Goal: Task Accomplishment & Management: Manage account settings

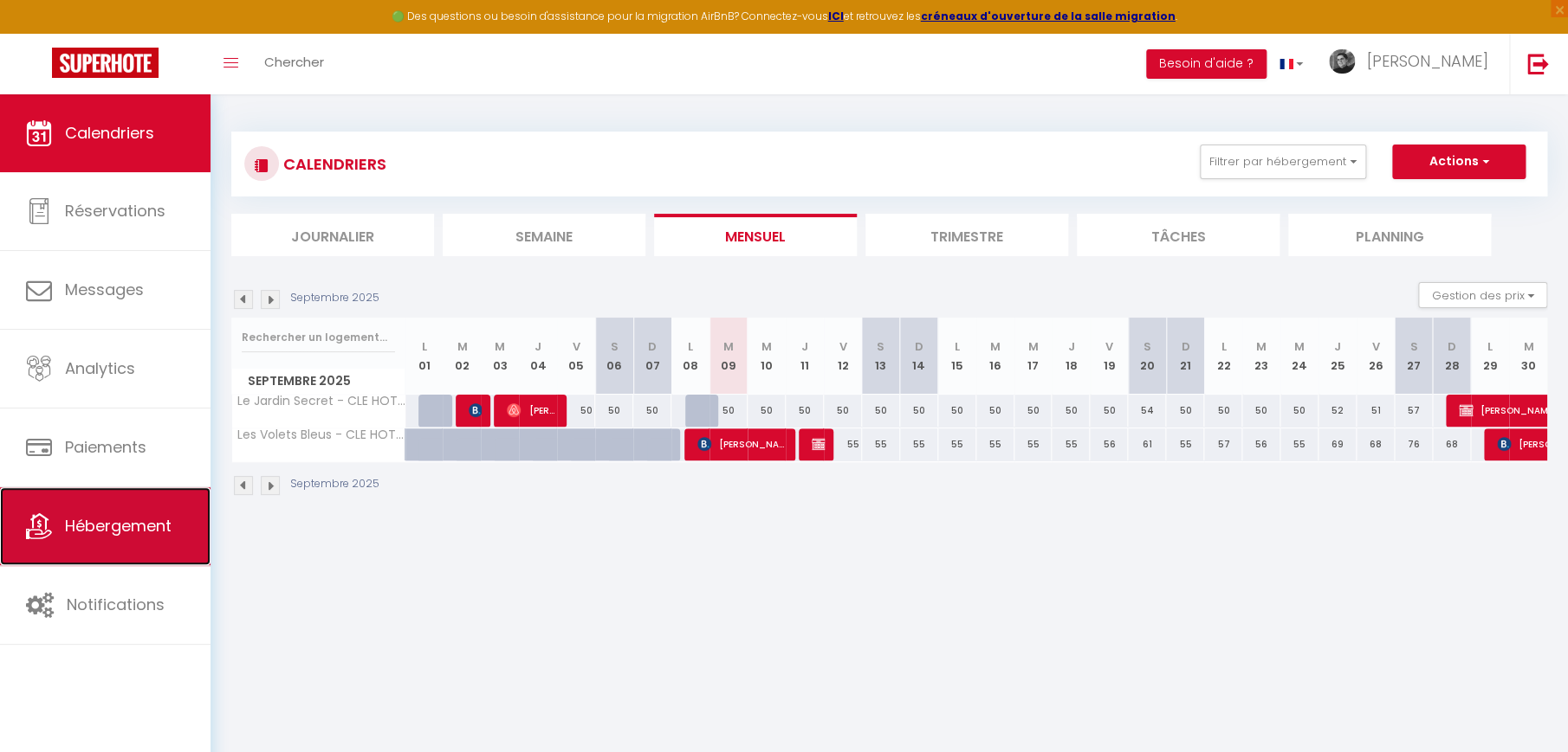
click at [100, 520] on span "Hébergement" at bounding box center [118, 525] width 106 height 22
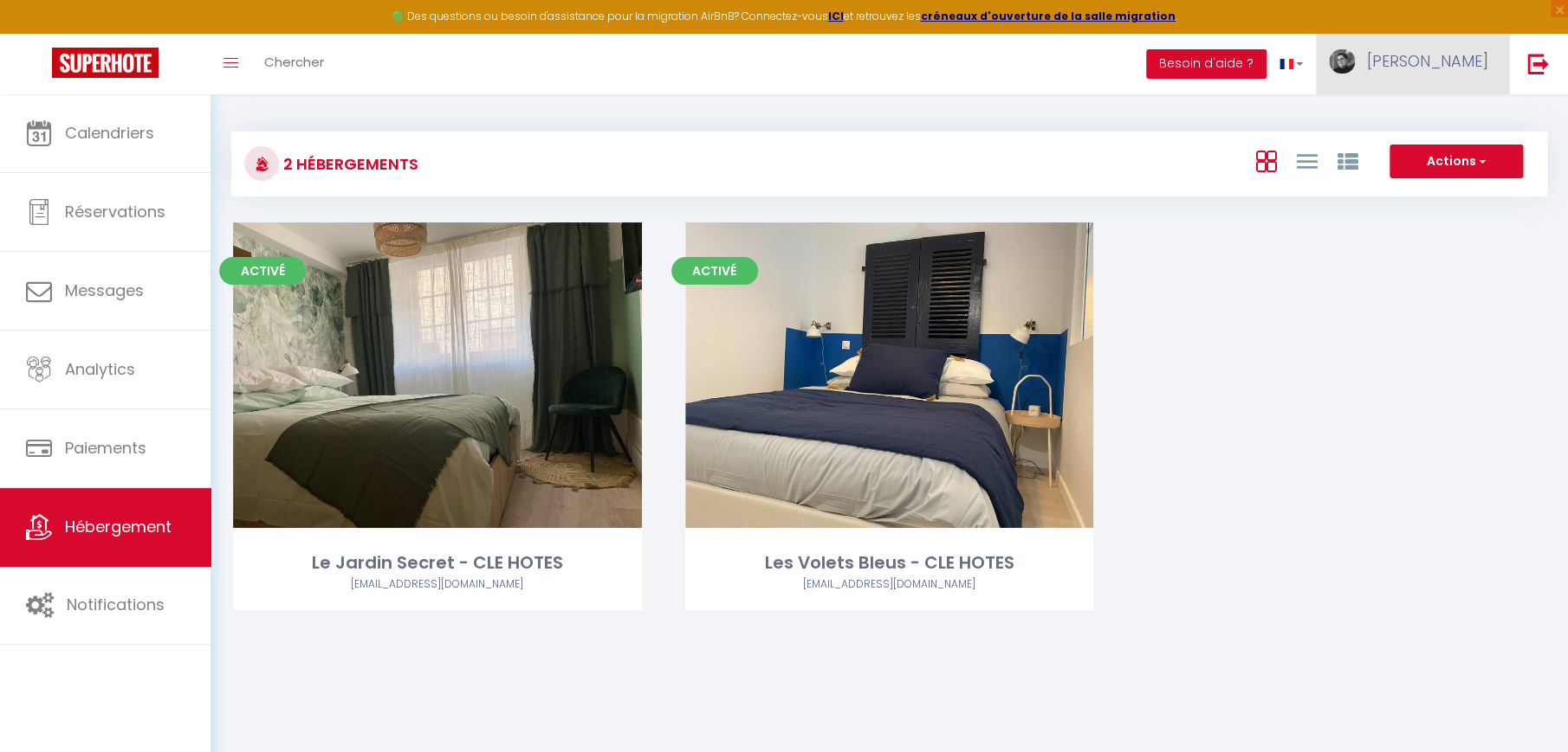
click at [1459, 58] on span "[PERSON_NAME]" at bounding box center [1426, 60] width 122 height 22
click at [1438, 114] on link "Paramètres" at bounding box center [1440, 120] width 128 height 30
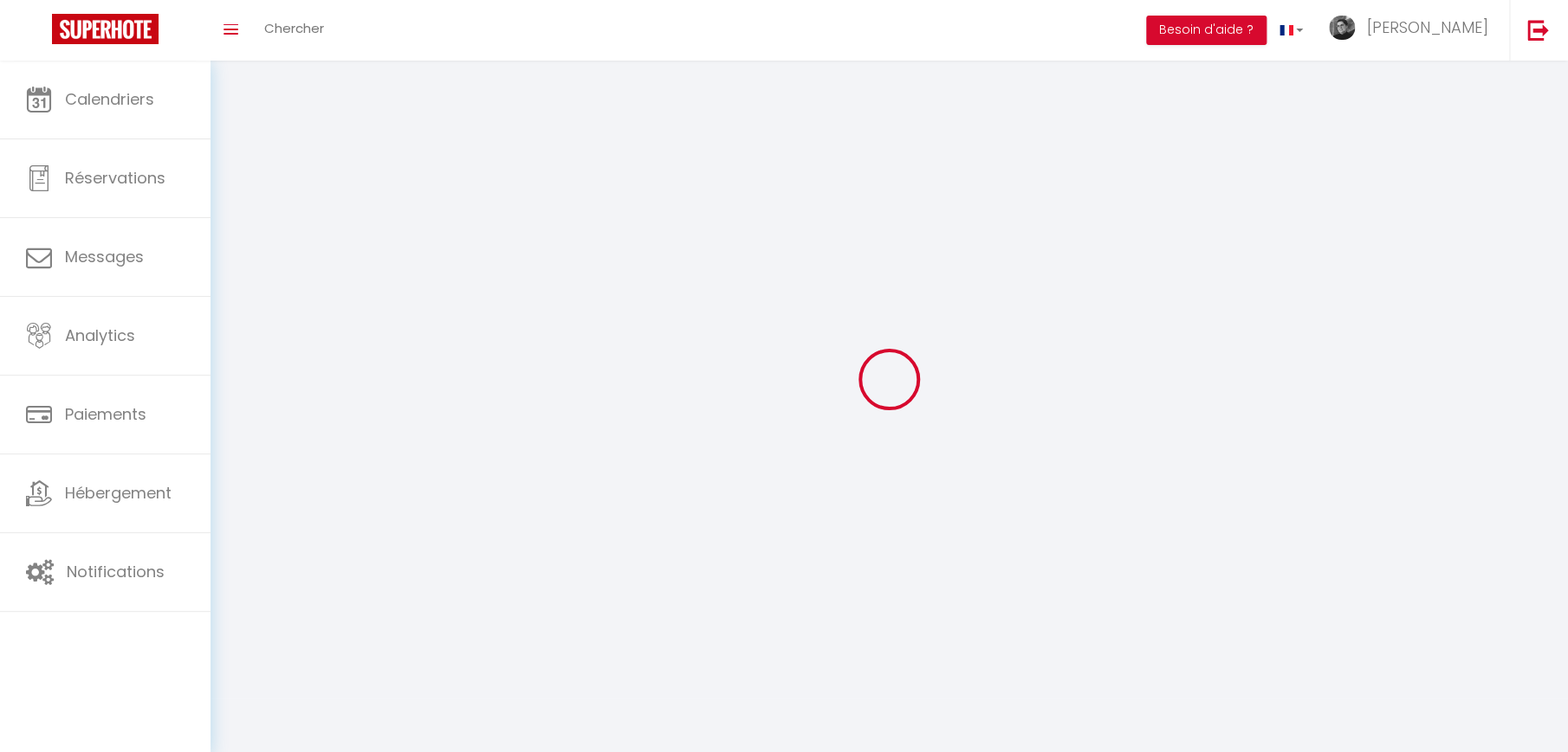
type input "[PERSON_NAME]"
type input "CLEAU"
type input "0667145534"
type input "[GEOGRAPHIC_DATA][PERSON_NAME]"
type input "01700"
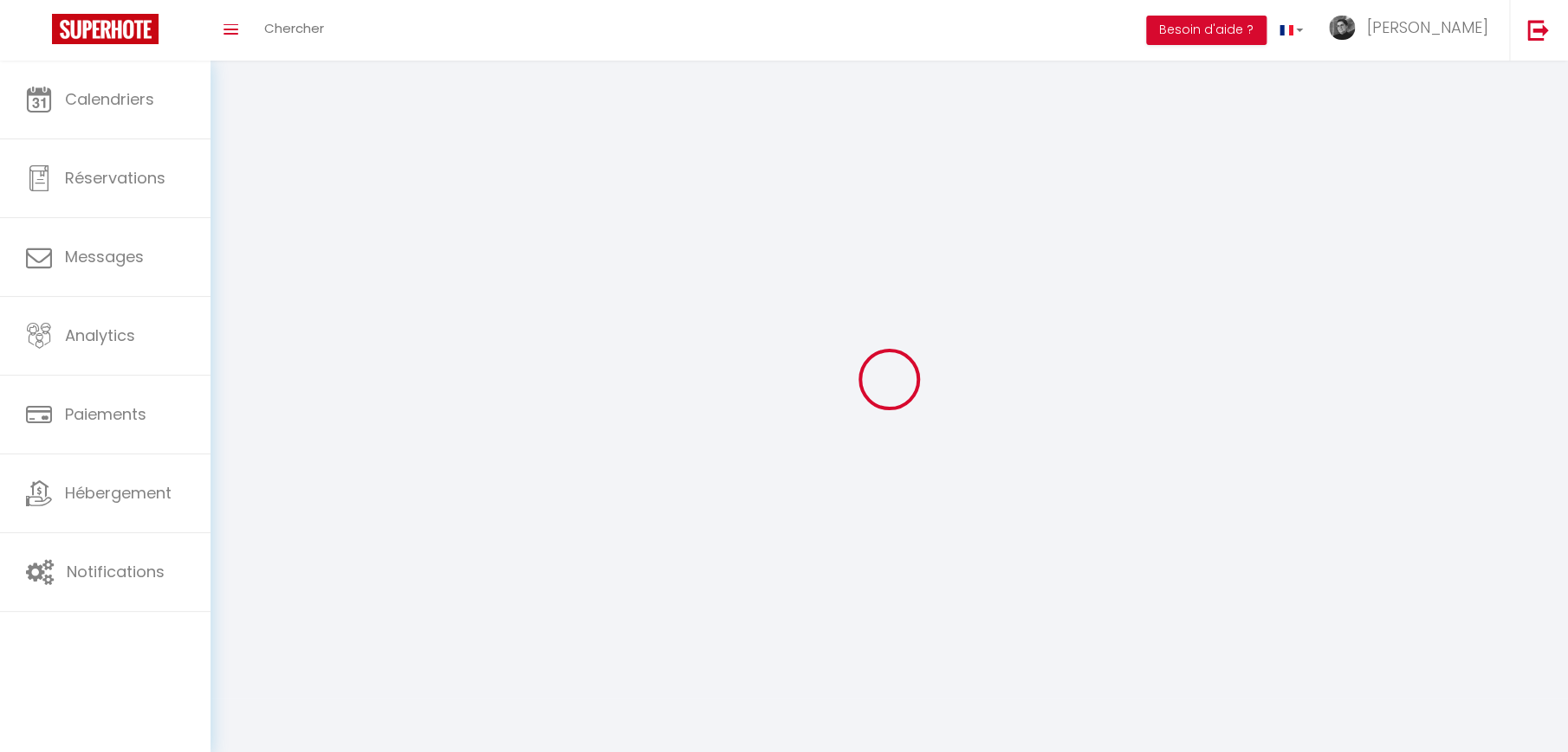
type input "MIRIBEL"
type input "o7Zn3YKN77JJyxnwzW8N6ByS7"
type input "7mV78SKNpf0kgc1GUF33hgUTU"
type input "o7Zn3YKN77JJyxnwzW8N6ByS7"
type input "7mV78SKNpf0kgc1GUF33hgUTU"
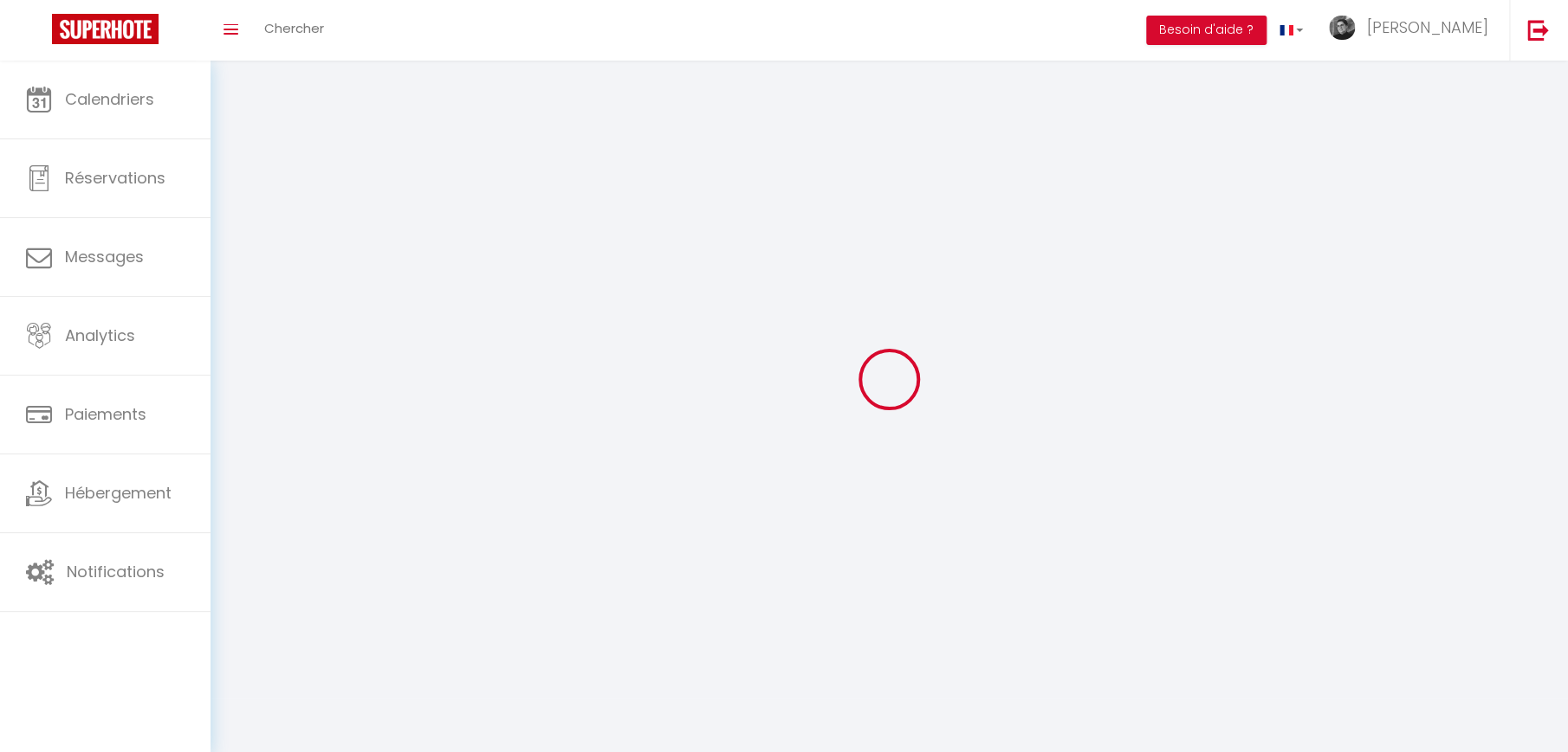
type input "[URL][DOMAIN_NAME]"
select select "28"
select select "fr"
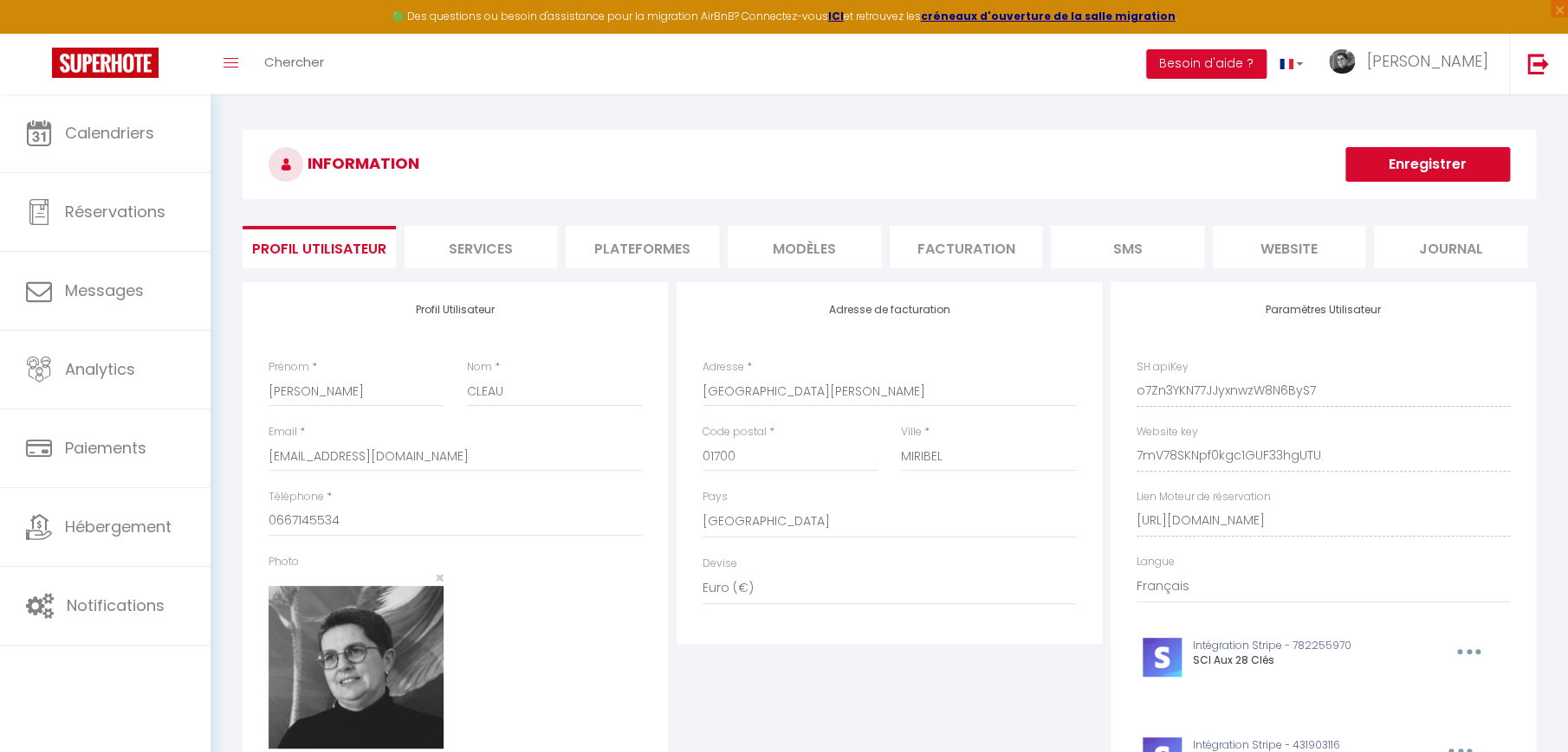
click at [496, 246] on li "Services" at bounding box center [482, 247] width 153 height 42
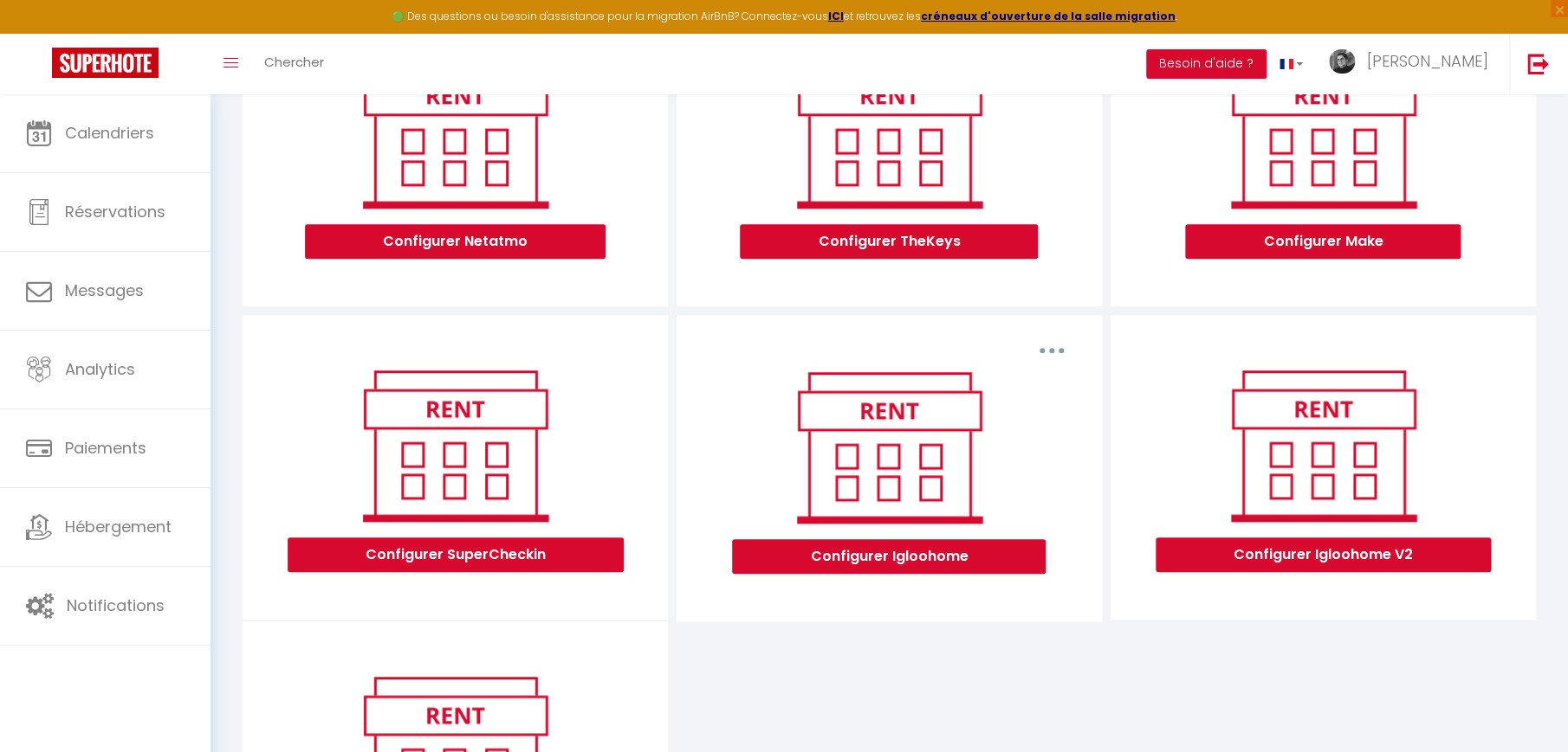
scroll to position [346, 0]
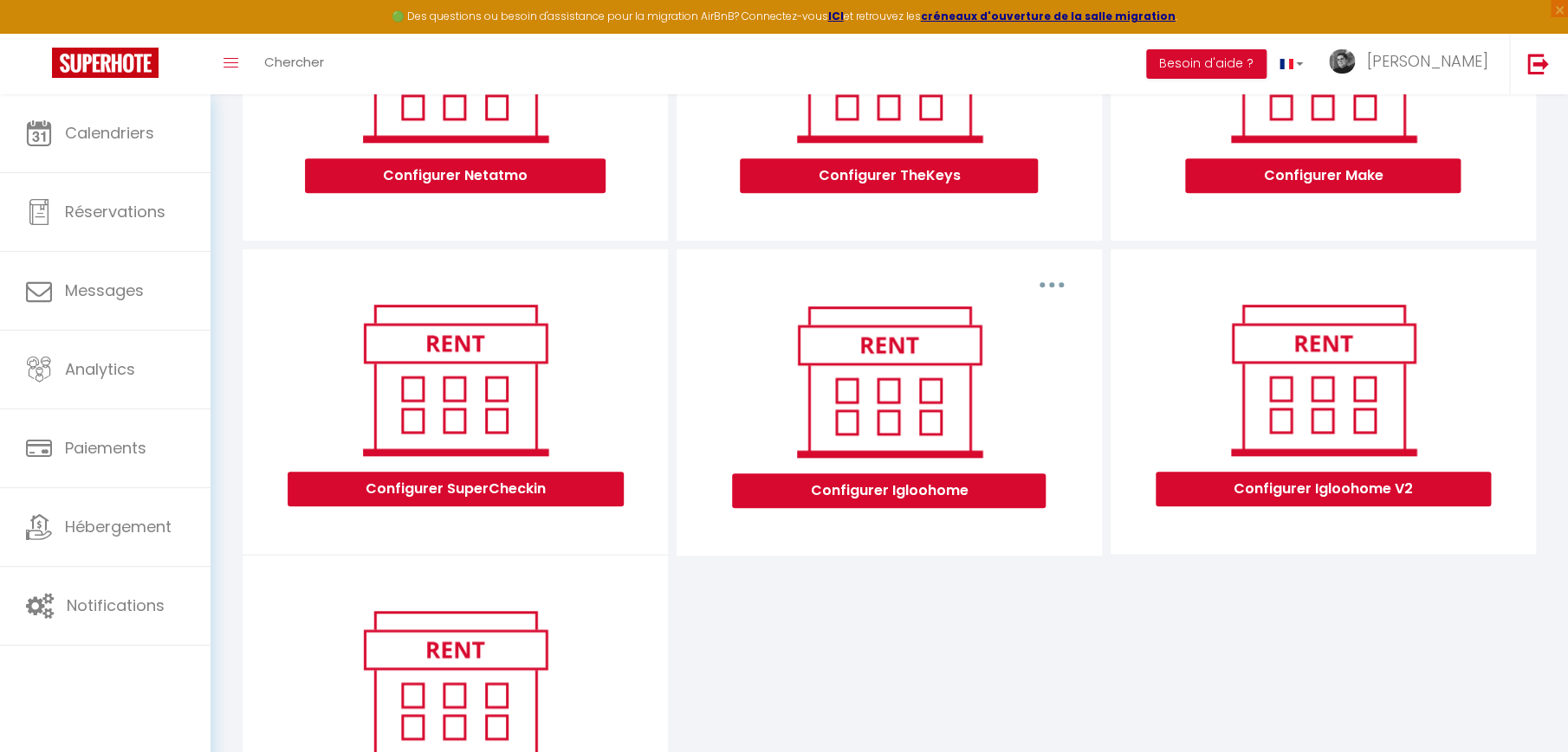
click at [913, 383] on img at bounding box center [888, 382] width 221 height 166
click at [1044, 280] on button "button" at bounding box center [1051, 284] width 49 height 28
click at [895, 489] on button "Configurer Igloohome" at bounding box center [888, 491] width 314 height 34
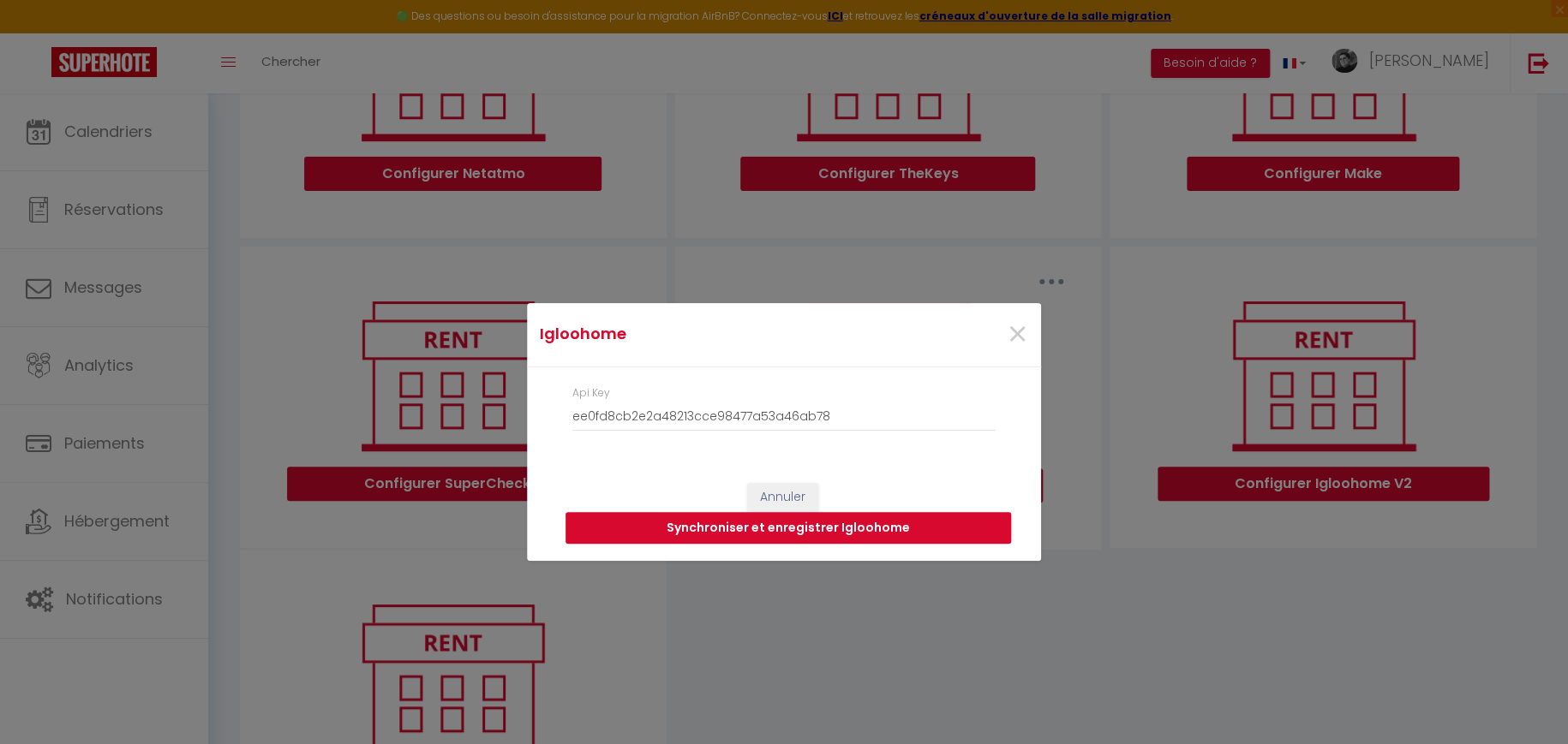
click at [800, 525] on button "Synchroniser et enregistrer Igloohome" at bounding box center [788, 528] width 445 height 32
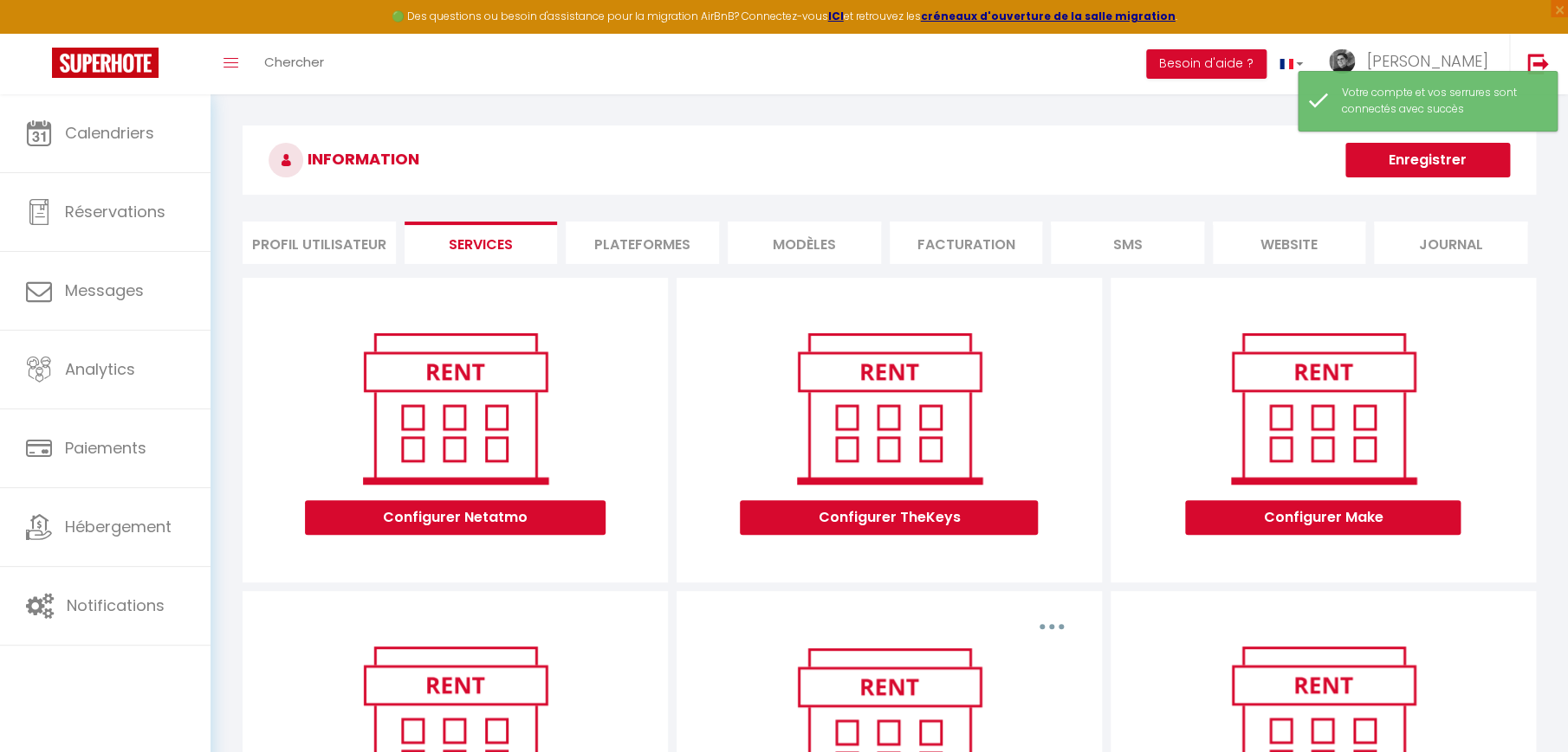
scroll to position [0, 0]
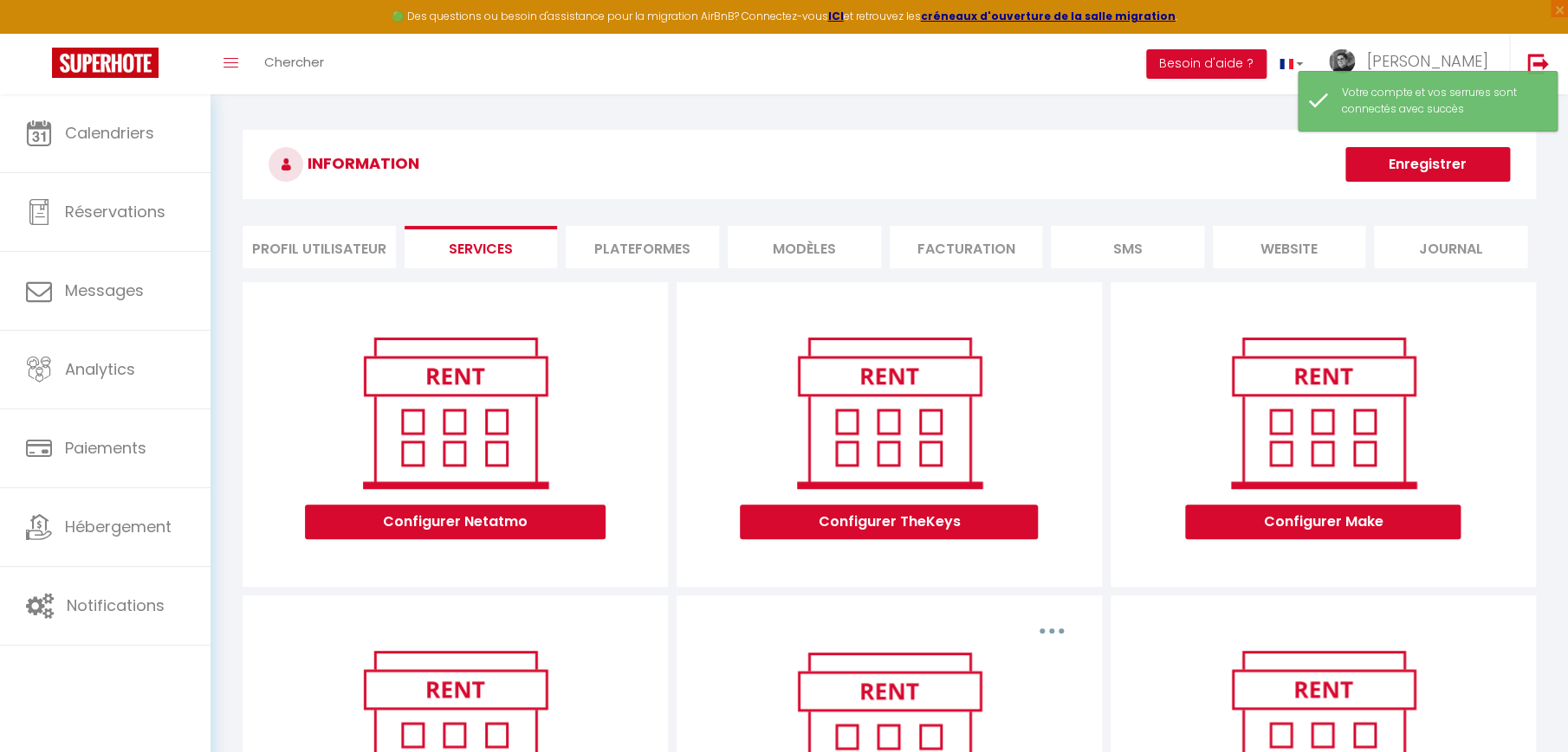
click at [663, 241] on li "Plateformes" at bounding box center [642, 247] width 153 height 42
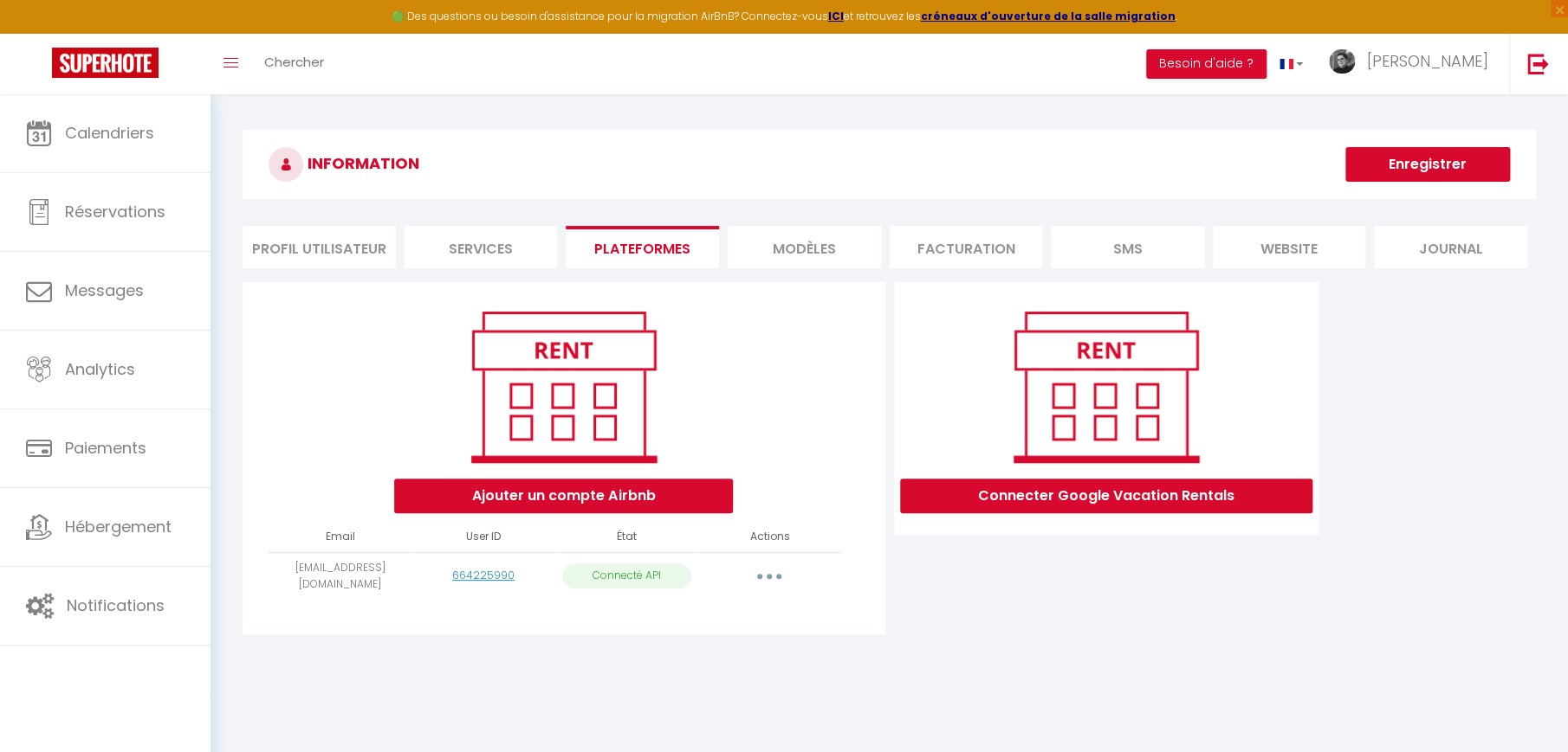
click at [786, 242] on li "MODÈLES" at bounding box center [804, 247] width 153 height 42
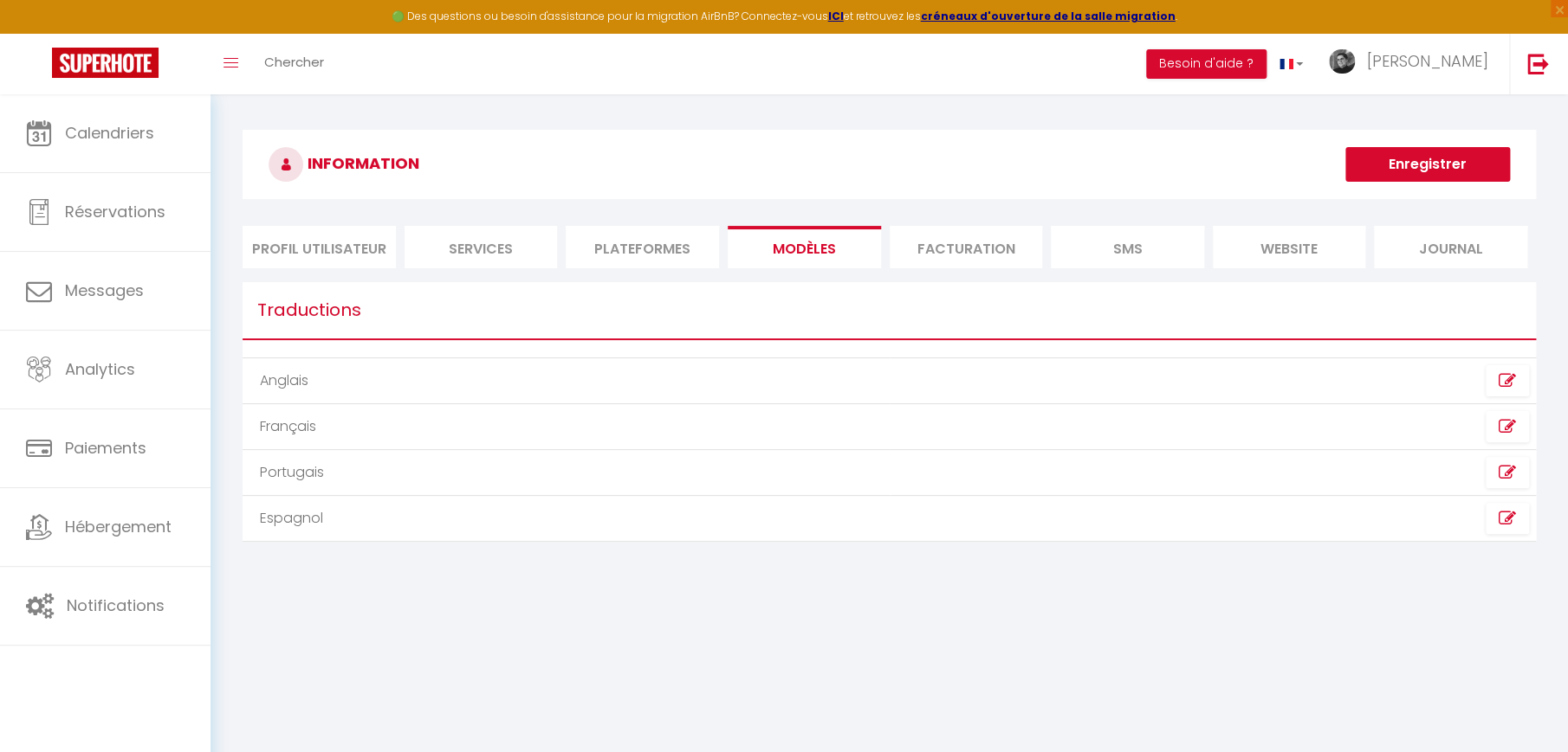
click at [951, 244] on li "Facturation" at bounding box center [966, 247] width 153 height 42
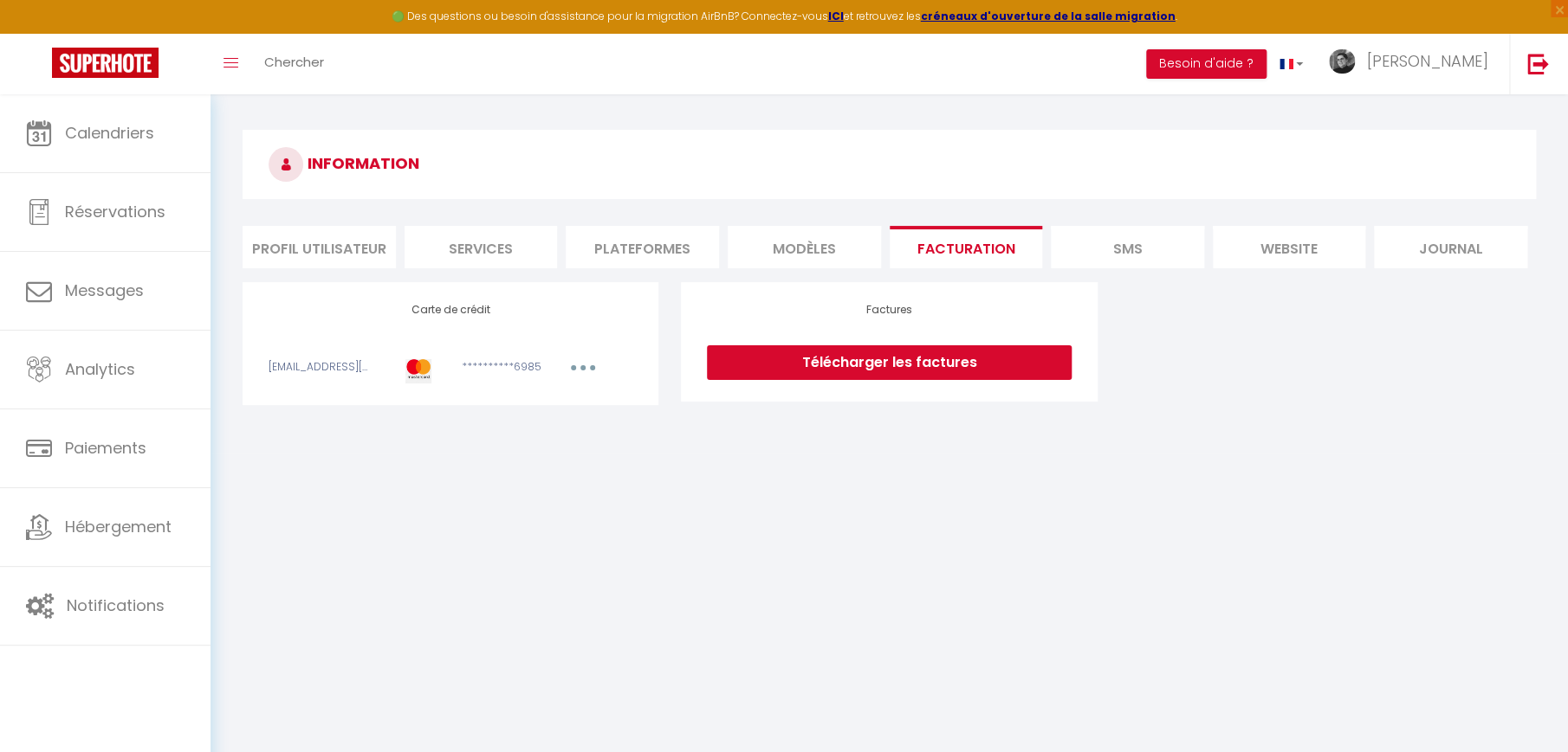
click at [1113, 246] on li "SMS" at bounding box center [1127, 247] width 153 height 42
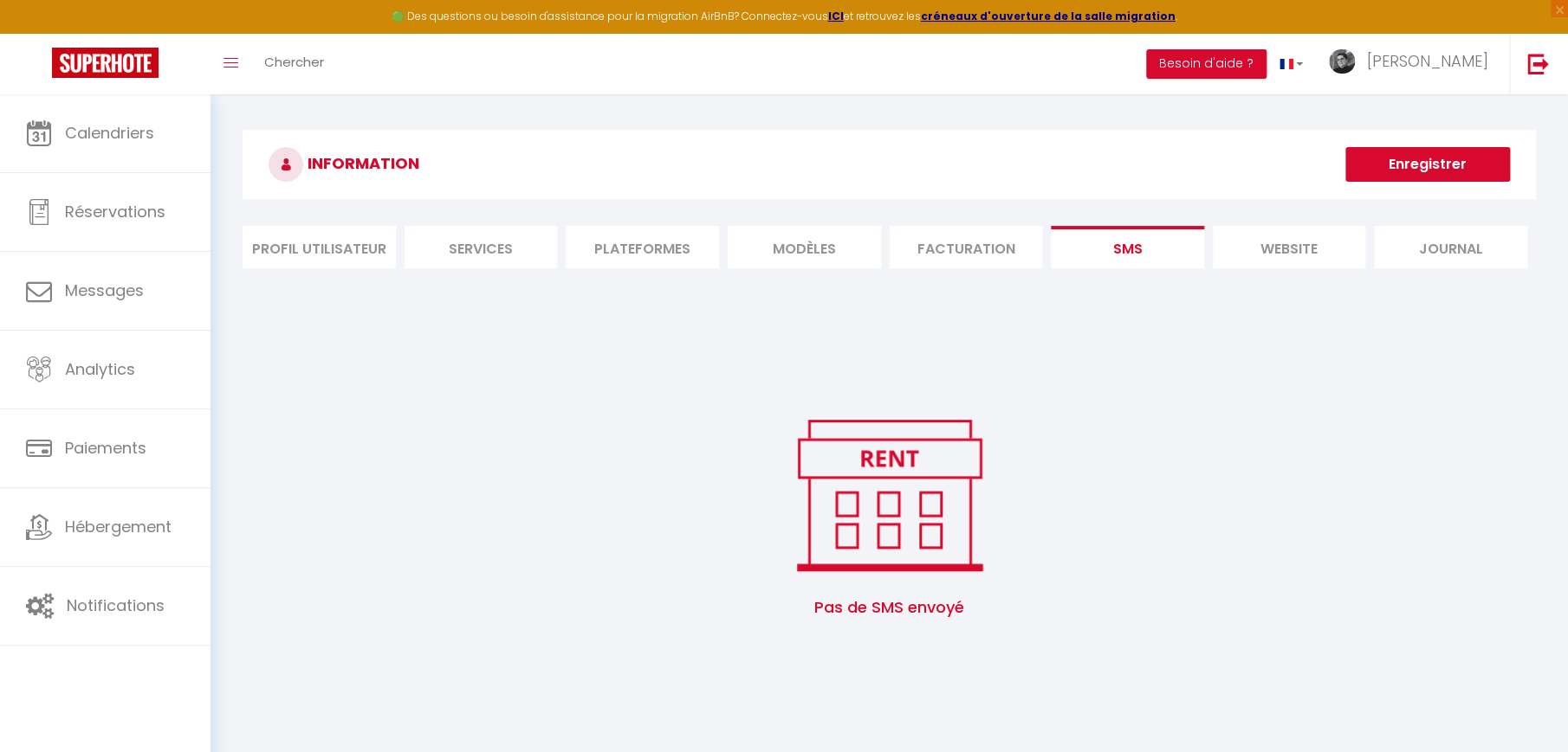
click at [1282, 246] on li "website" at bounding box center [1289, 247] width 153 height 42
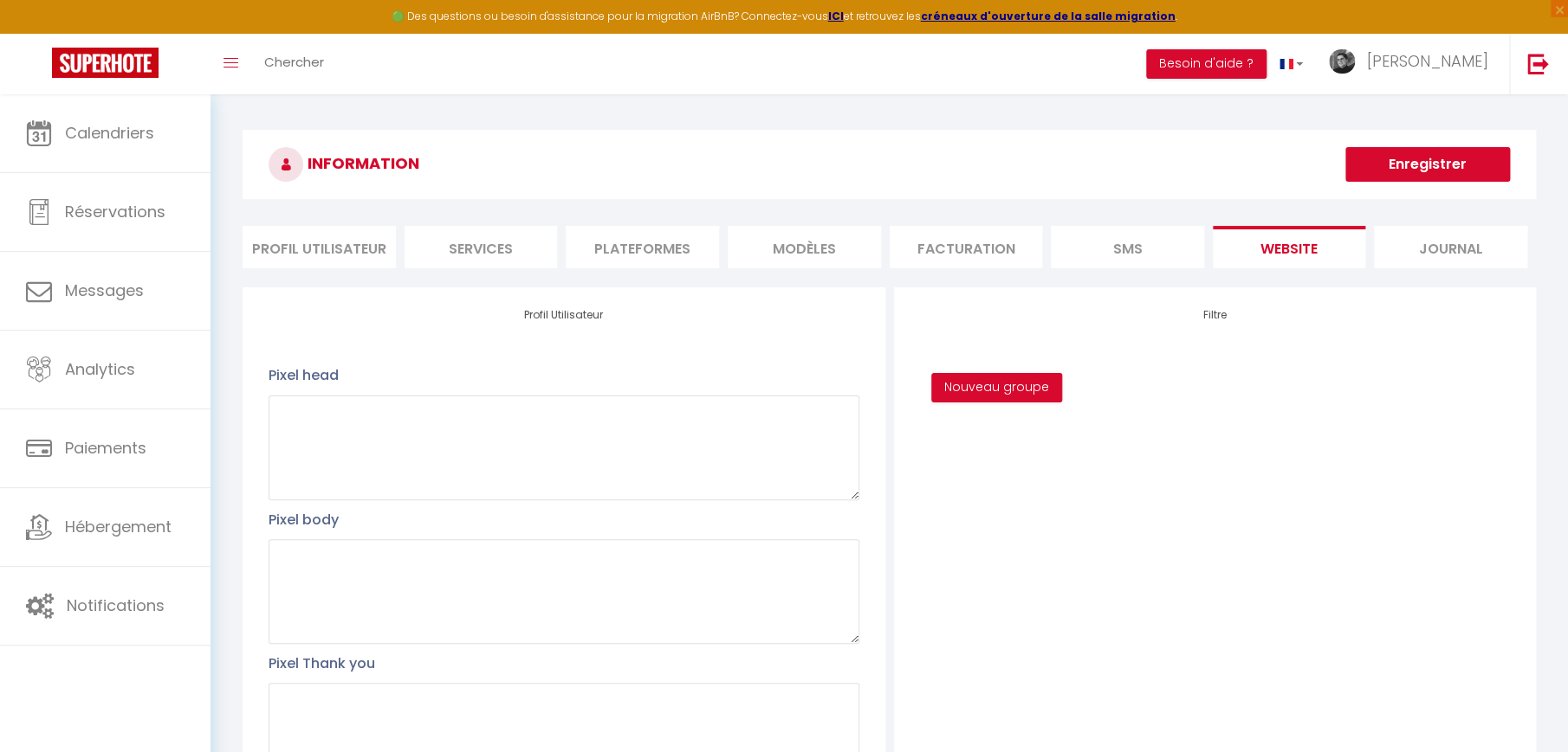
click at [1448, 247] on li "Journal" at bounding box center [1450, 247] width 153 height 42
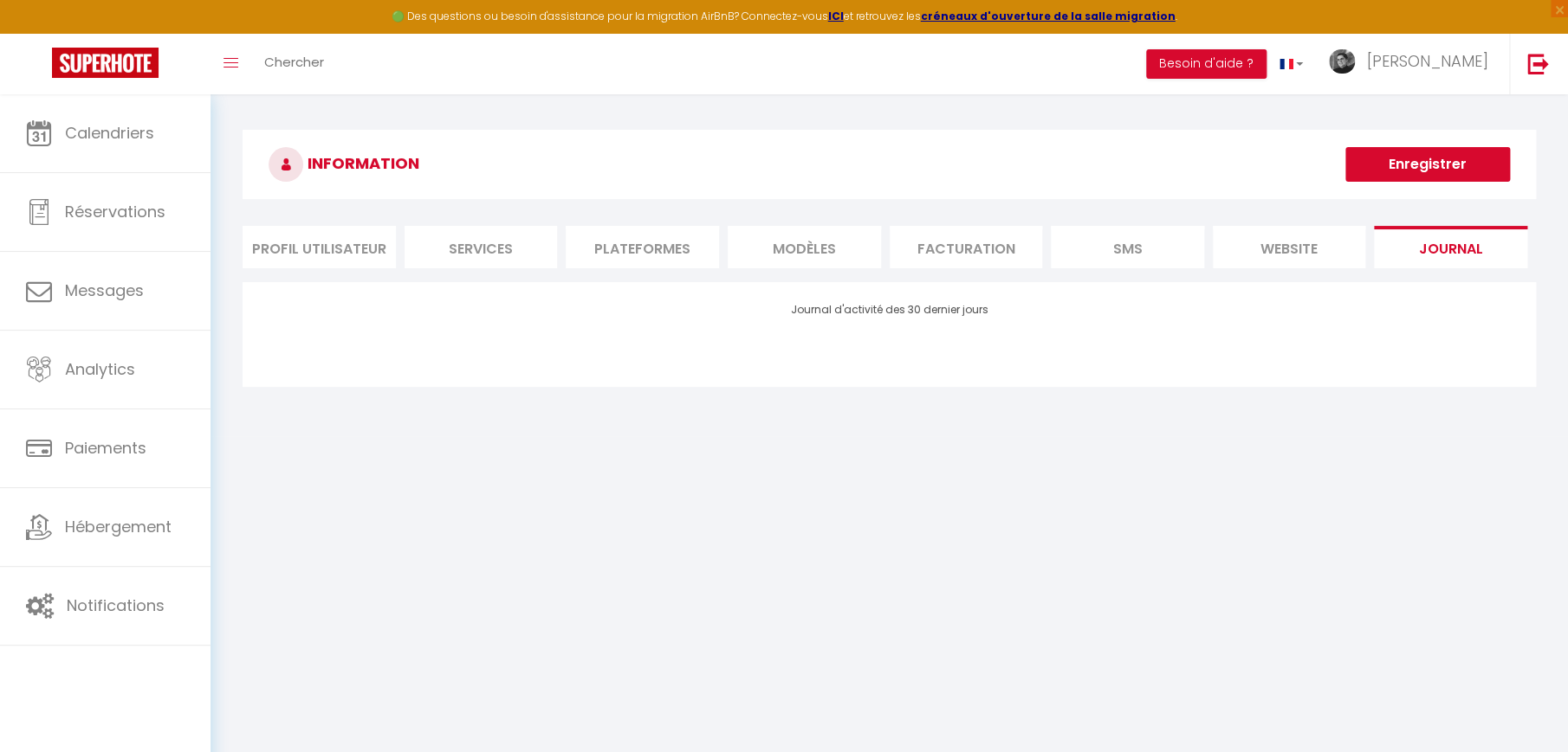
click at [461, 252] on li "Services" at bounding box center [482, 247] width 153 height 42
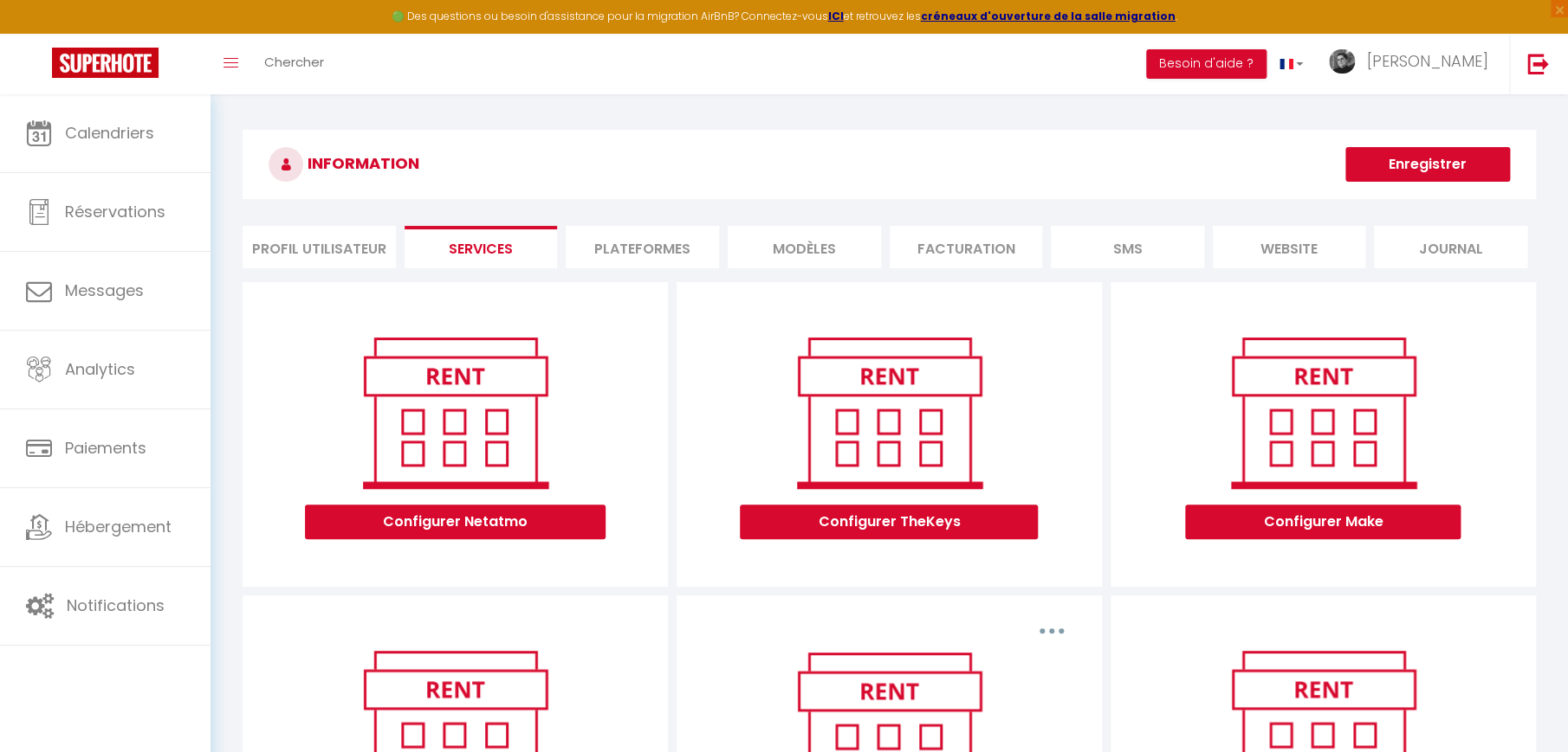
click at [325, 252] on li "Profil Utilisateur" at bounding box center [319, 247] width 153 height 42
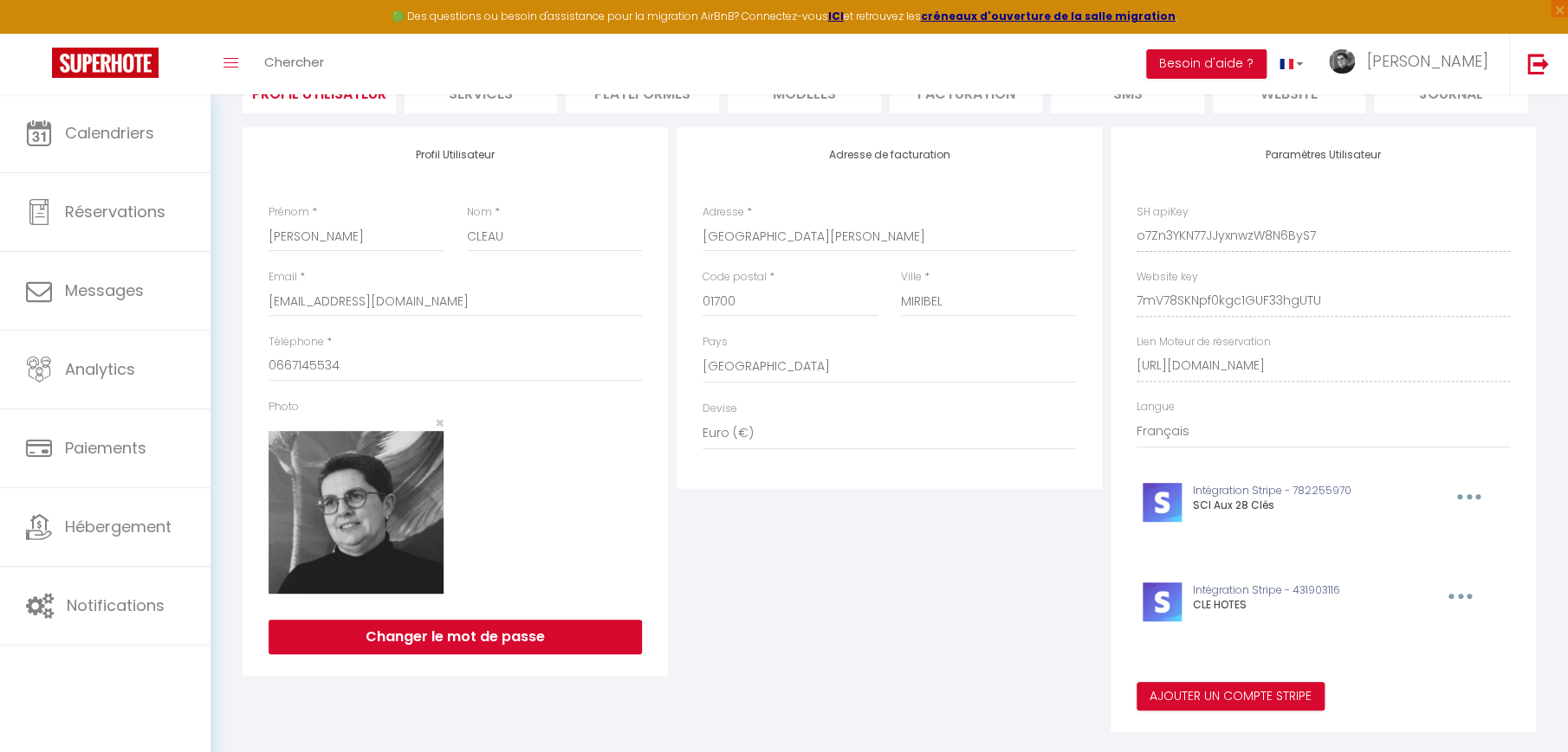
scroll to position [184, 0]
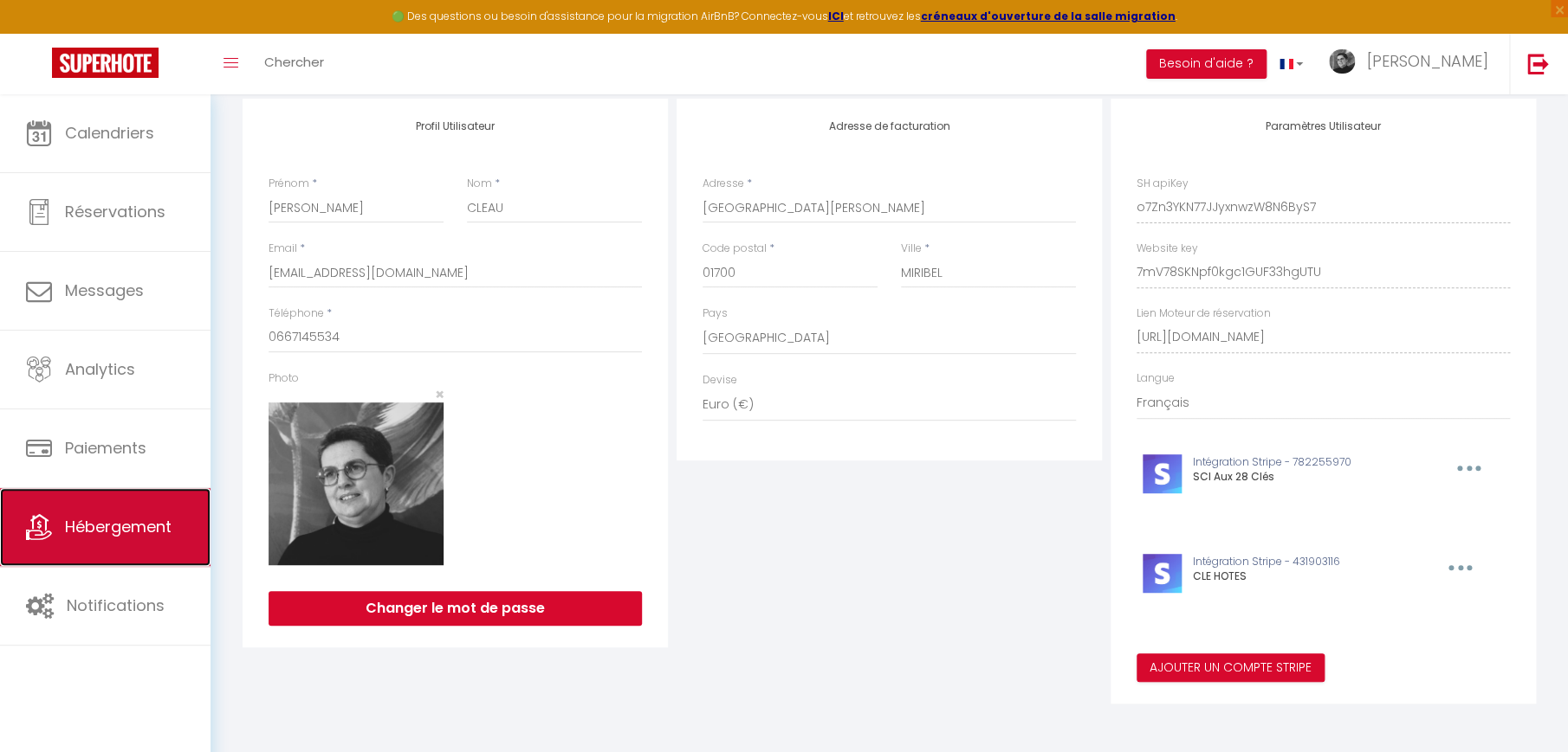
click at [78, 516] on span "Hébergement" at bounding box center [118, 526] width 106 height 22
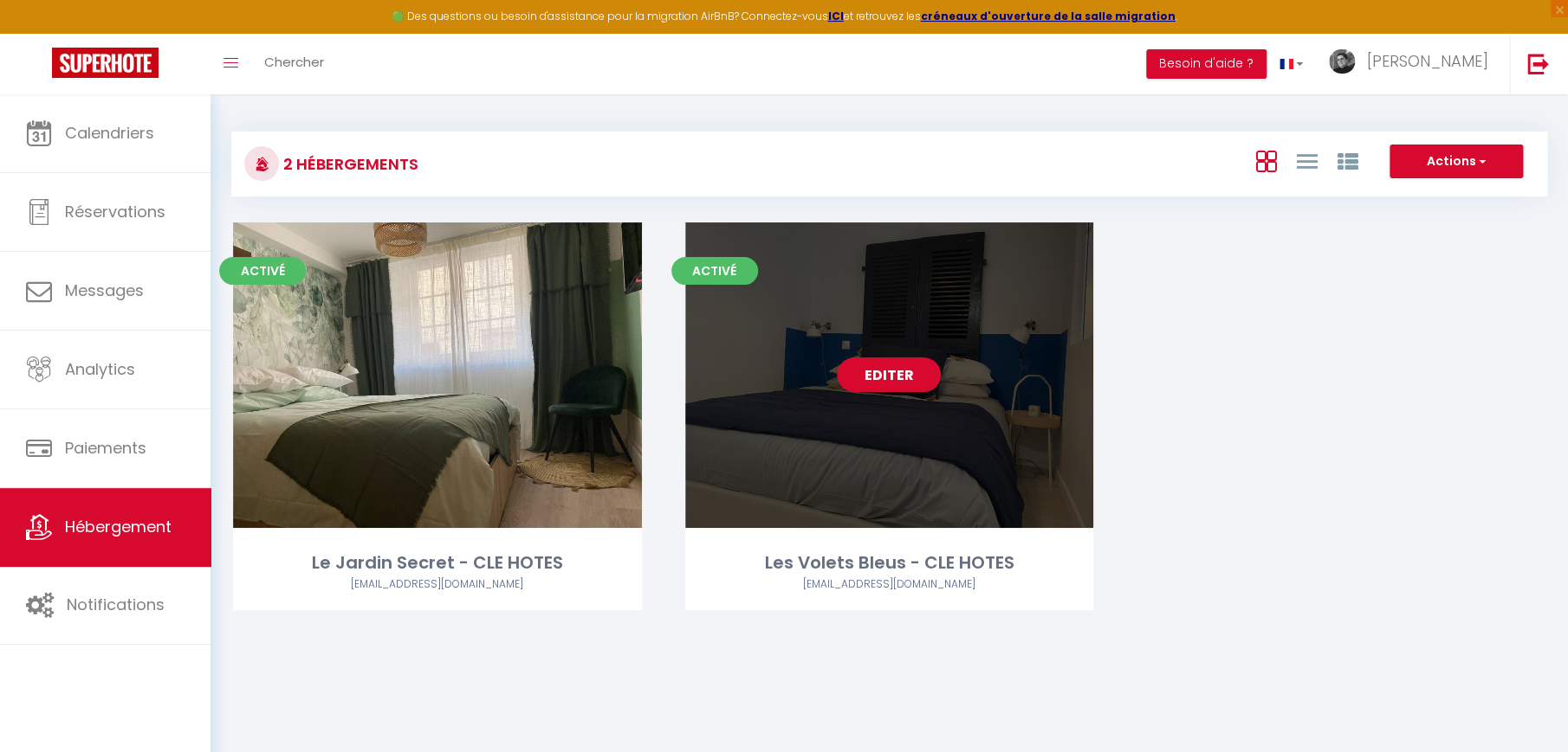
click at [899, 379] on link "Editer" at bounding box center [888, 375] width 104 height 34
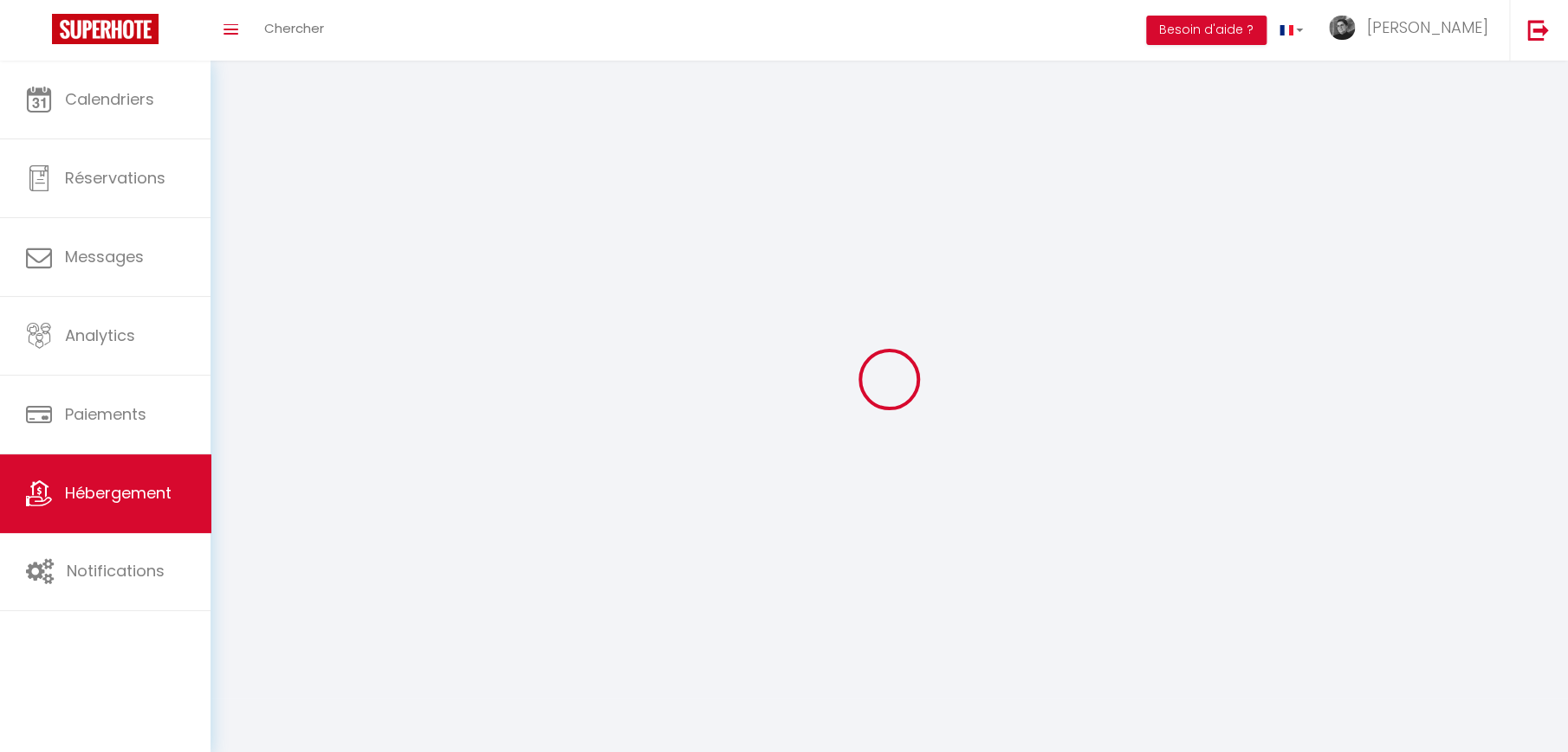
select select "1"
select select
select select "28"
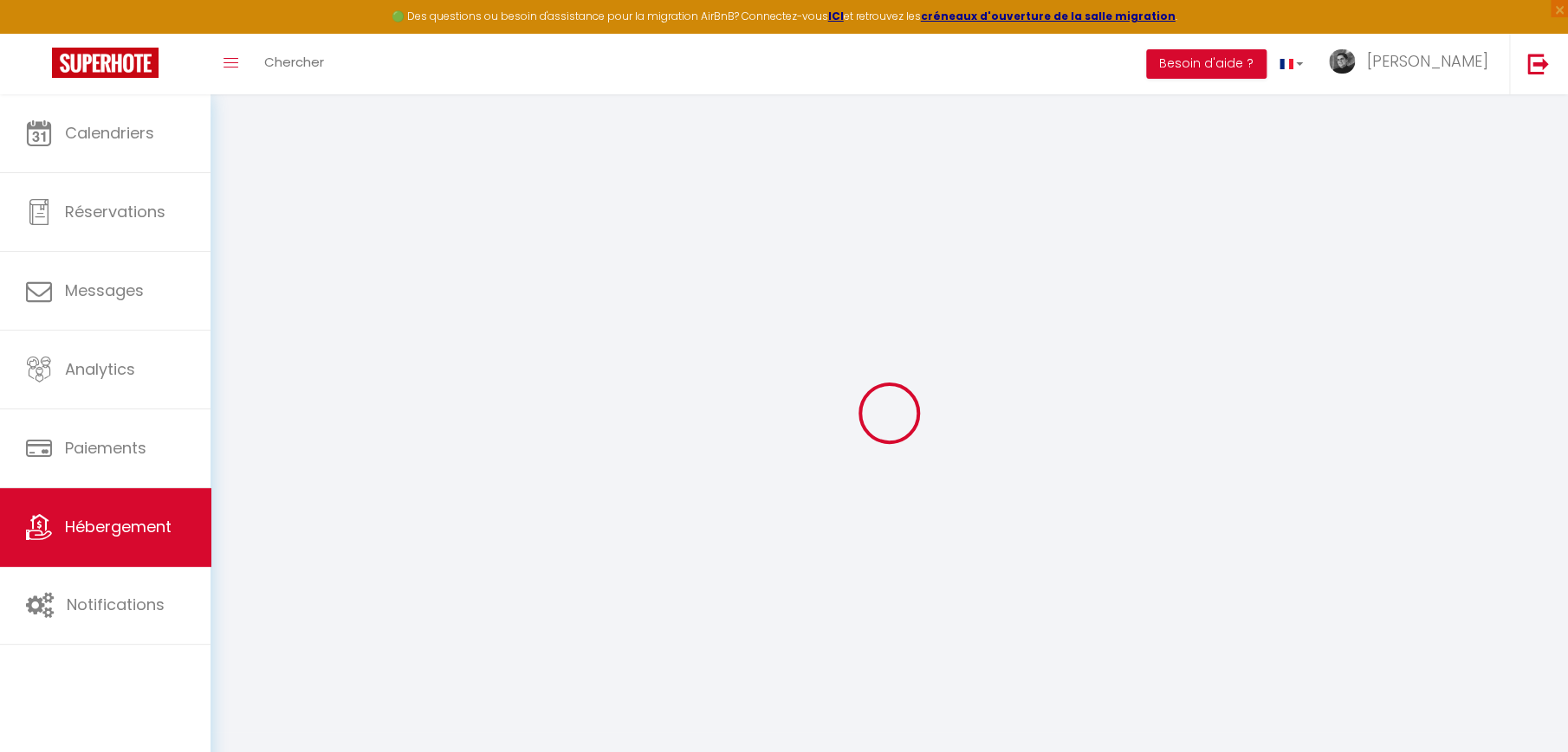
select select
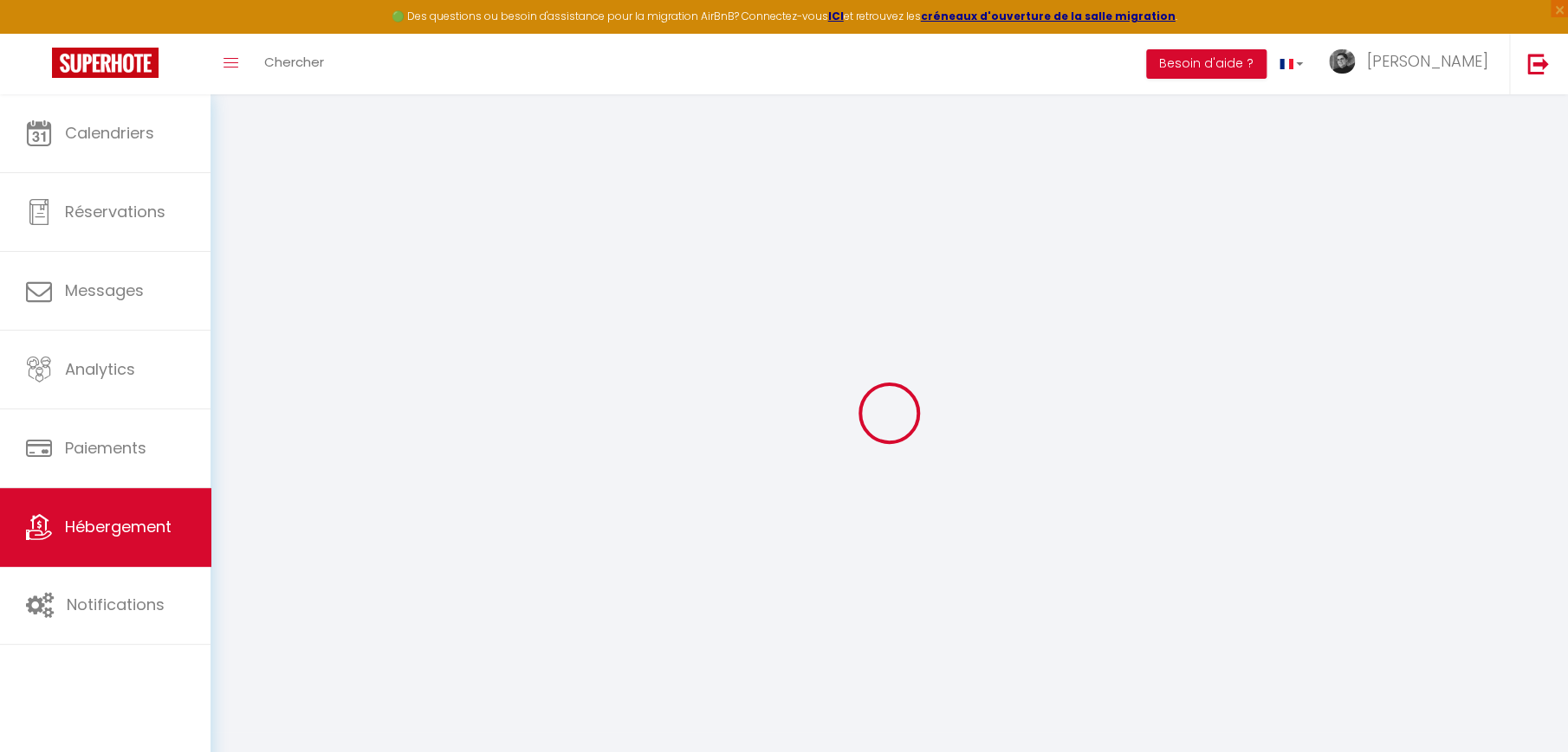
select select
checkbox input "false"
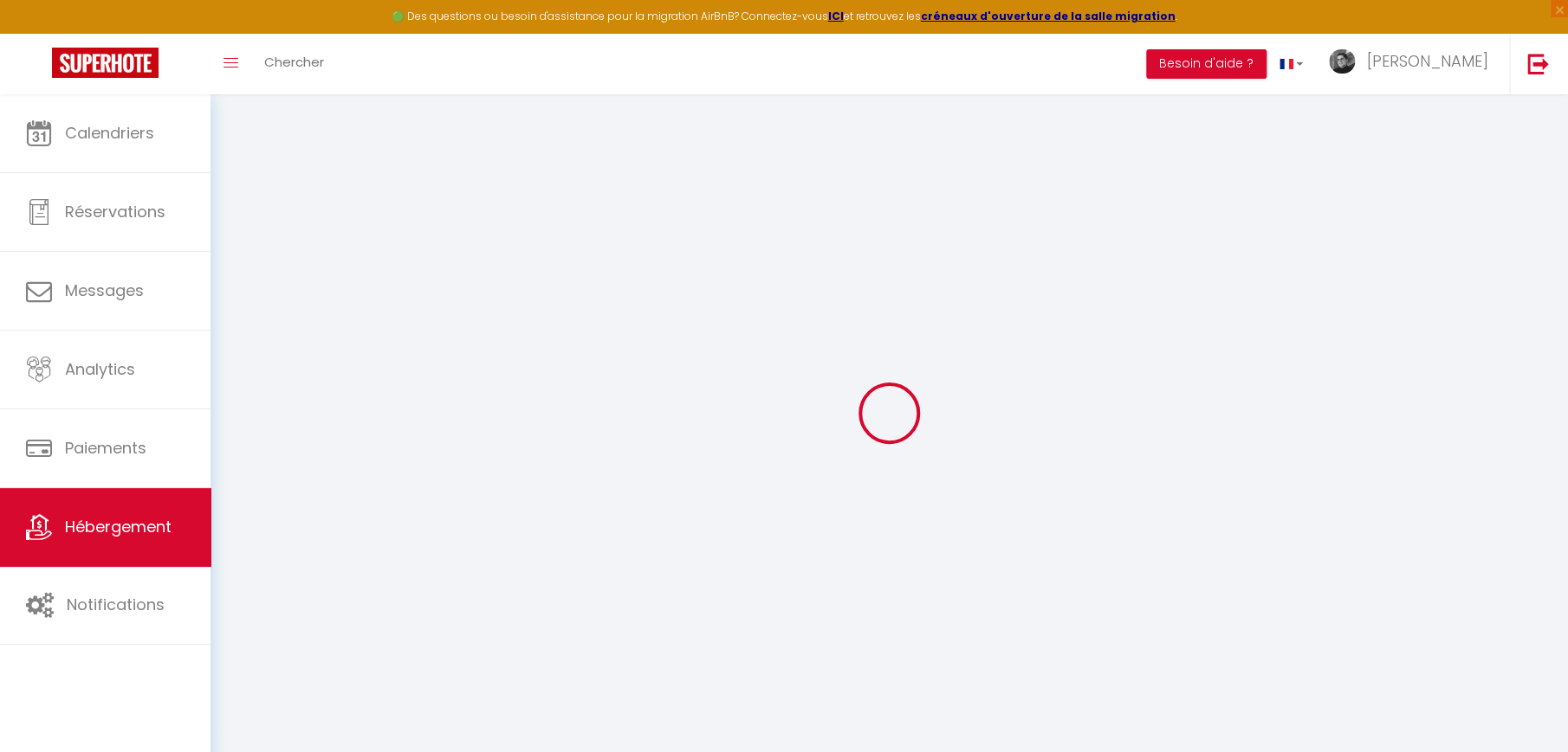
select select
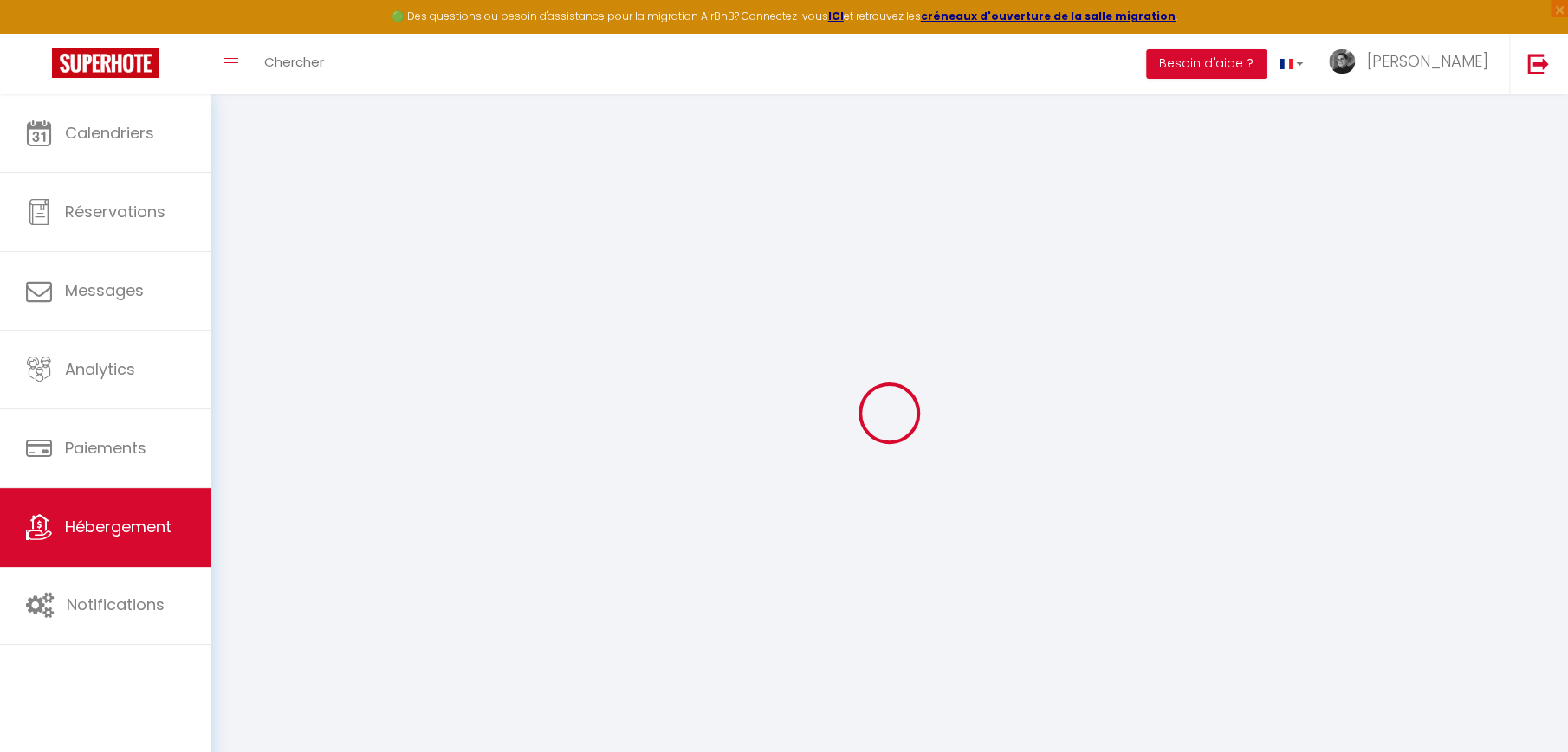
select select
checkbox input "false"
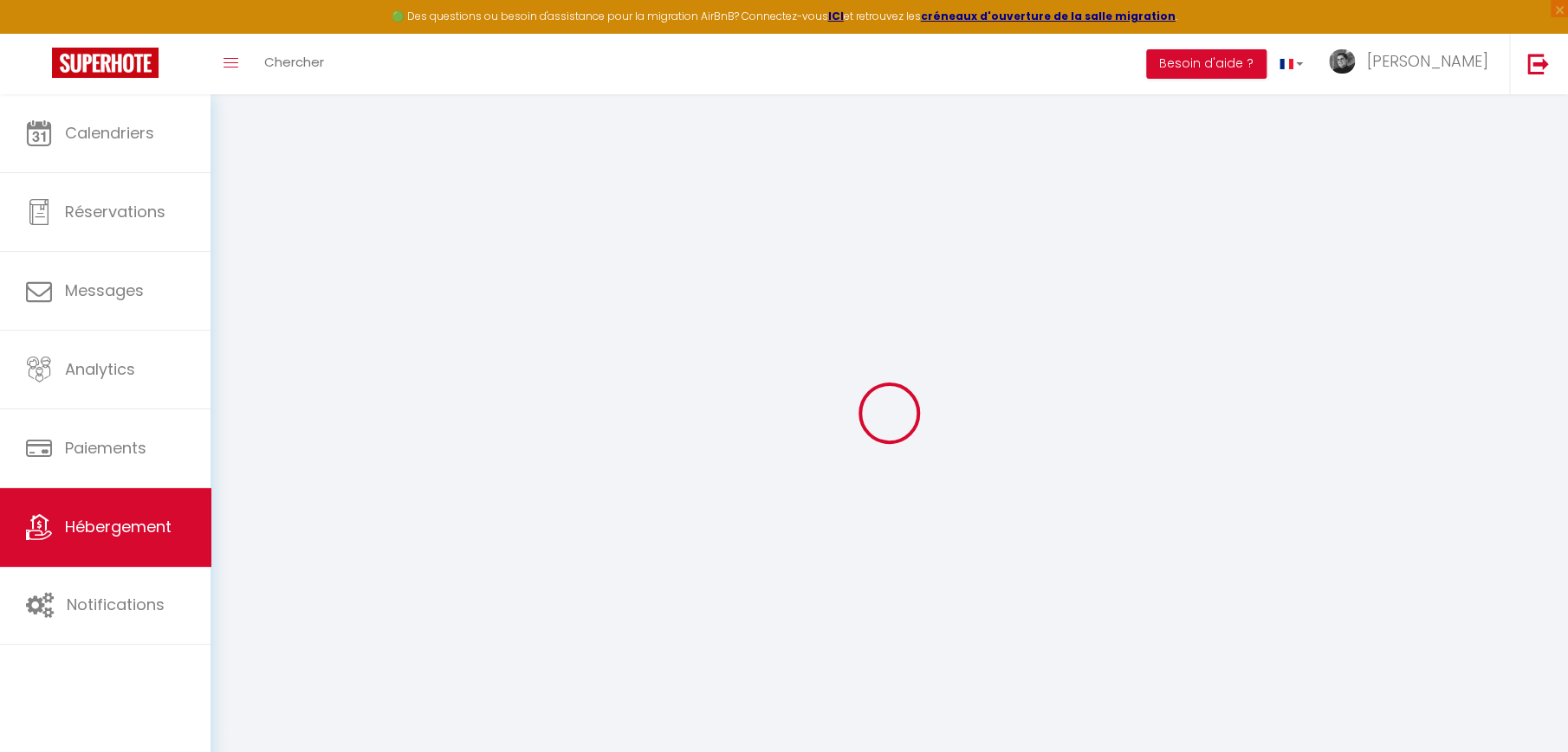
checkbox input "false"
select select
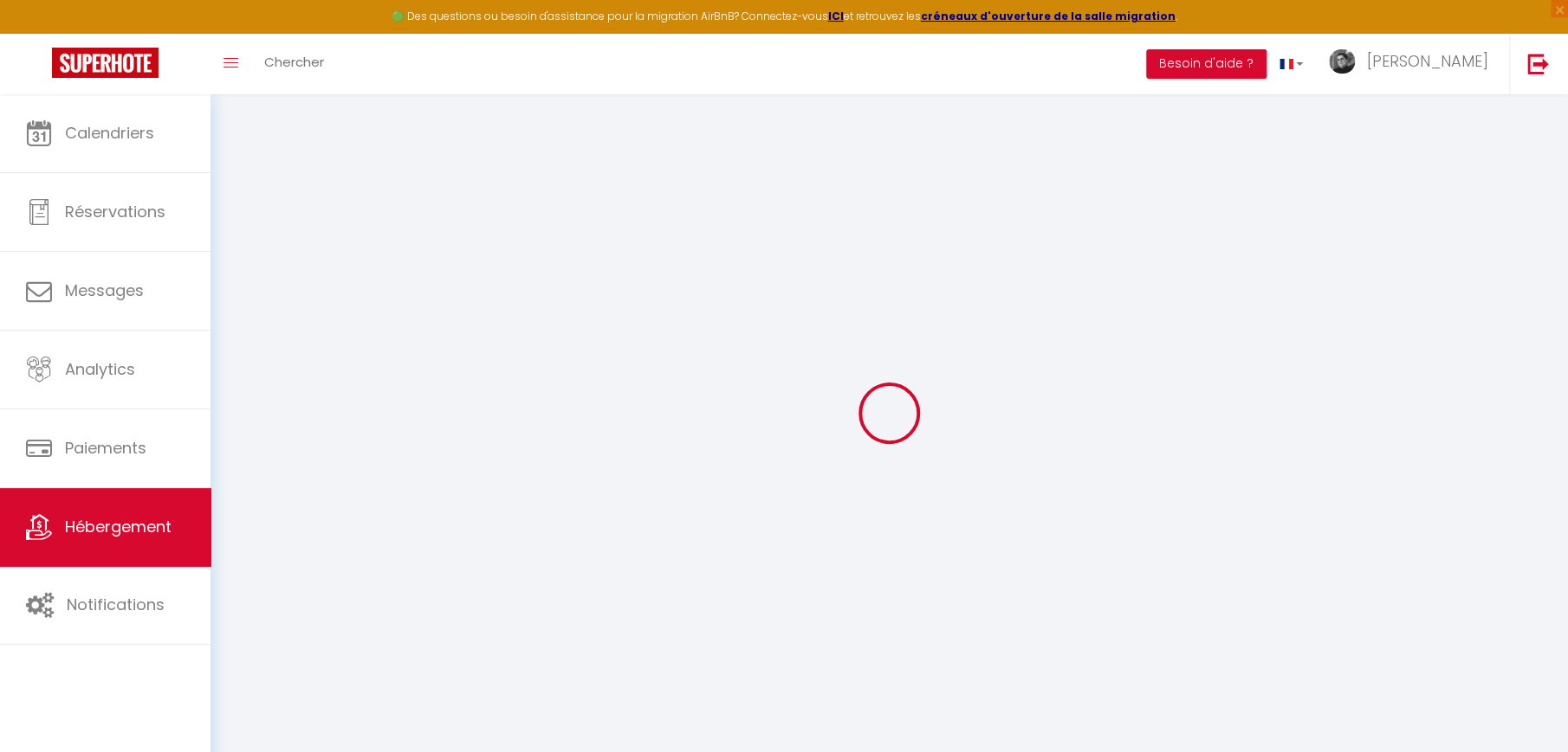
select select
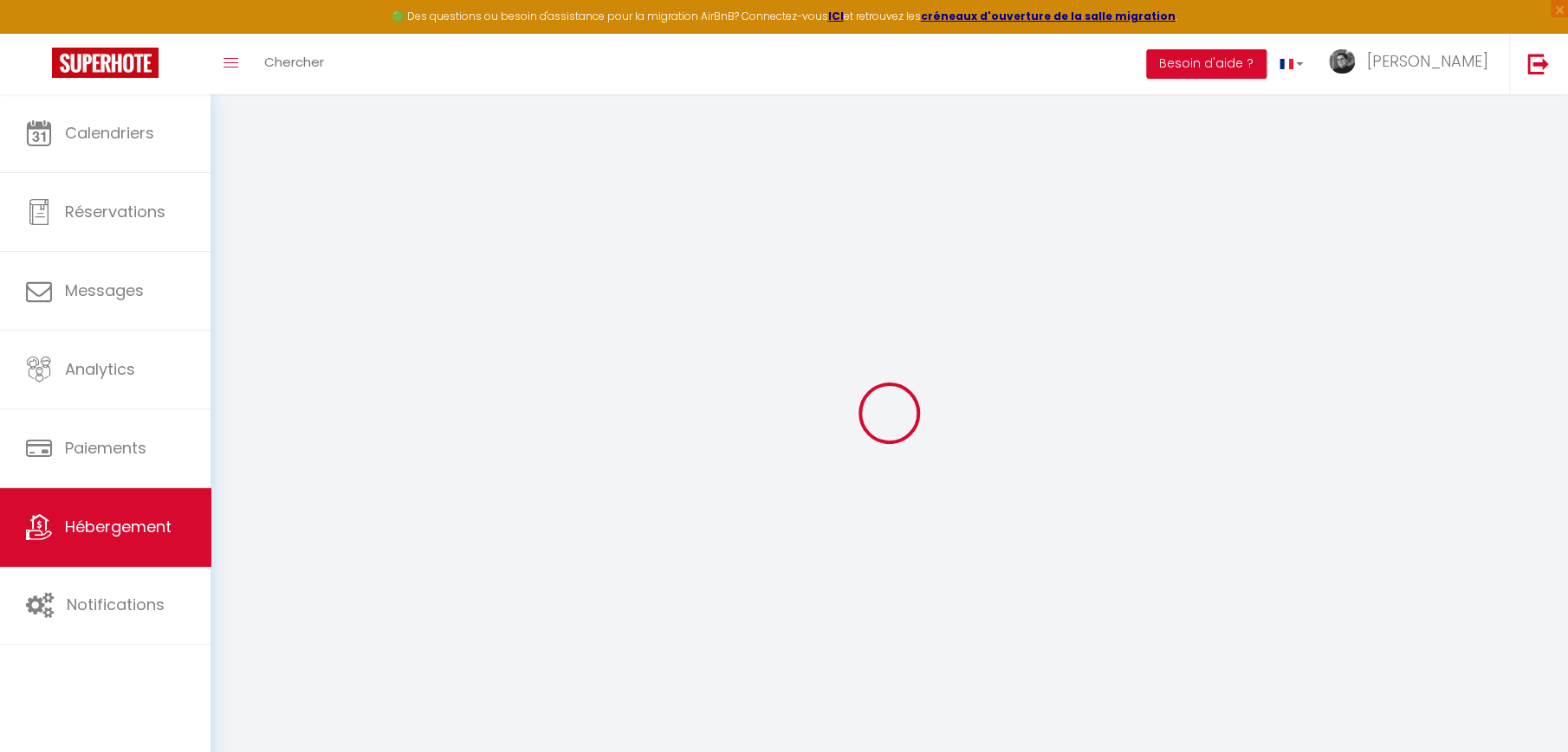
checkbox input "false"
select select
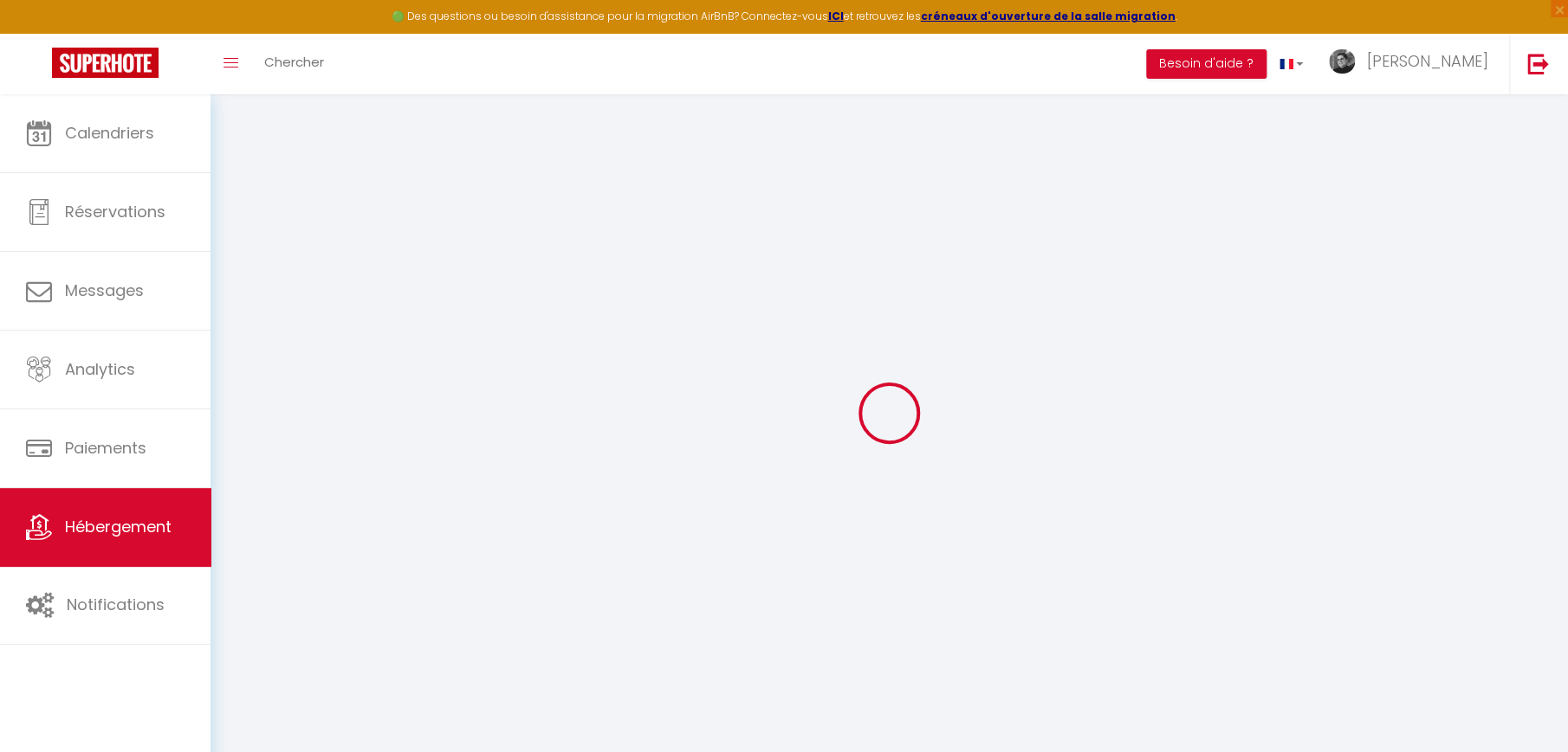
select select
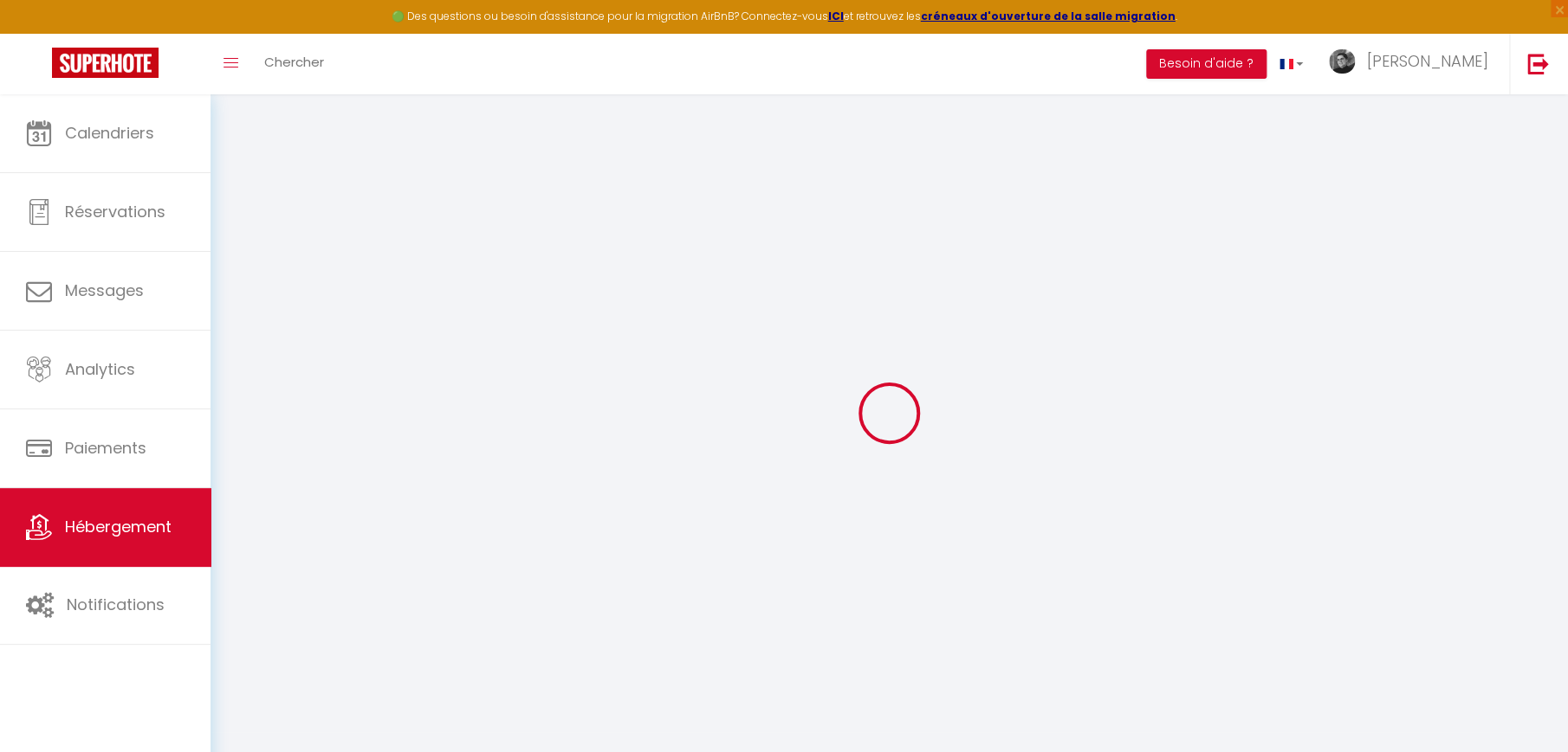
select select
checkbox input "false"
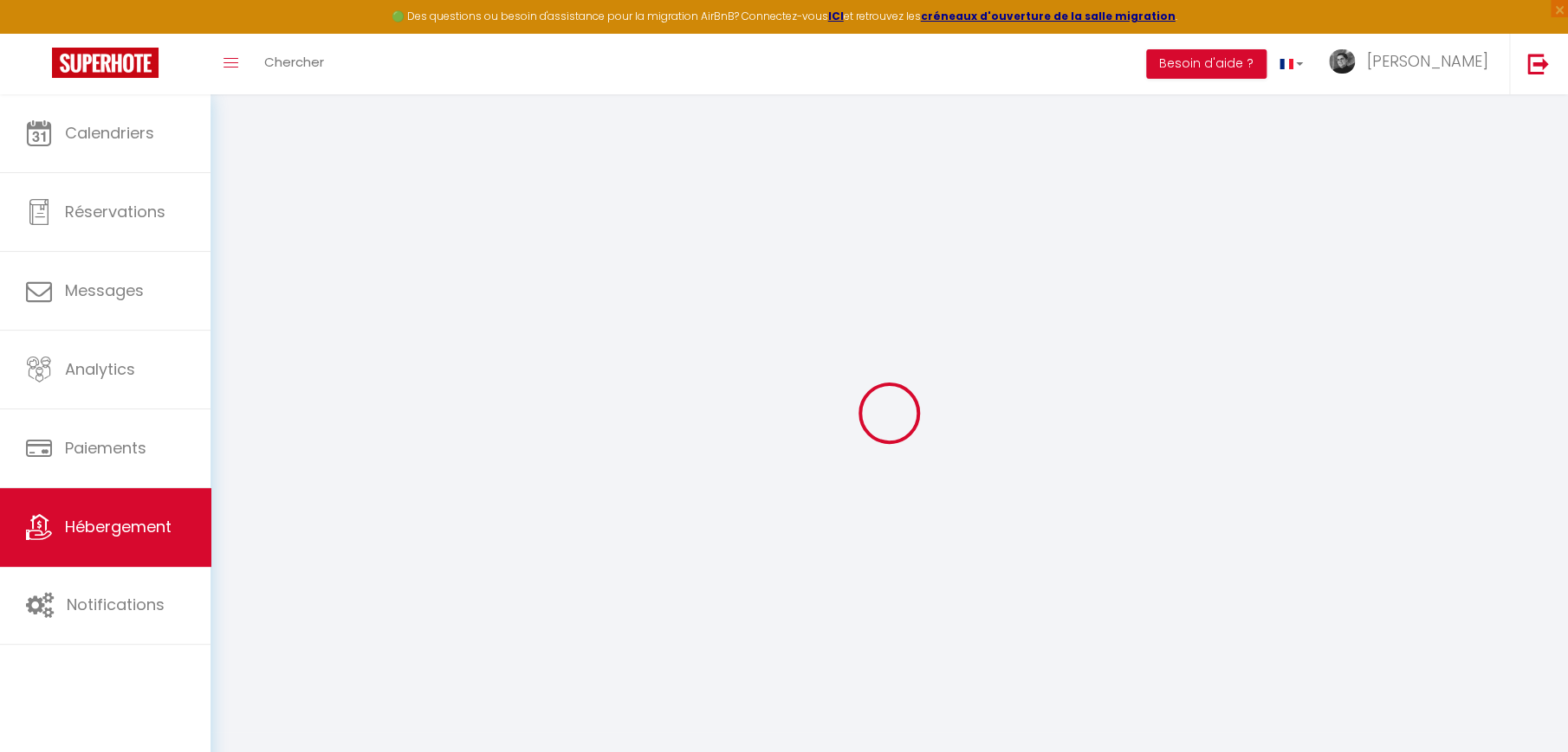
checkbox input "false"
select select
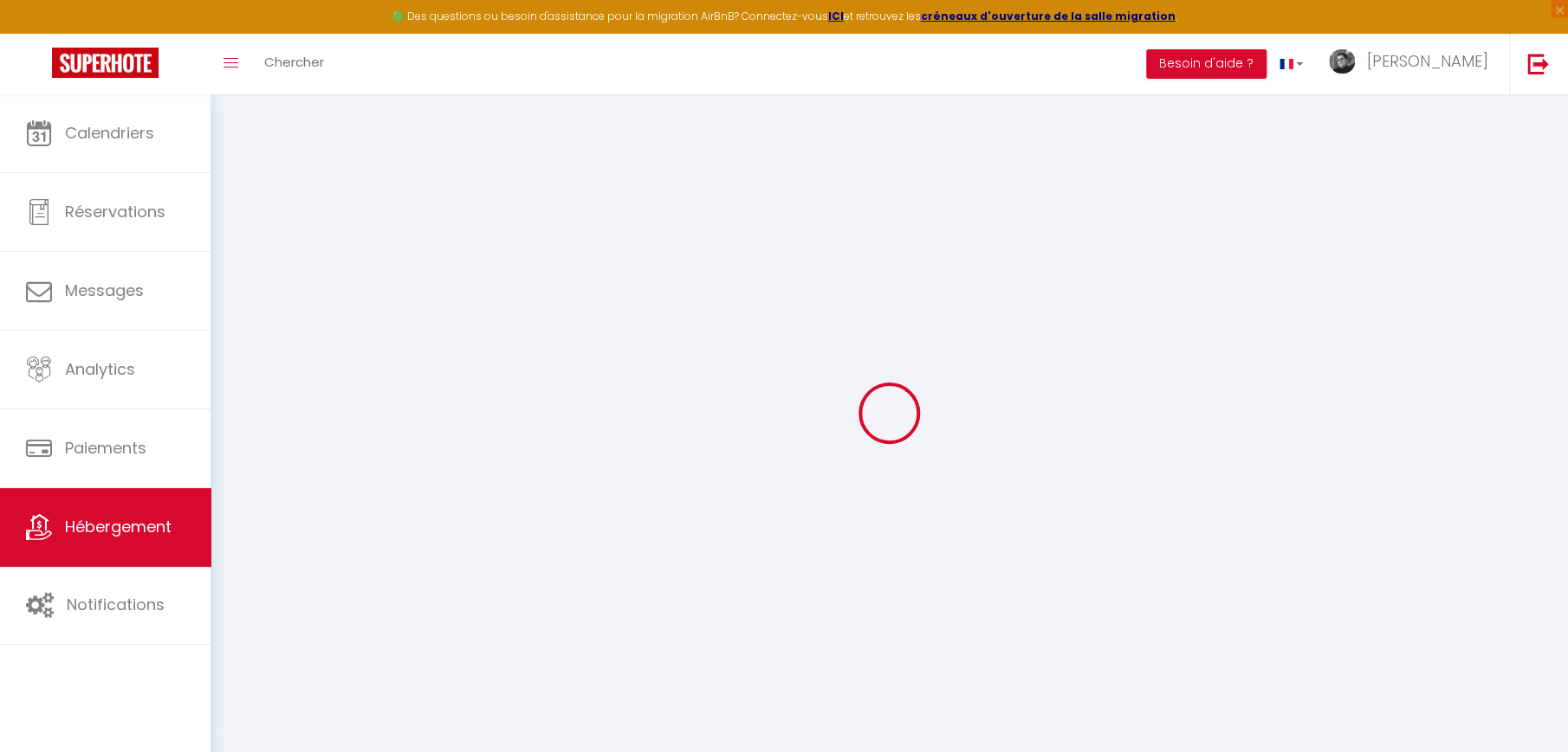
select select
checkbox input "false"
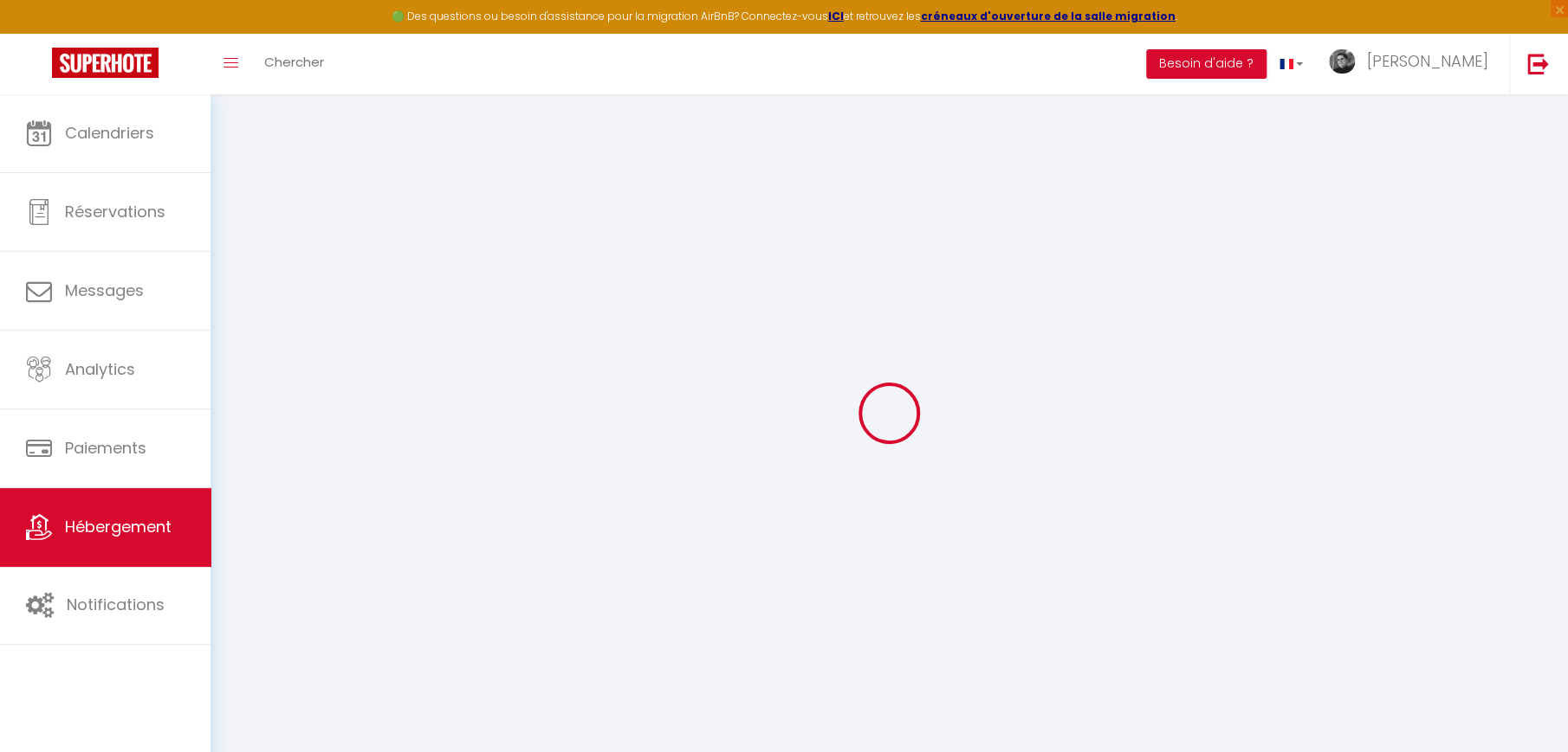
checkbox input "false"
select select
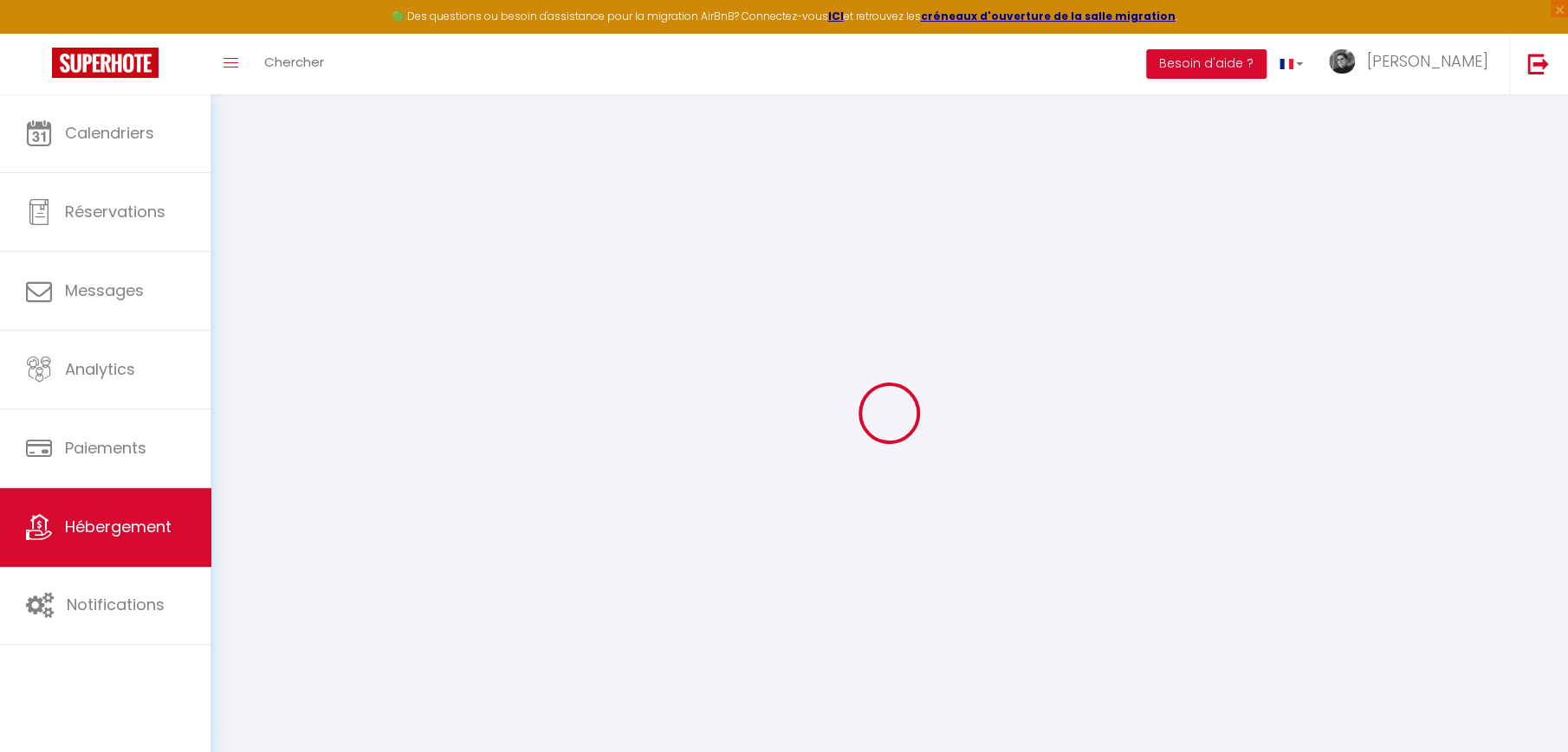
select select
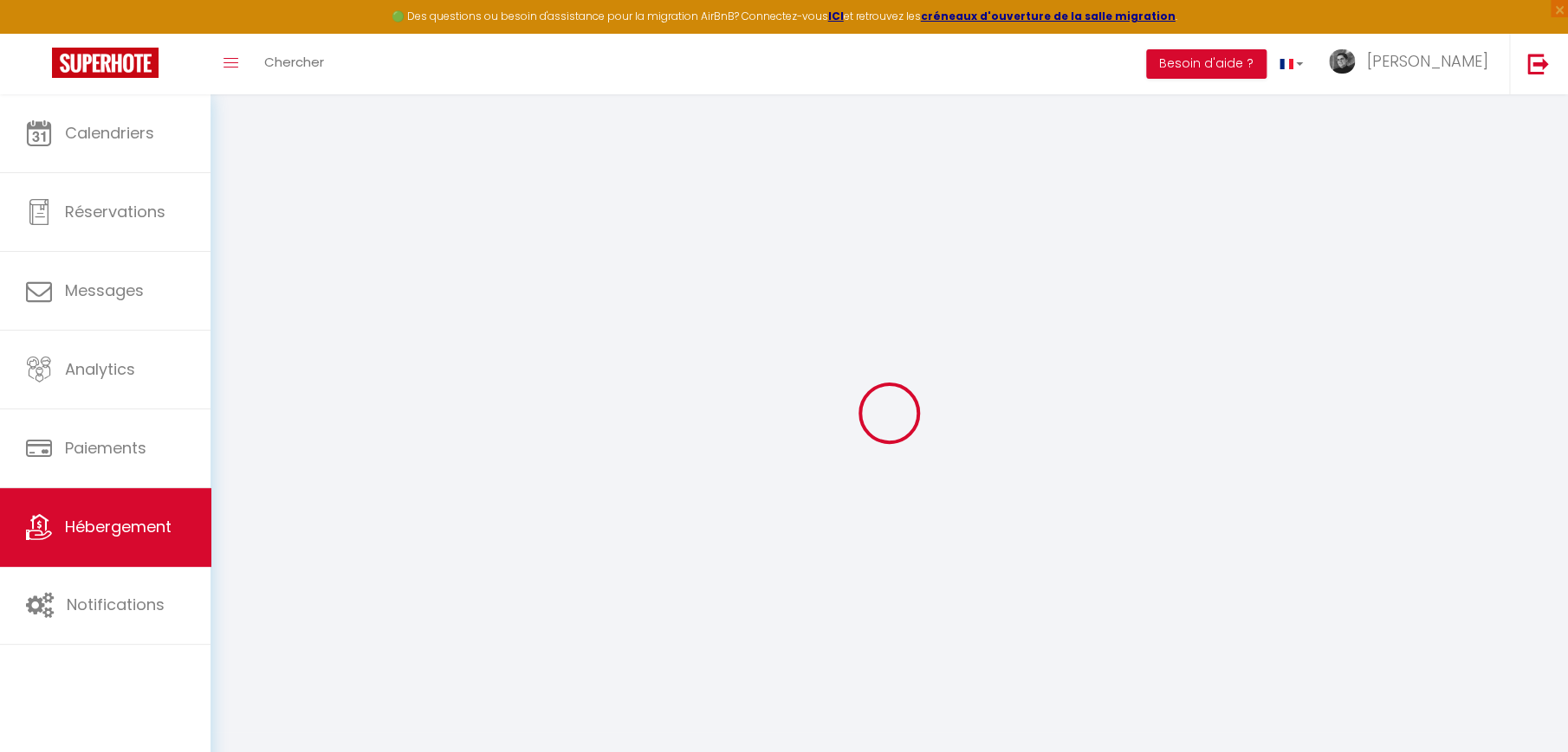
select select
checkbox input "false"
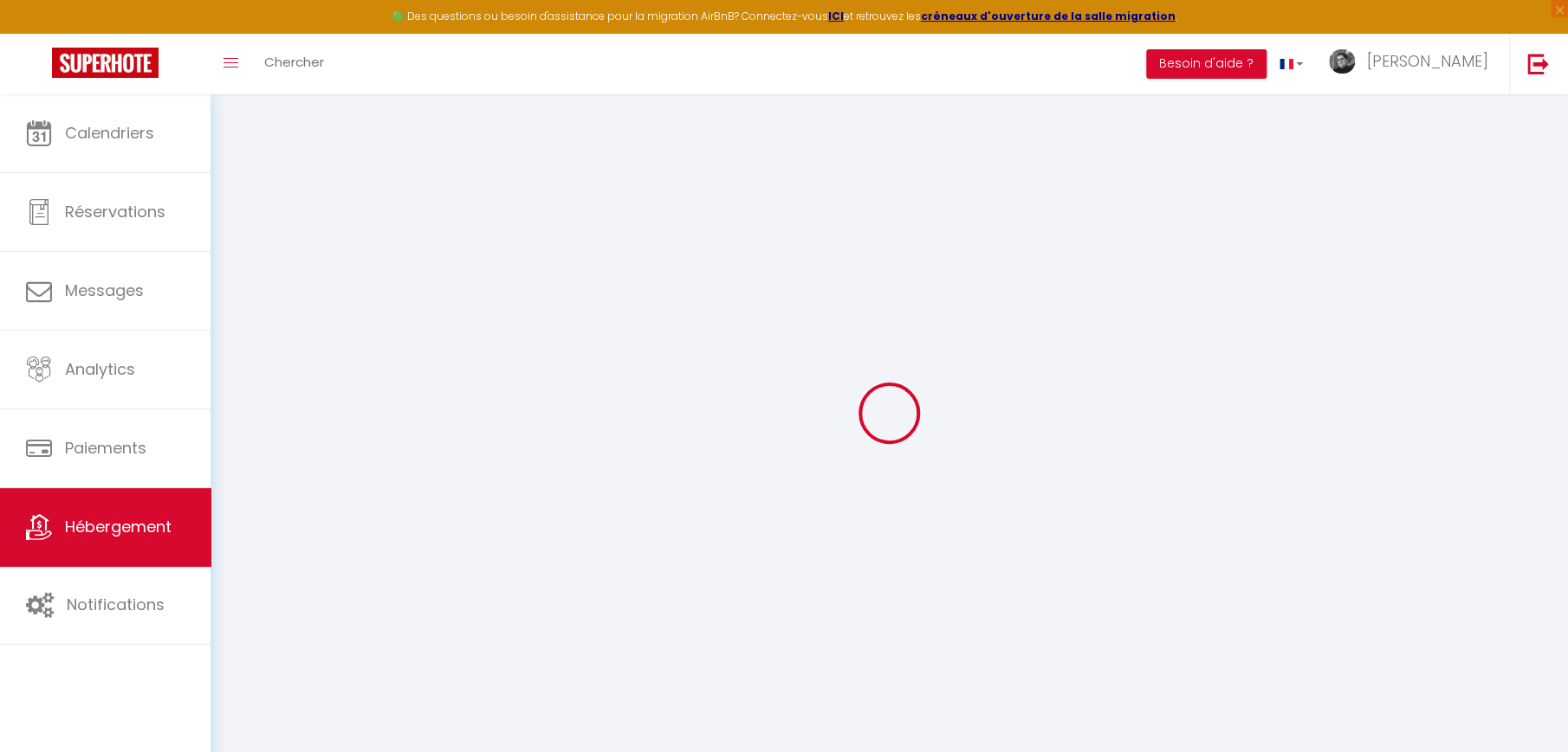
select select
type input "Les Volets Bleus - CLE HOTES"
type input "SCI"
type input "Aux 28 clés"
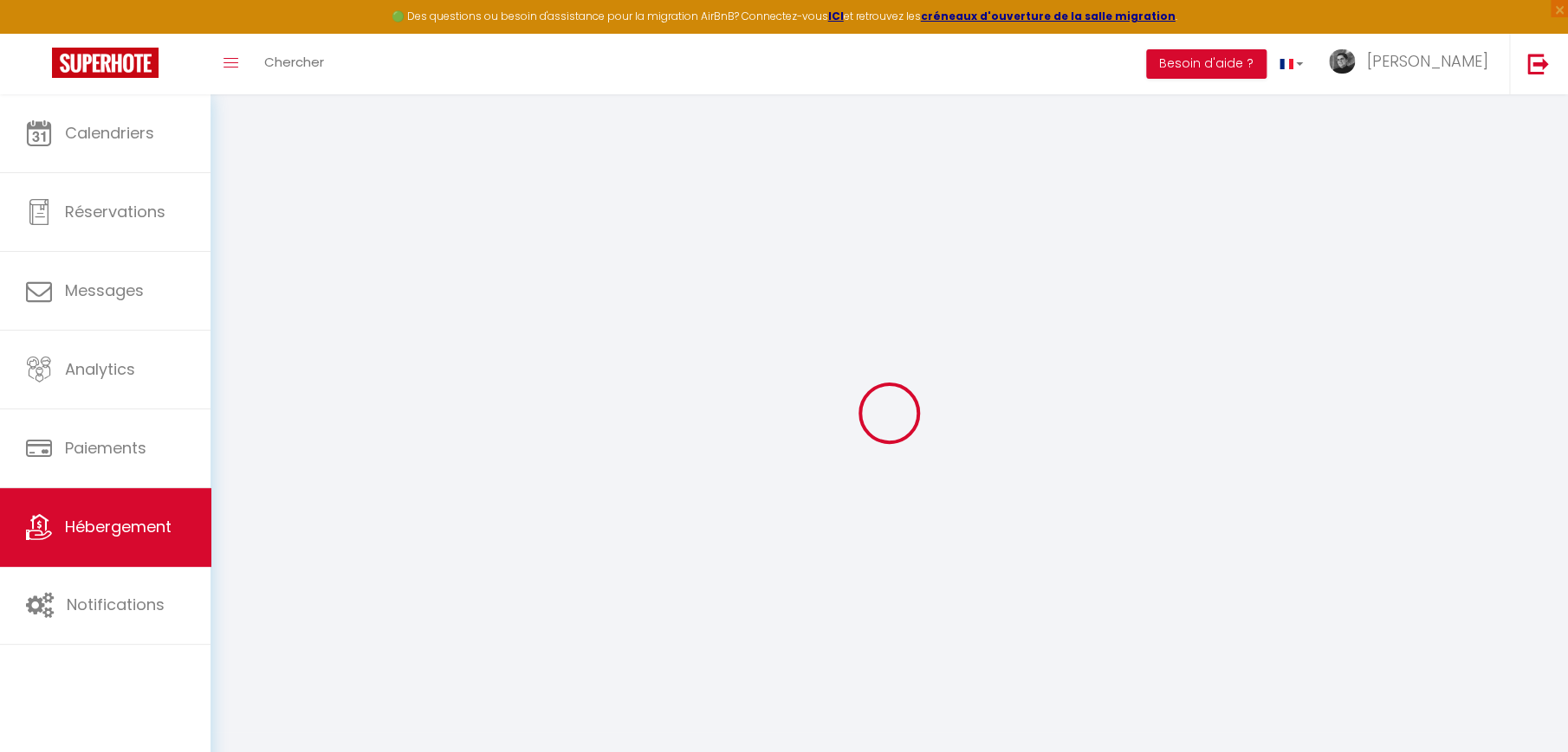
type input "[STREET_ADDRESS]"
type input "69006"
type input "[GEOGRAPHIC_DATA]"
select select "2"
select select "0"
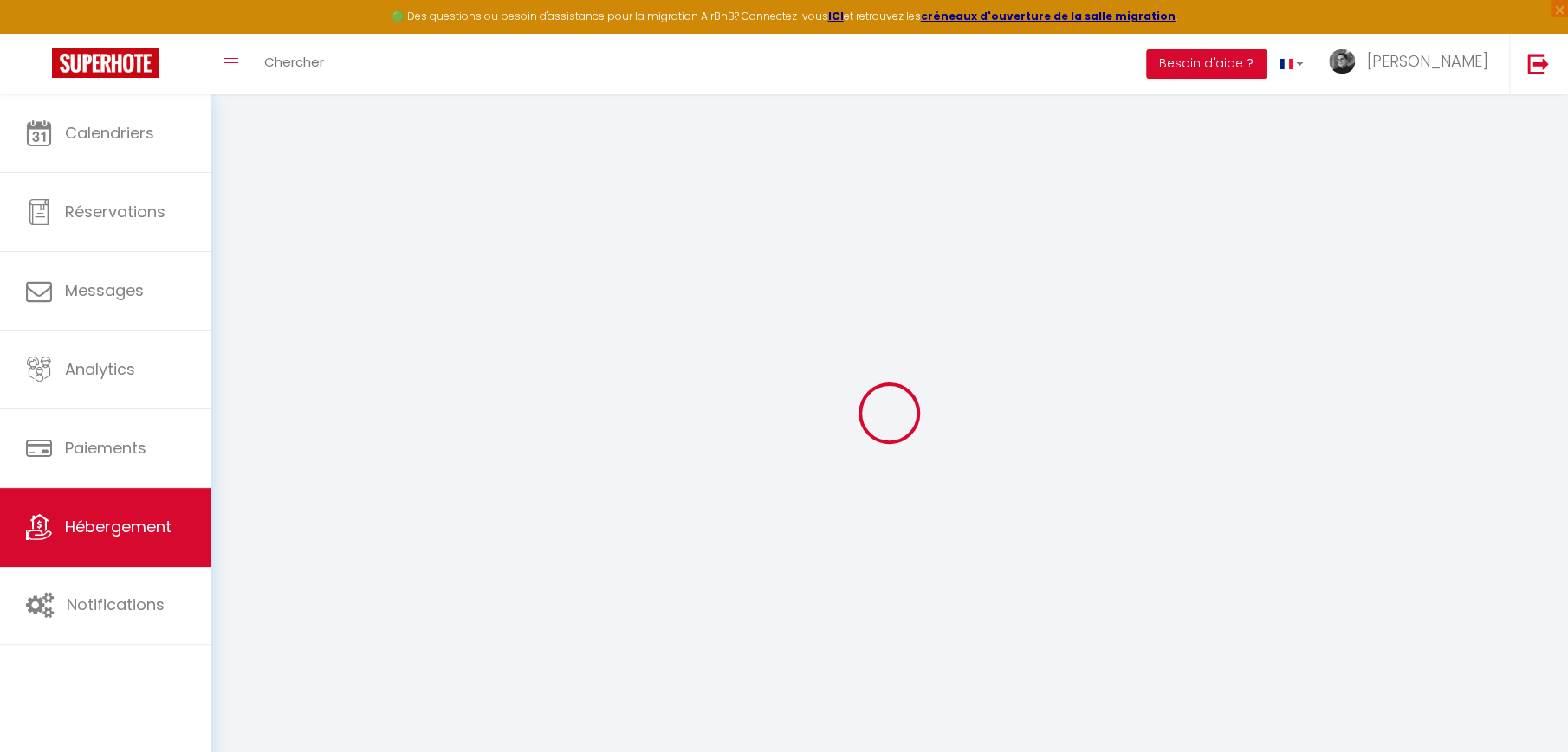
type input "60"
type input "38"
type input "05.5"
type input "04.4"
type input "350"
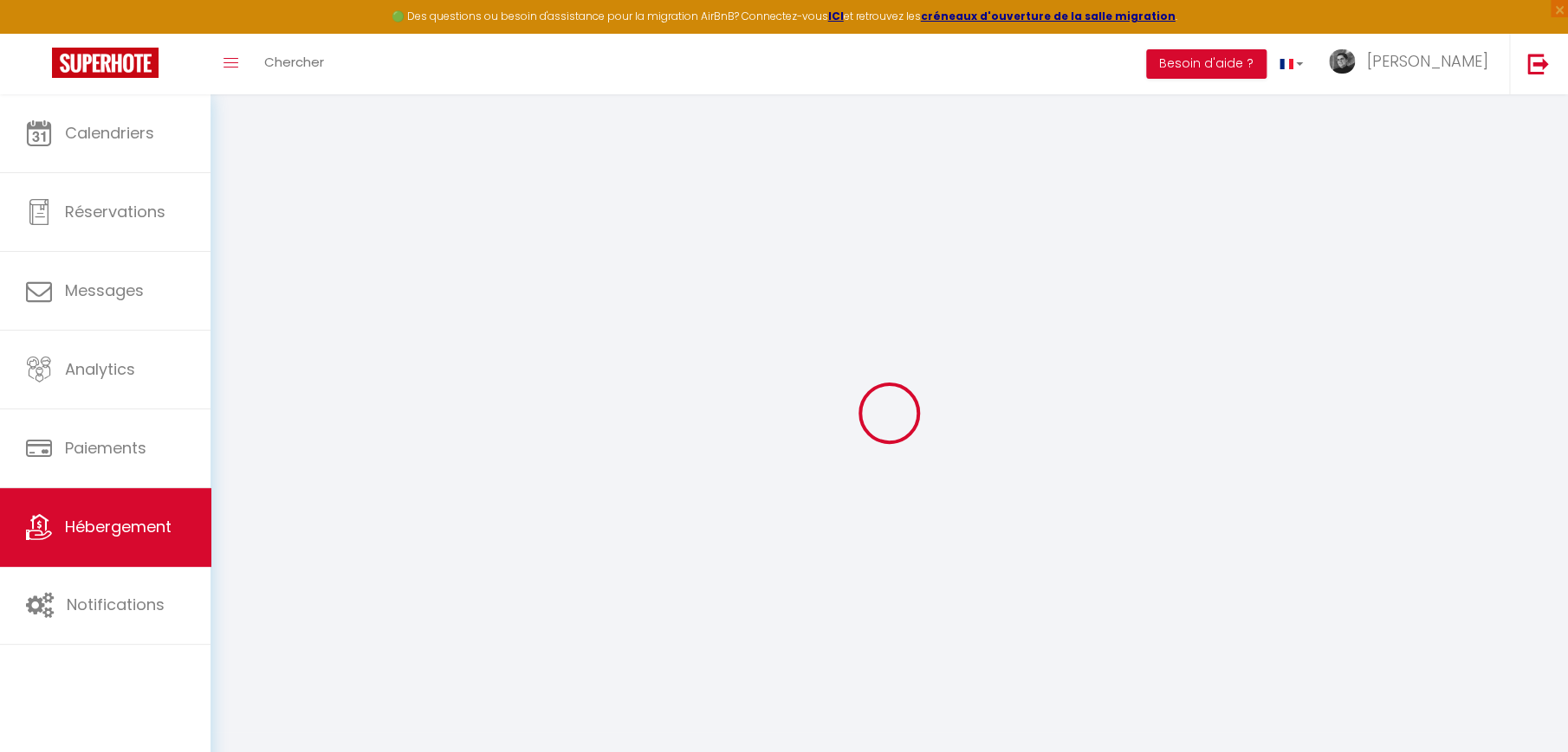
select select
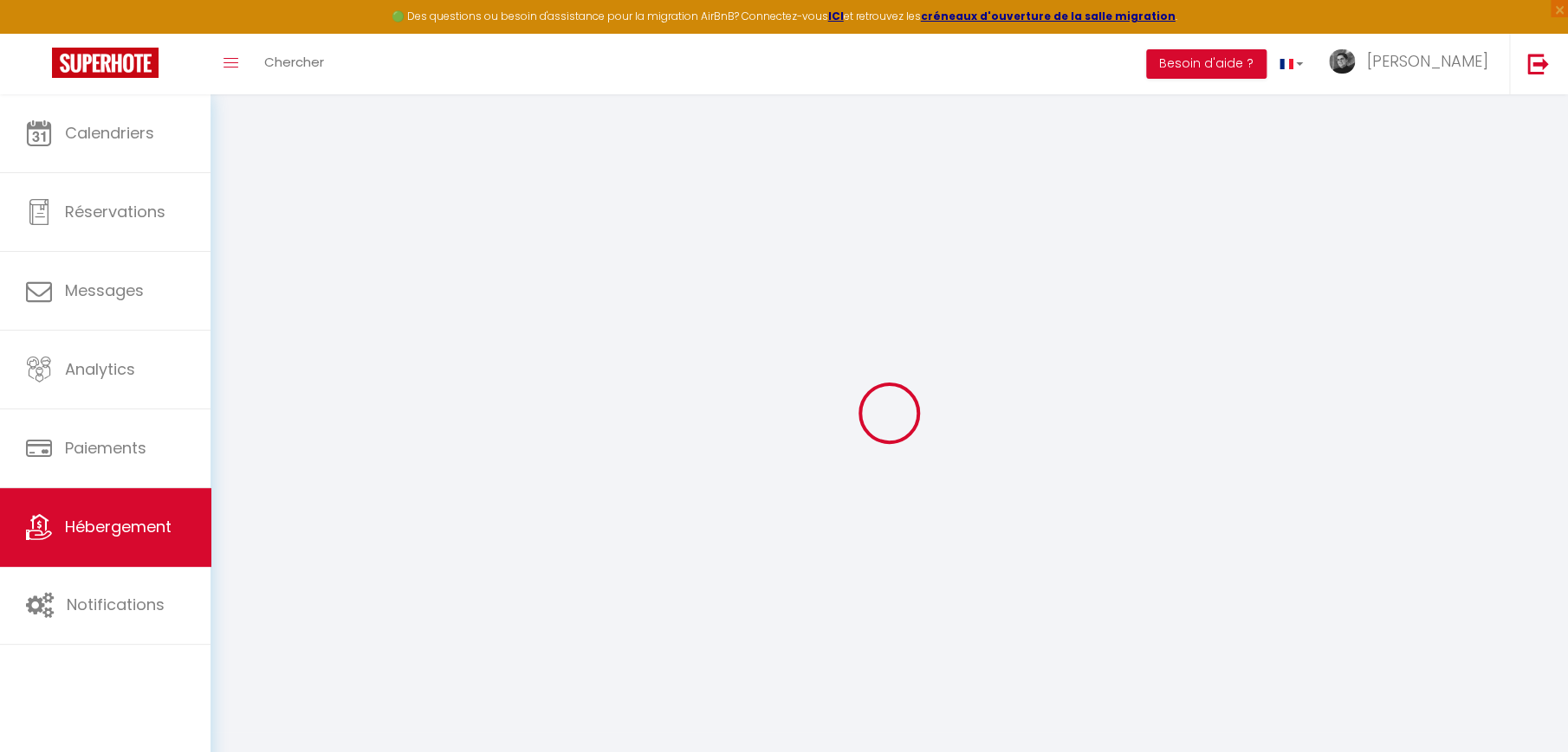
select select
type input "[STREET_ADDRESS][PERSON_NAME]"
type input "26240"
type input "Saint-[PERSON_NAME]"
type input "[EMAIL_ADDRESS][DOMAIN_NAME]"
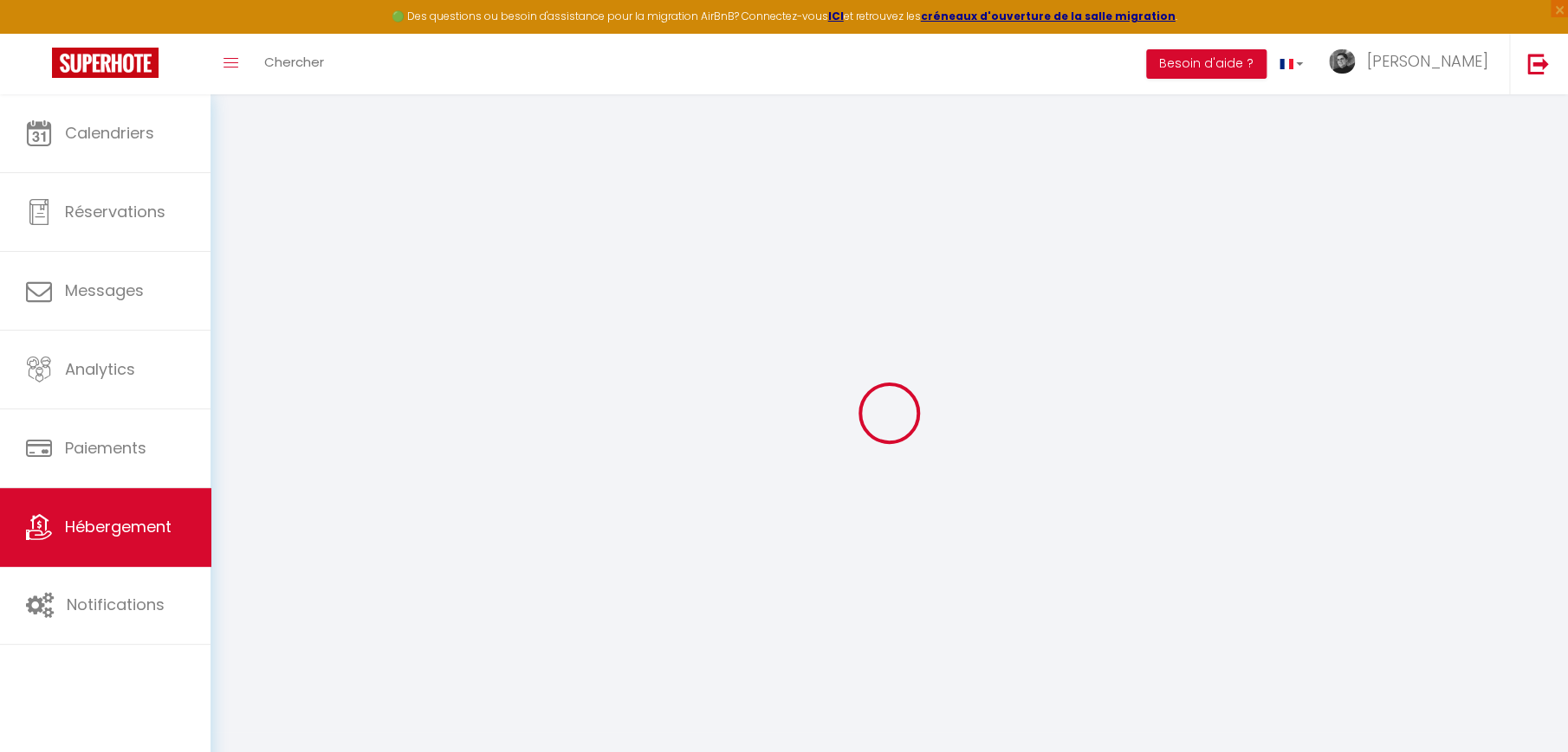
select select "12498"
checkbox input "false"
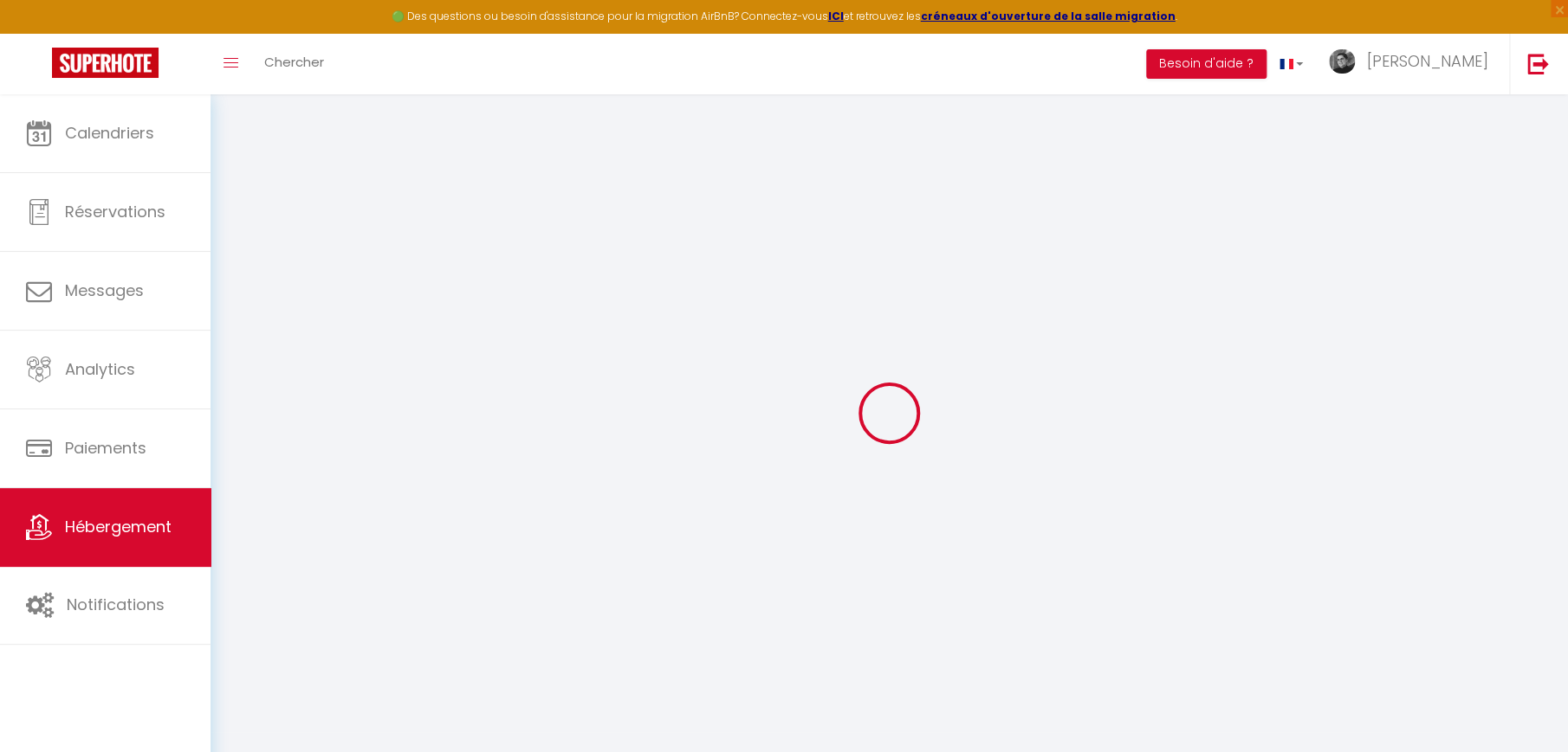
radio input "true"
type input "10"
type input "30"
type input "0"
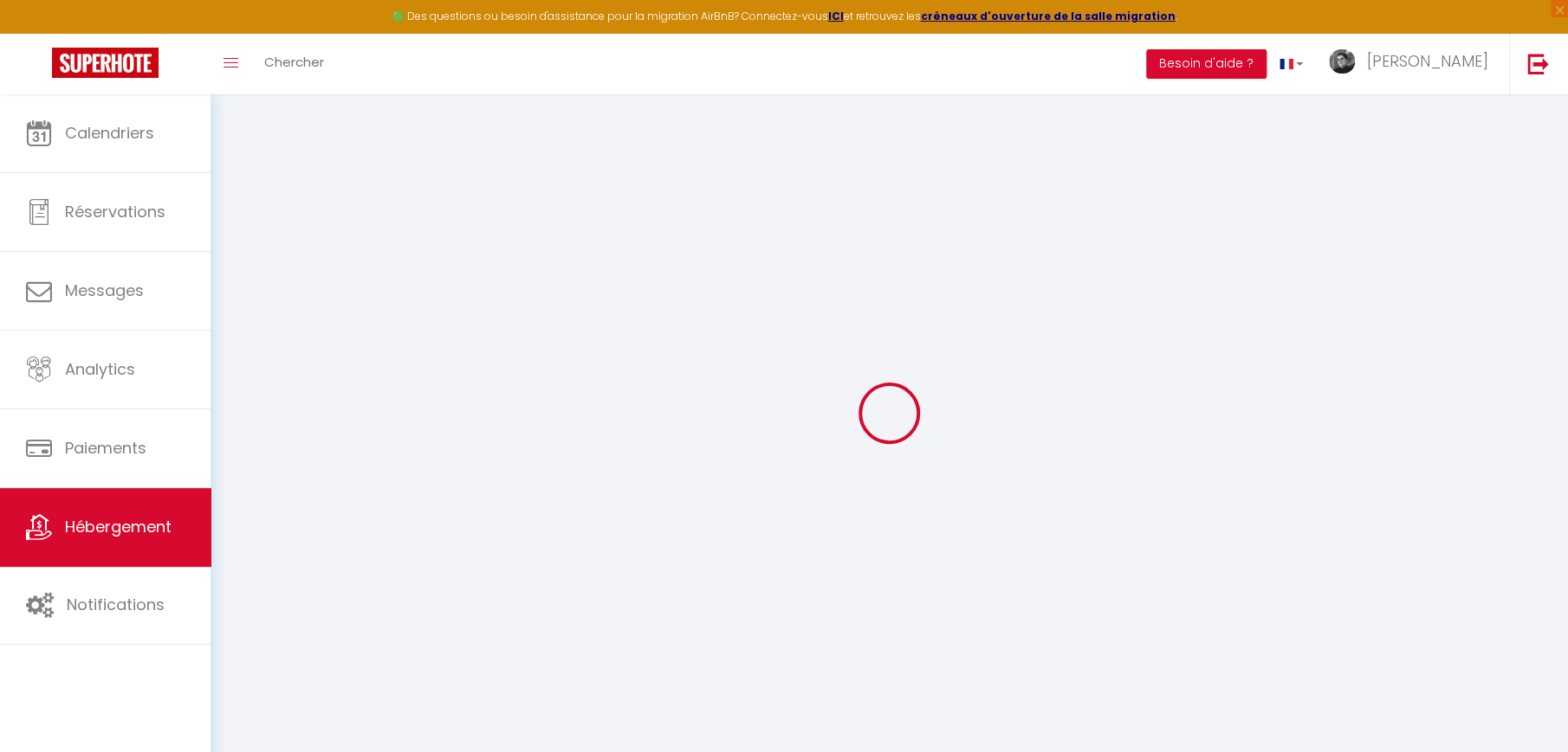
type input "0"
select select "41673"
select select
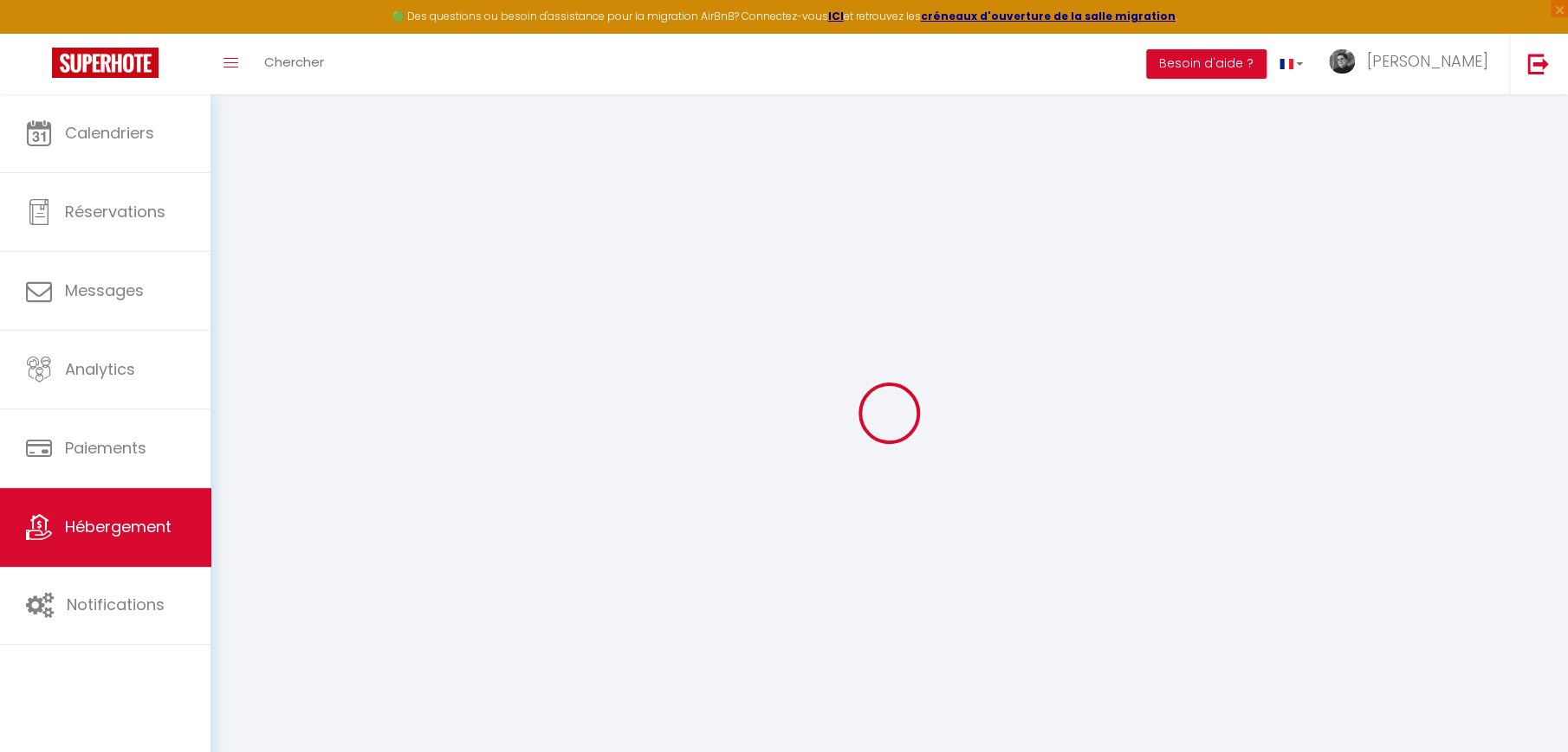
select select
checkbox input "false"
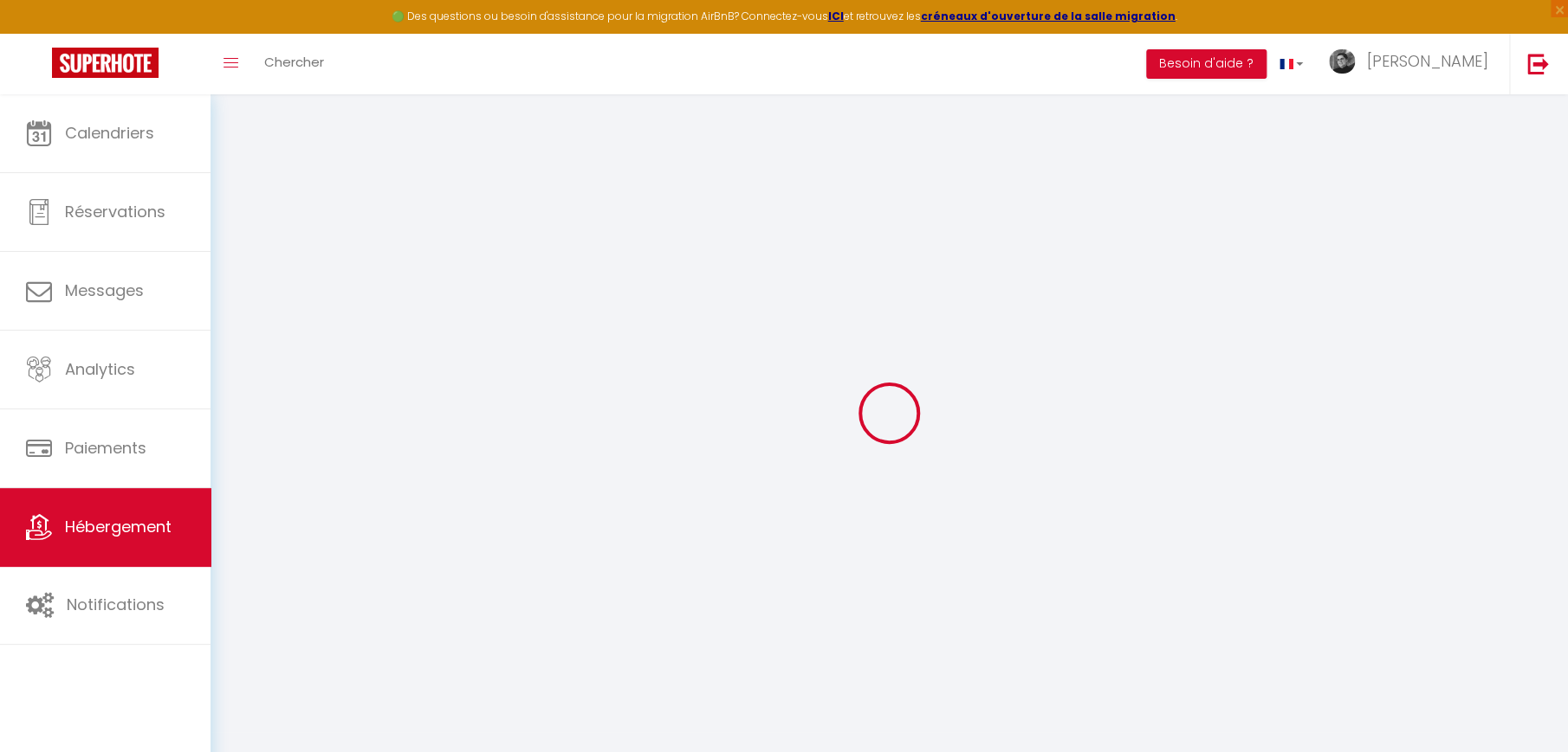
checkbox input "false"
select select
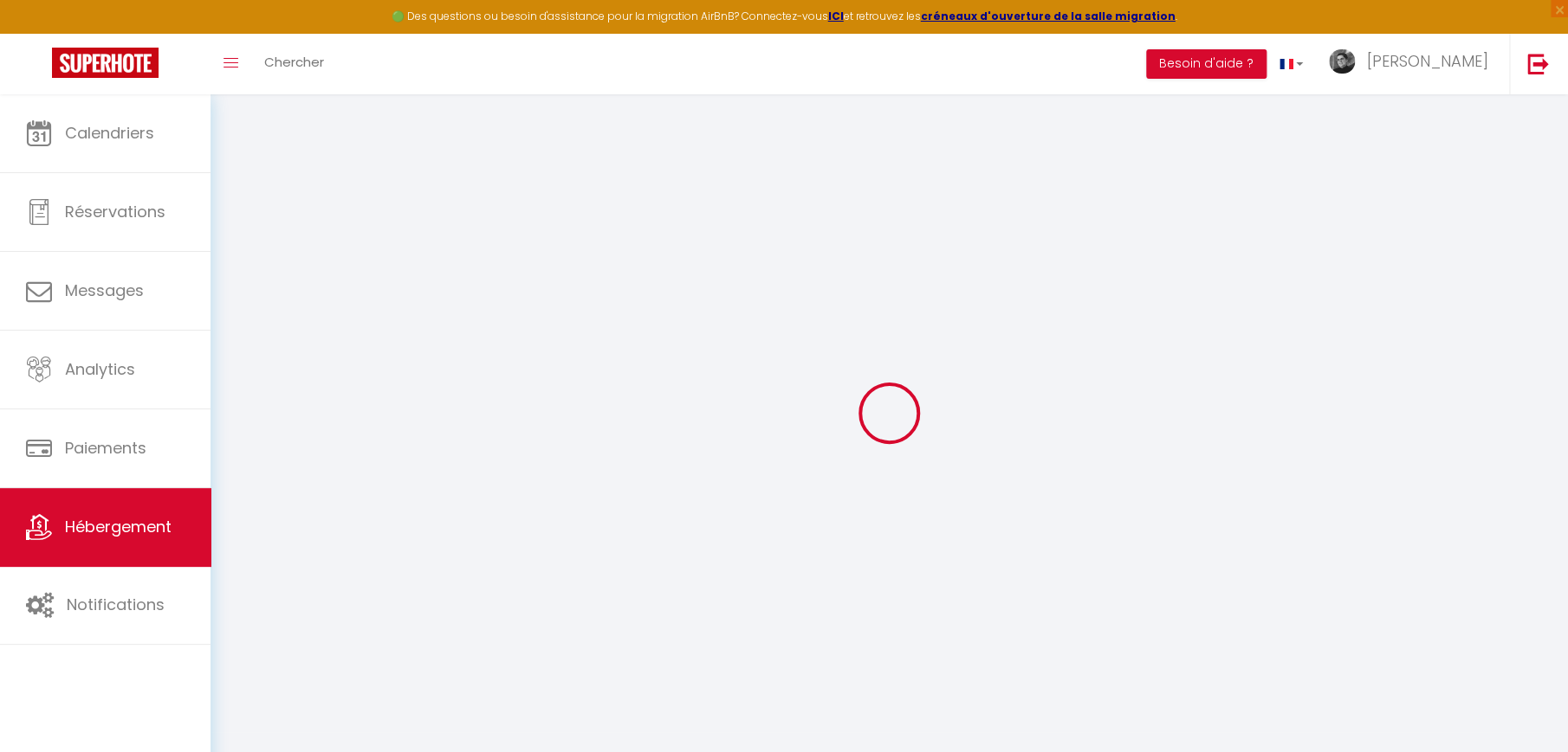
select select
checkbox input "false"
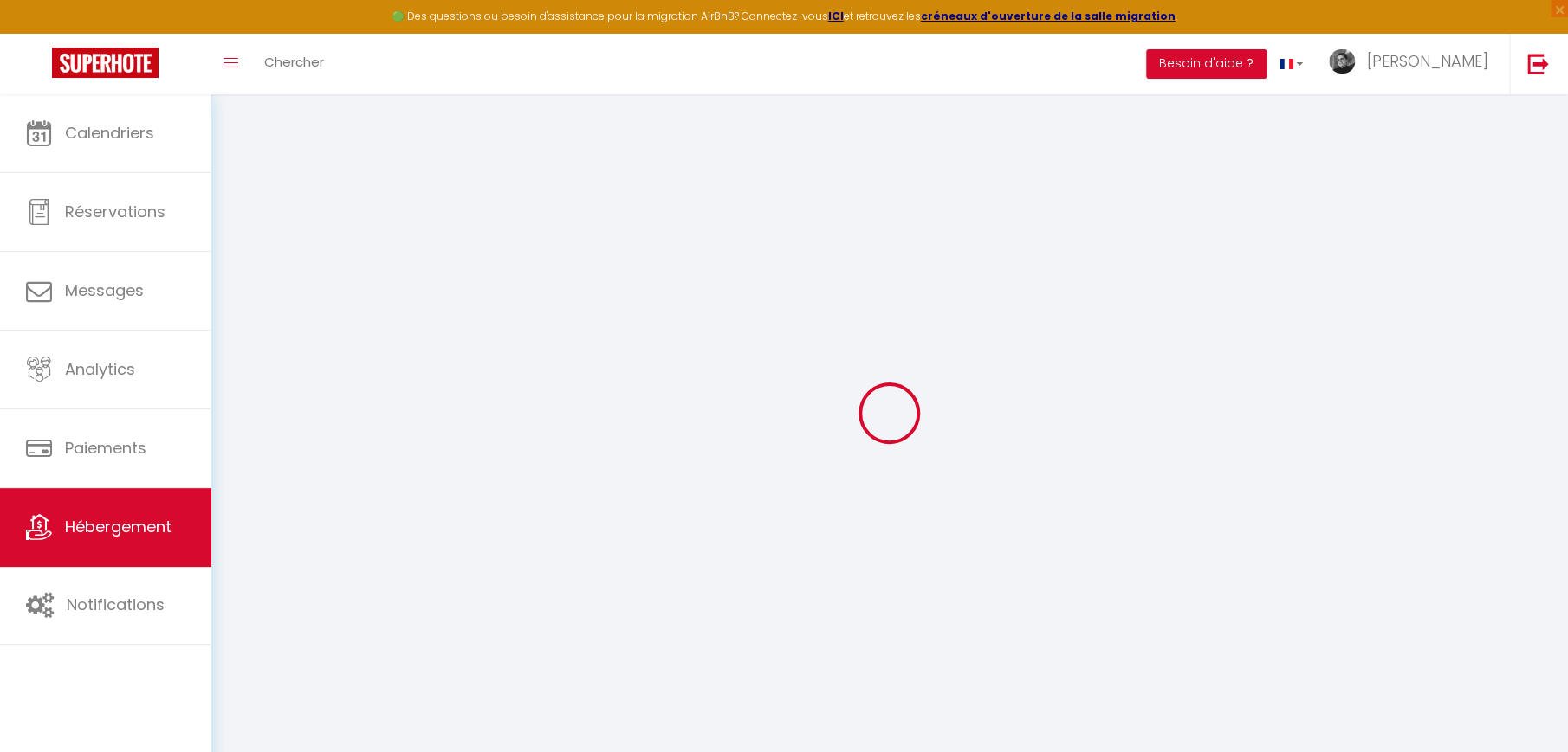
checkbox input "false"
select select
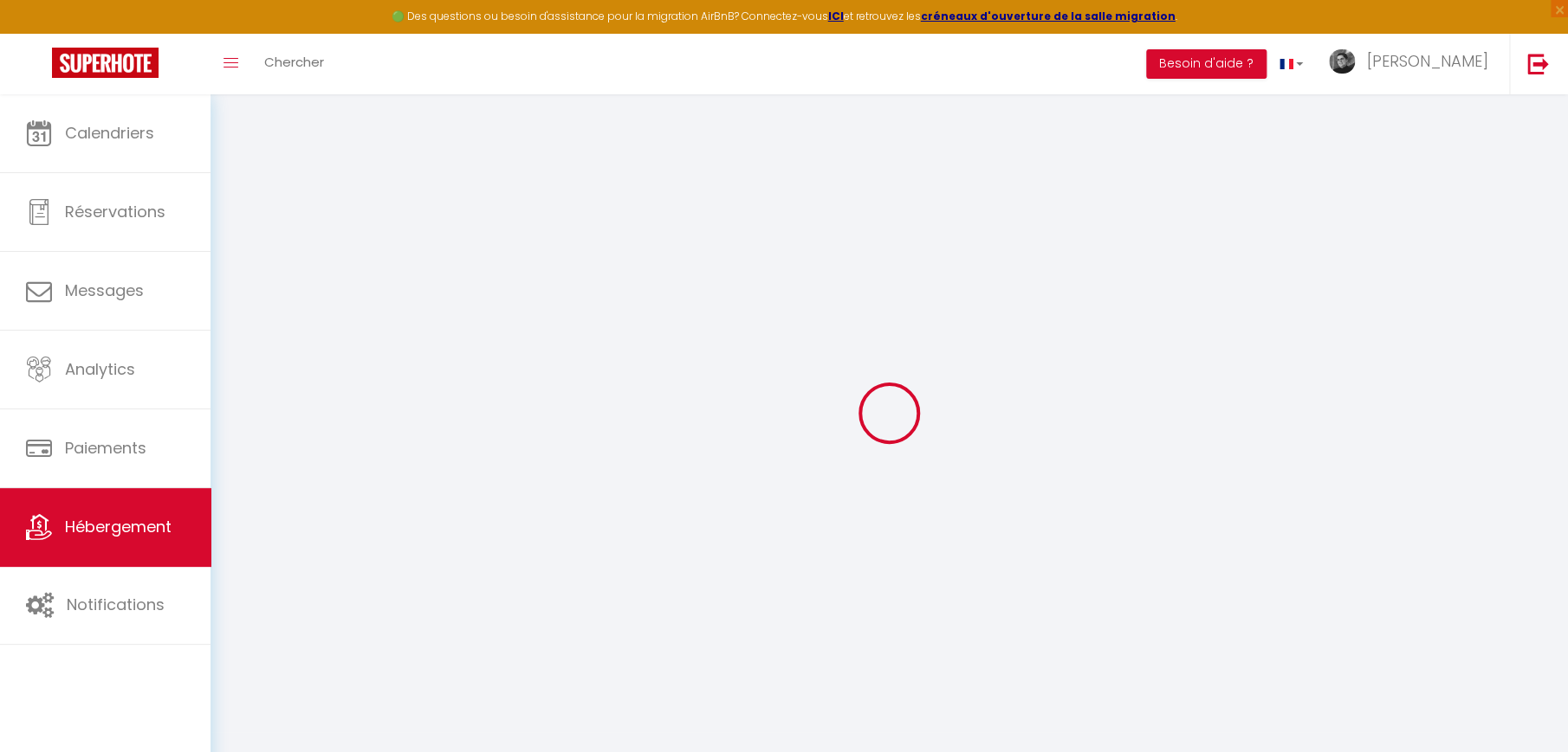
select select
checkbox input "false"
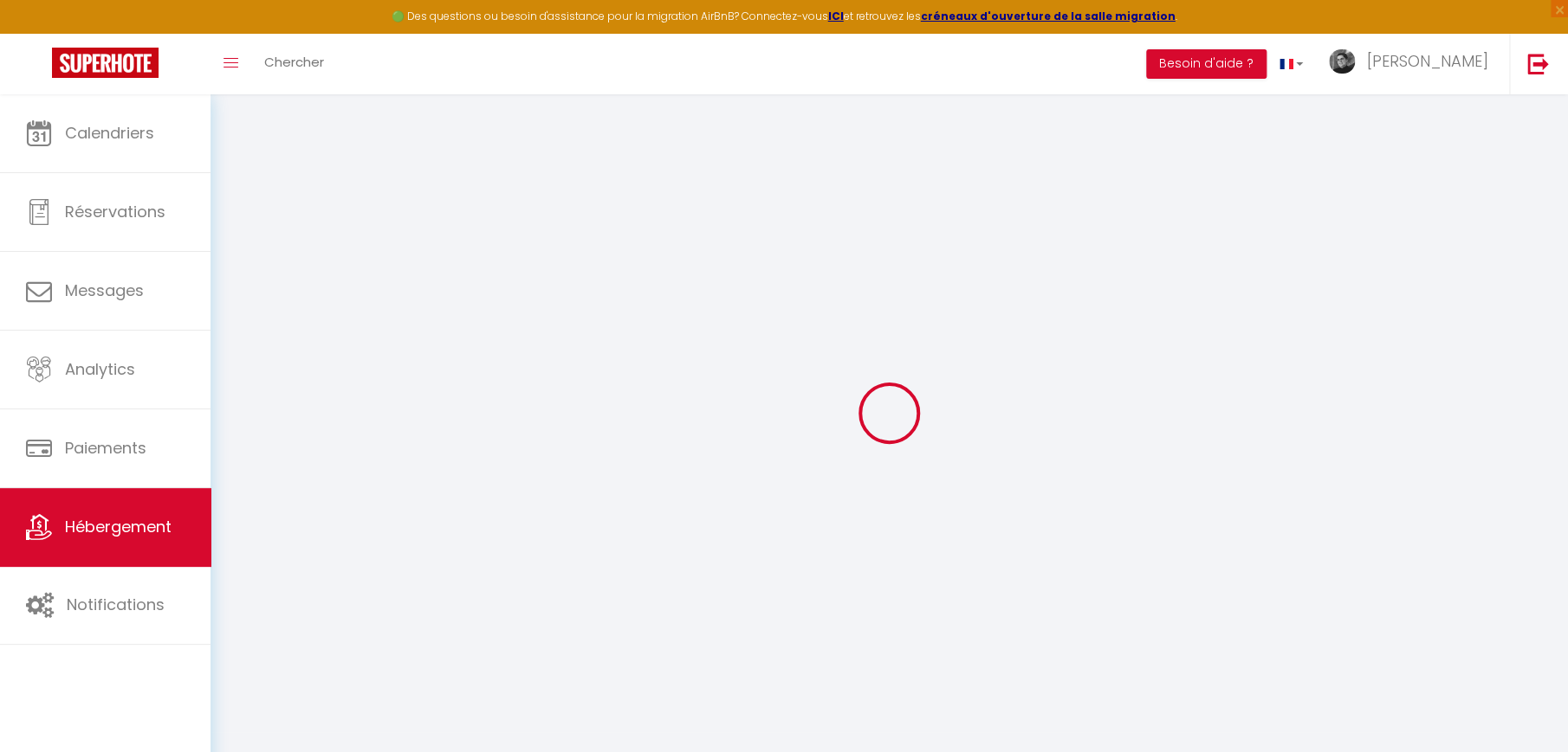
checkbox input "false"
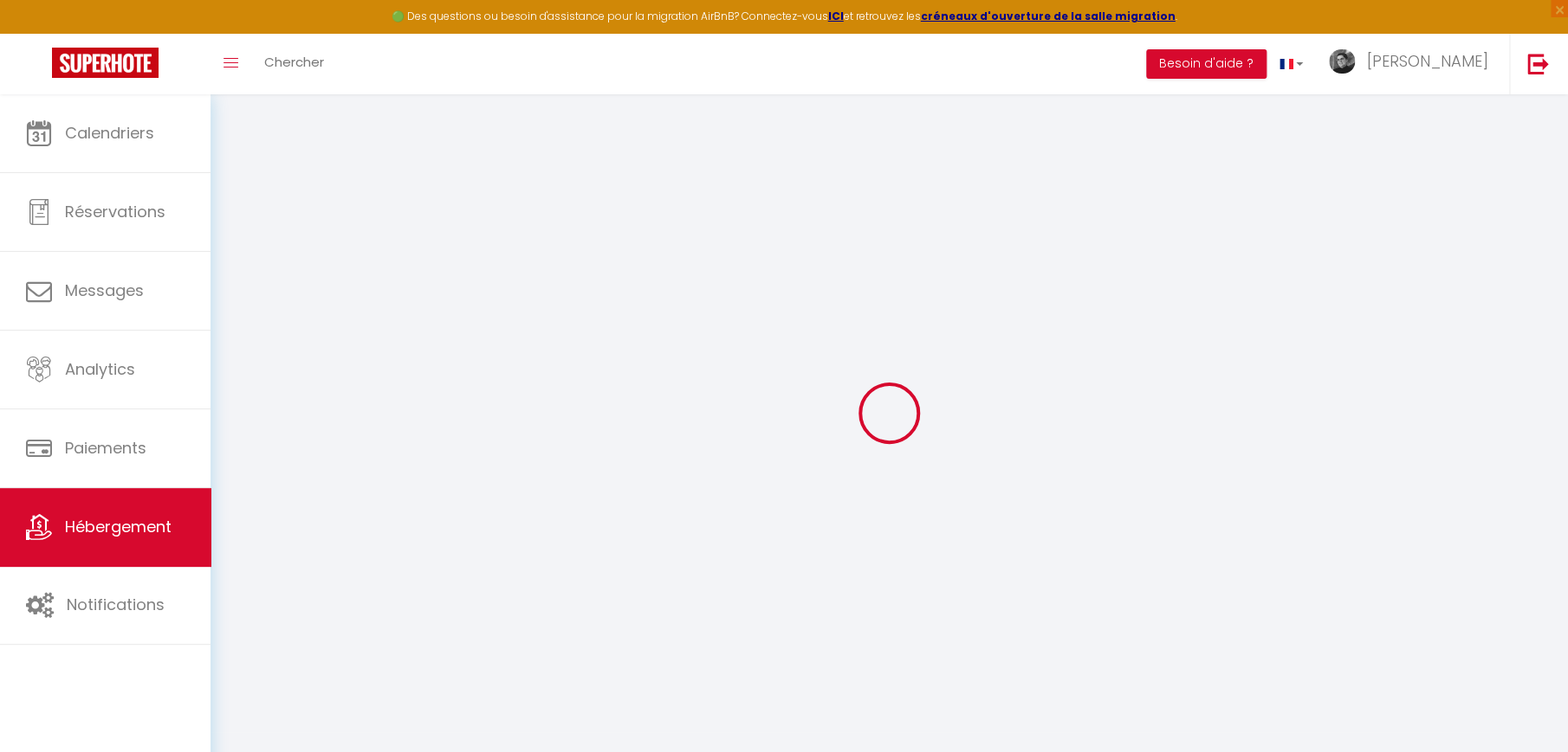
checkbox input "false"
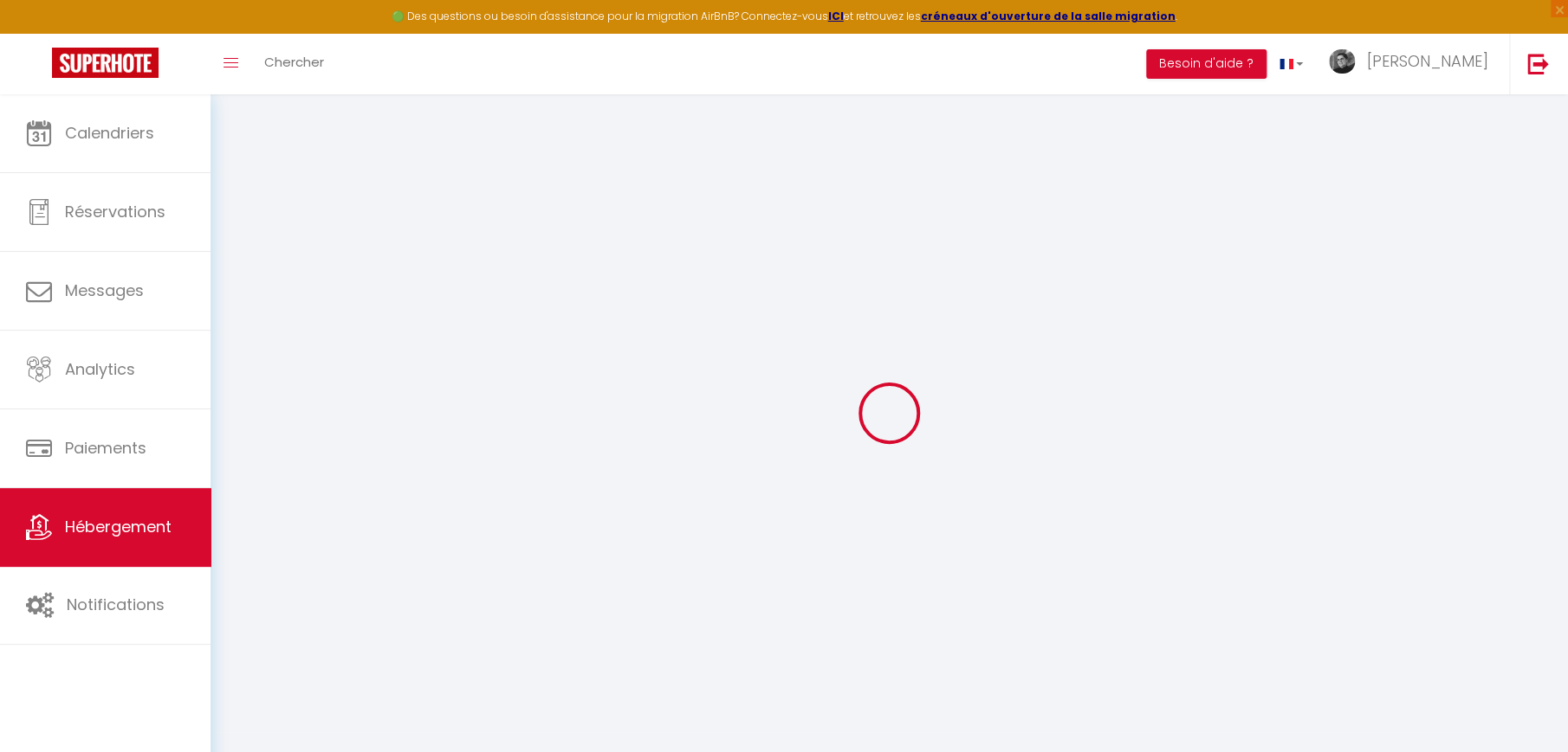
select select "17:00"
select select
select select "10:00"
select select "30"
select select "120"
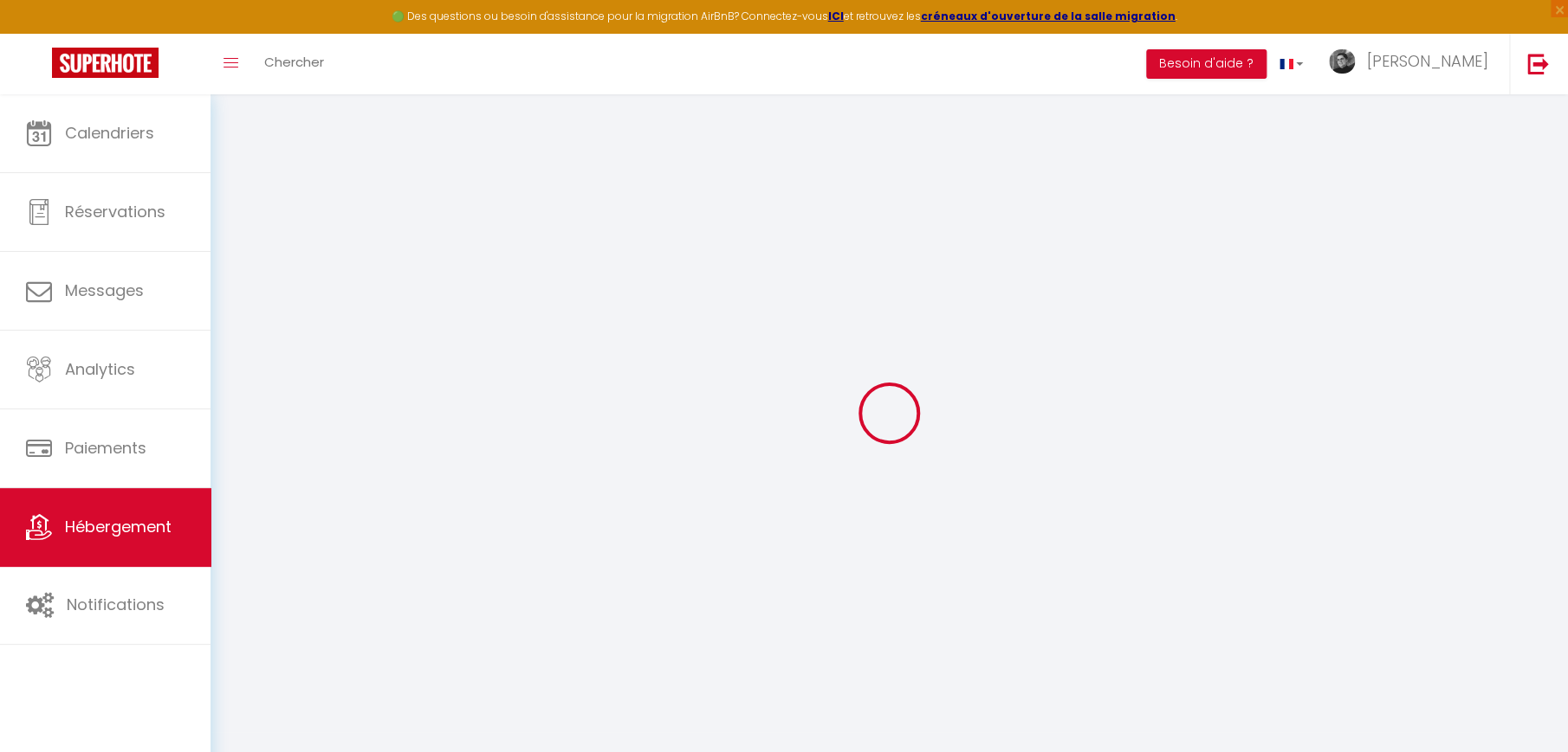
select select "10:00"
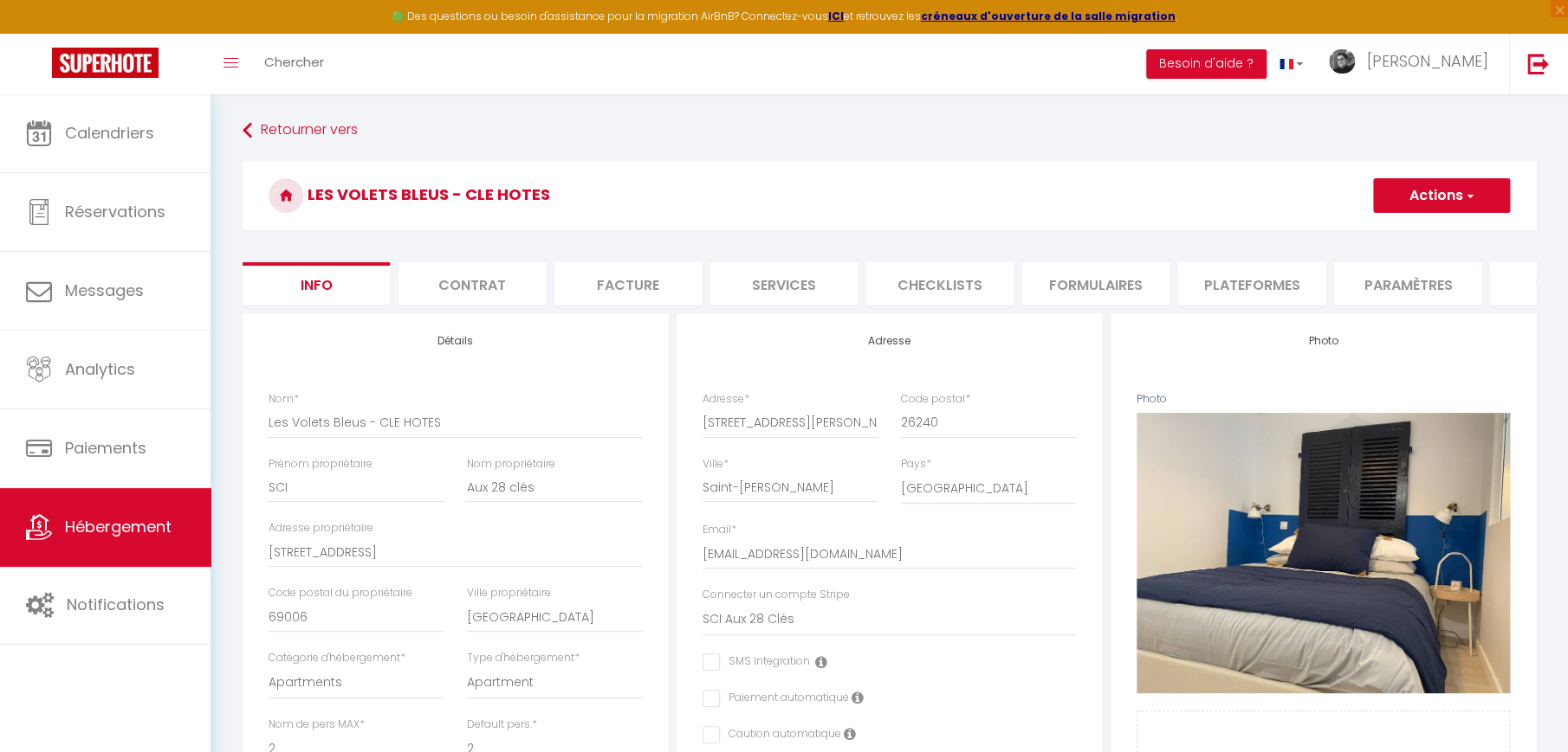
click at [797, 280] on li "Services" at bounding box center [784, 283] width 147 height 42
checkbox input "true"
checkbox input "false"
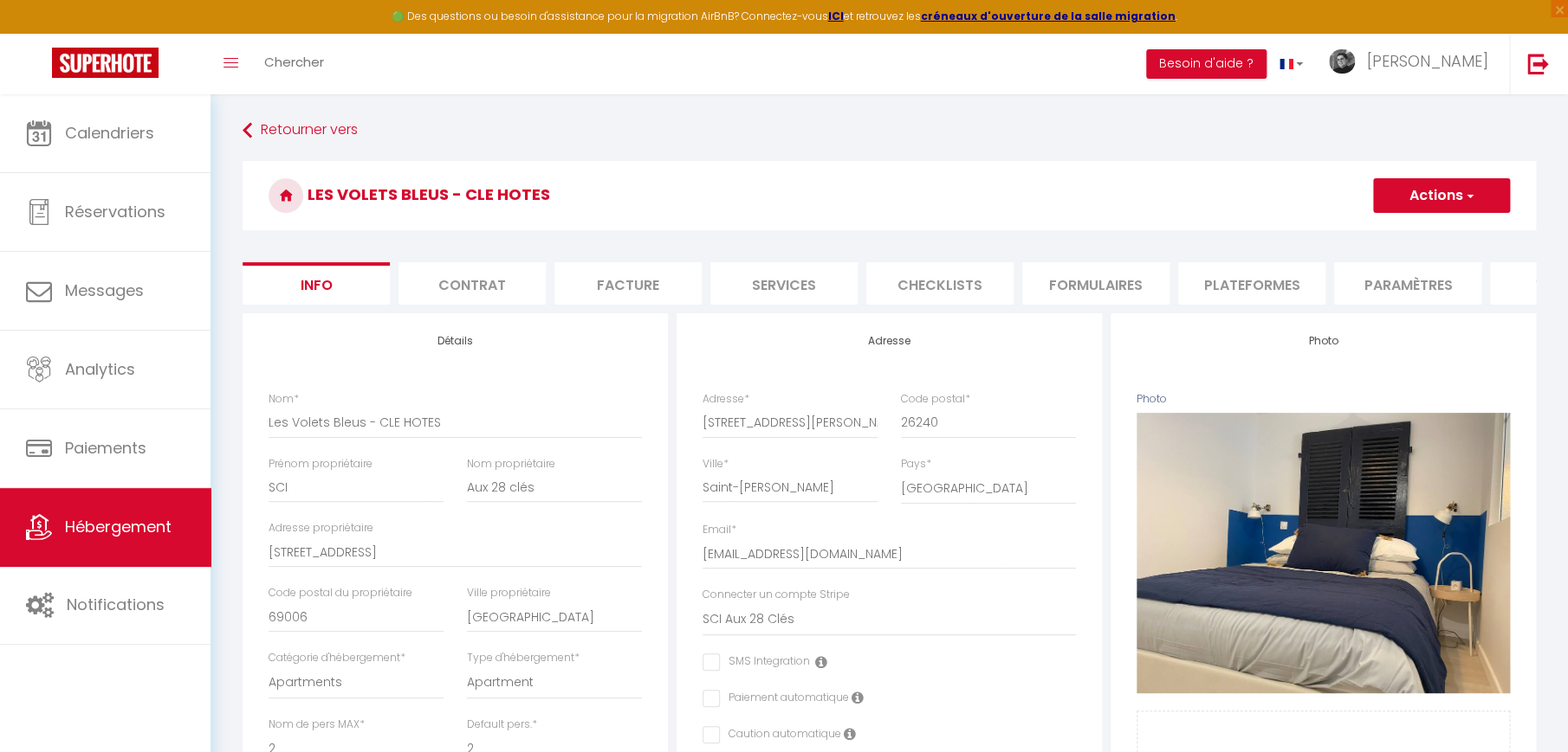
checkbox input "false"
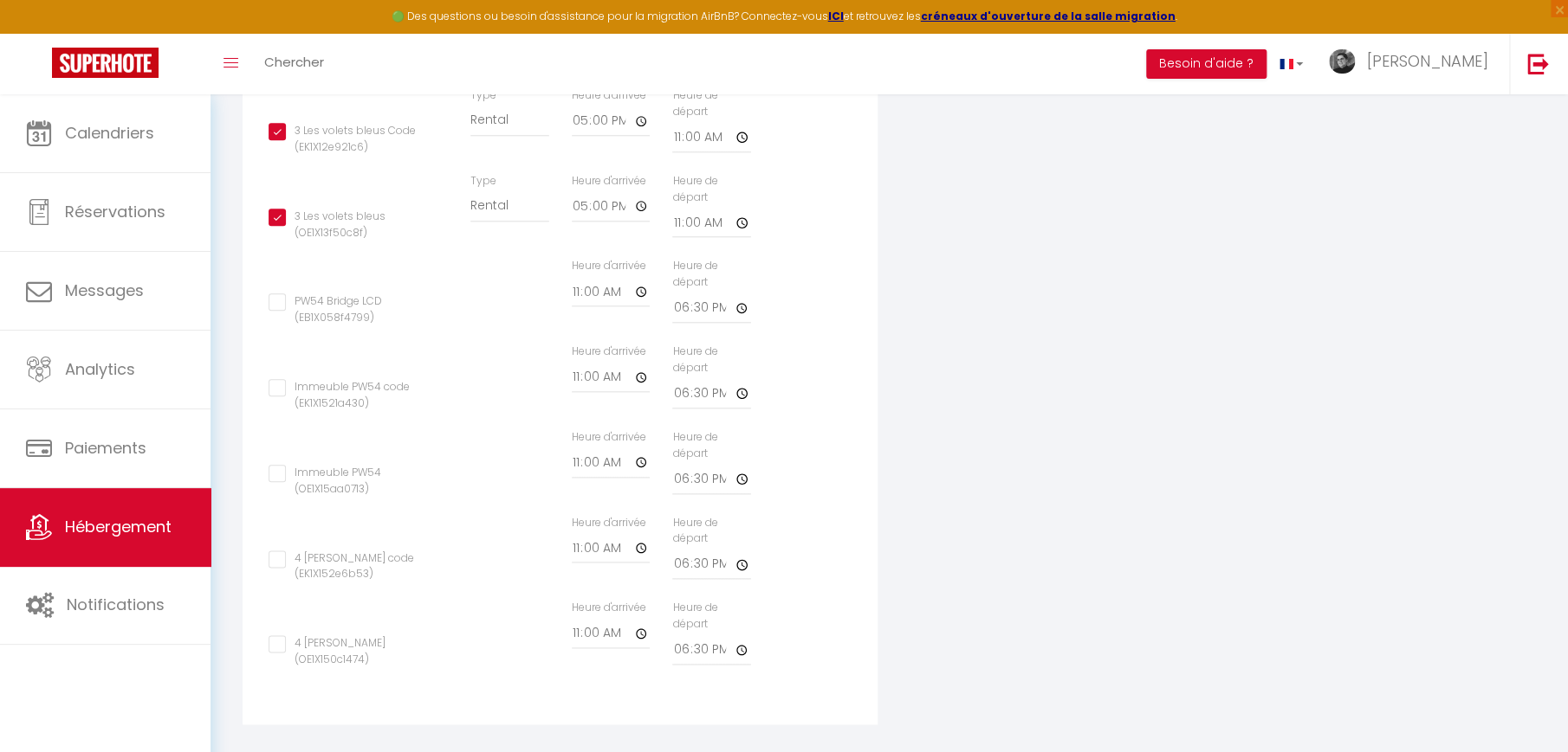
scroll to position [776, 0]
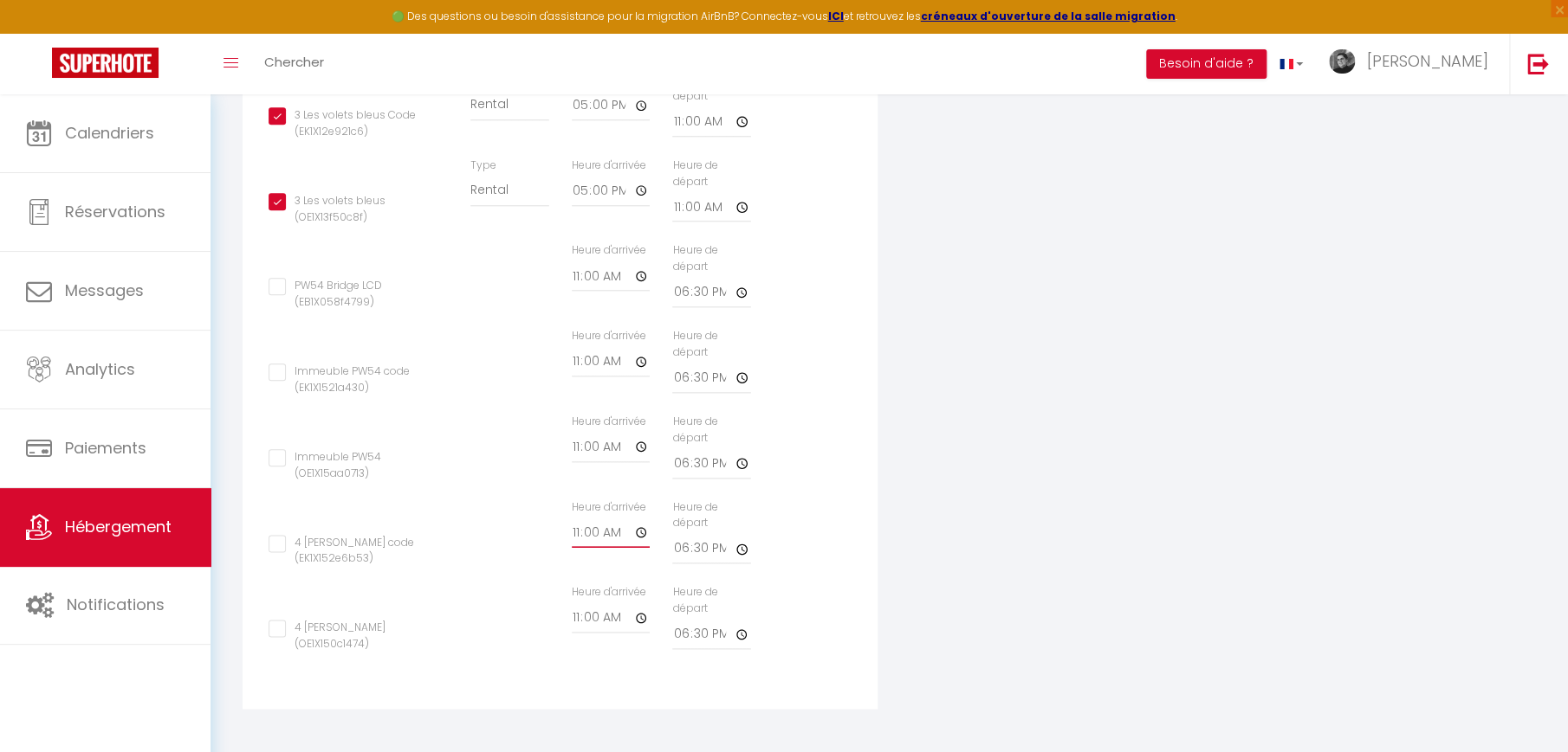
click at [640, 537] on input "11:00" at bounding box center [610, 532] width 78 height 32
type input "17:00"
checkbox input "true"
checkbox input "false"
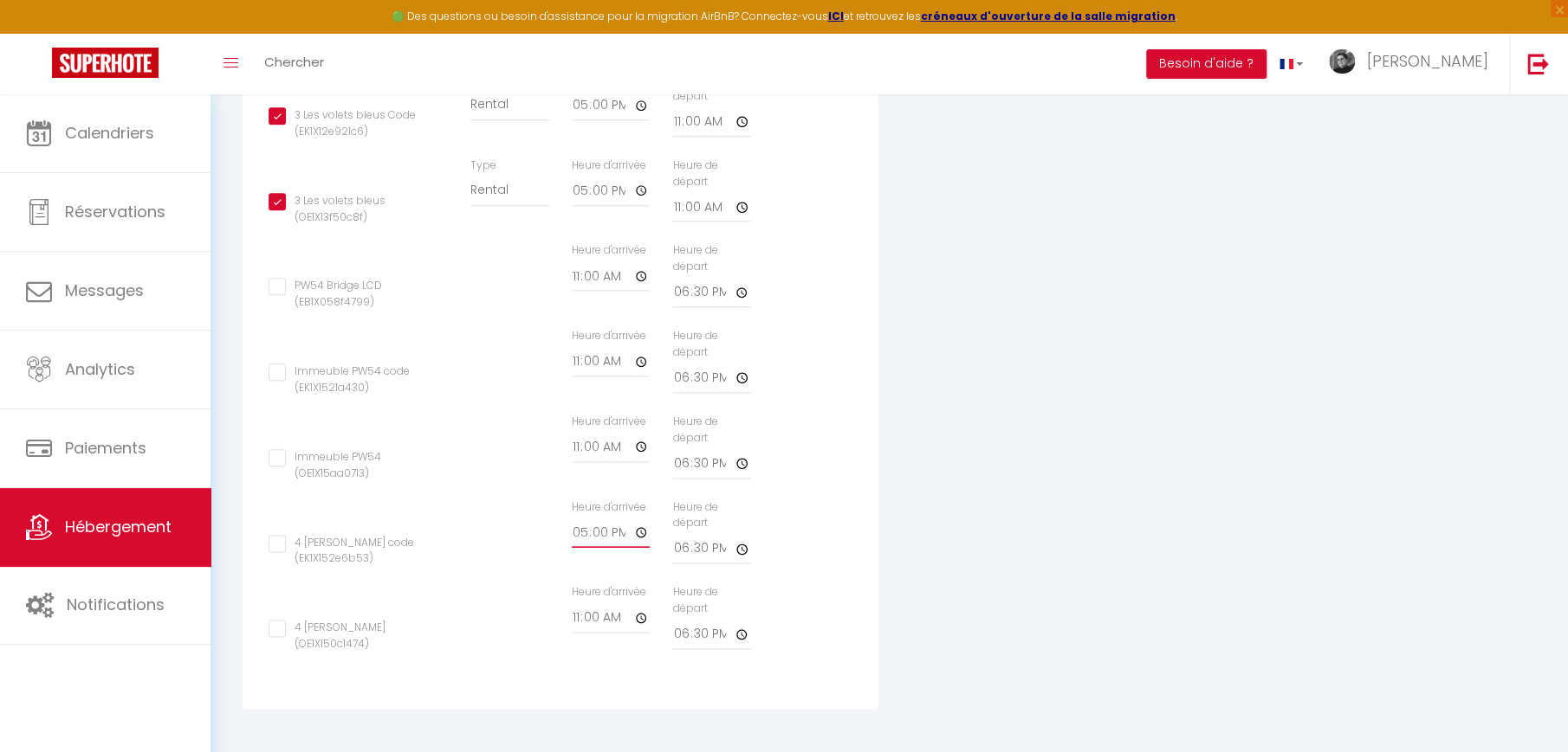
checkbox input "false"
type input "16:00"
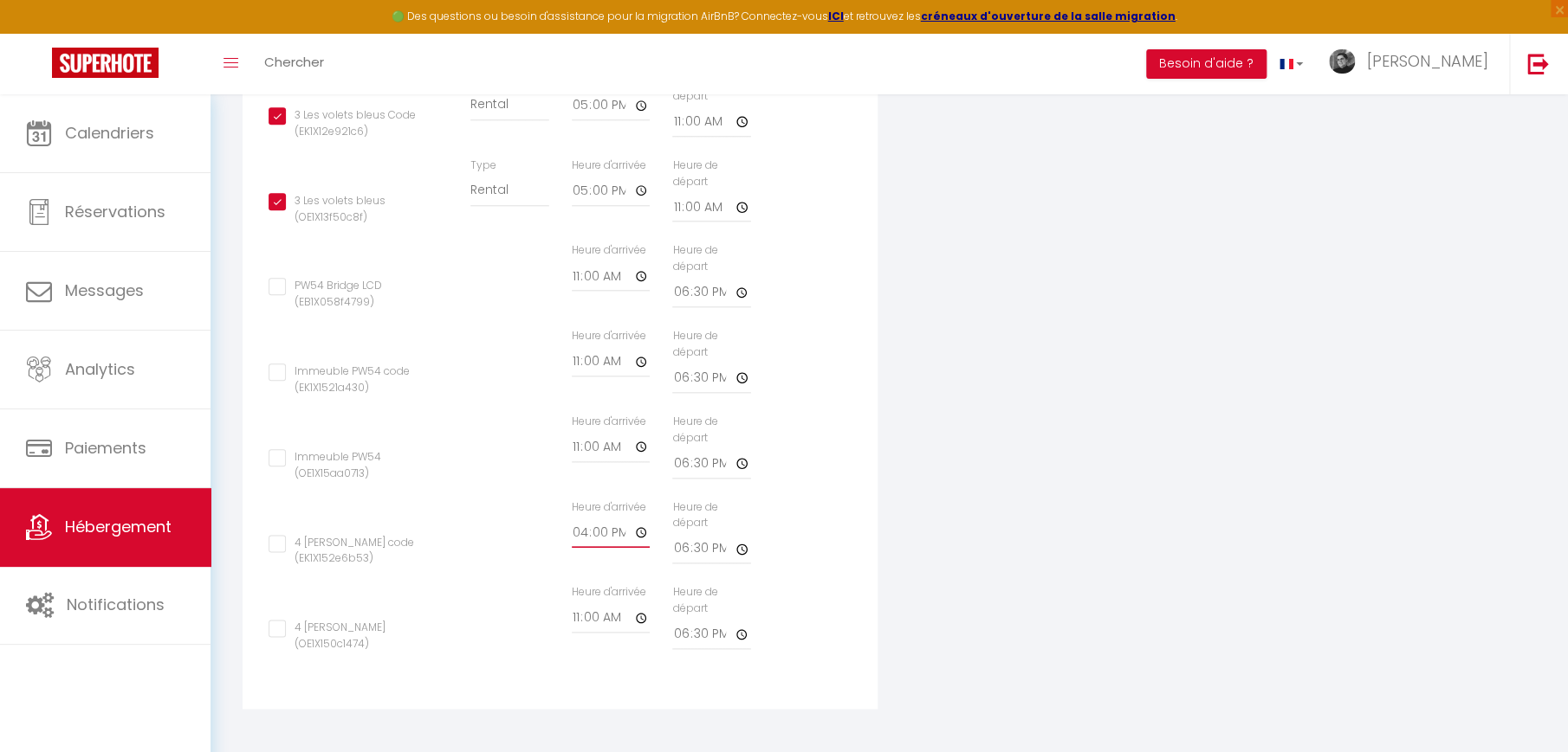
checkbox input "true"
checkbox input "false"
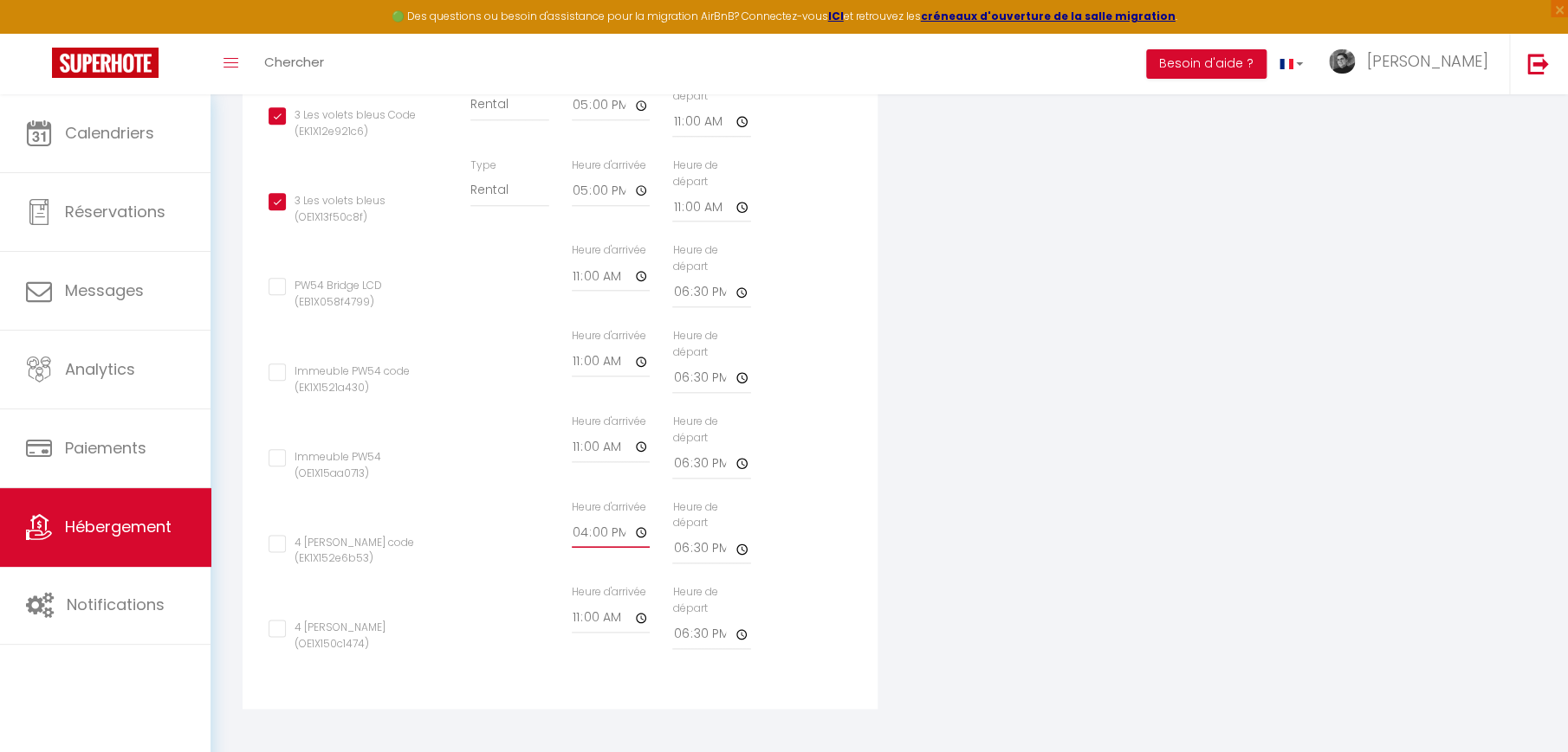
checkbox input "false"
type input "16:45"
checkbox input "true"
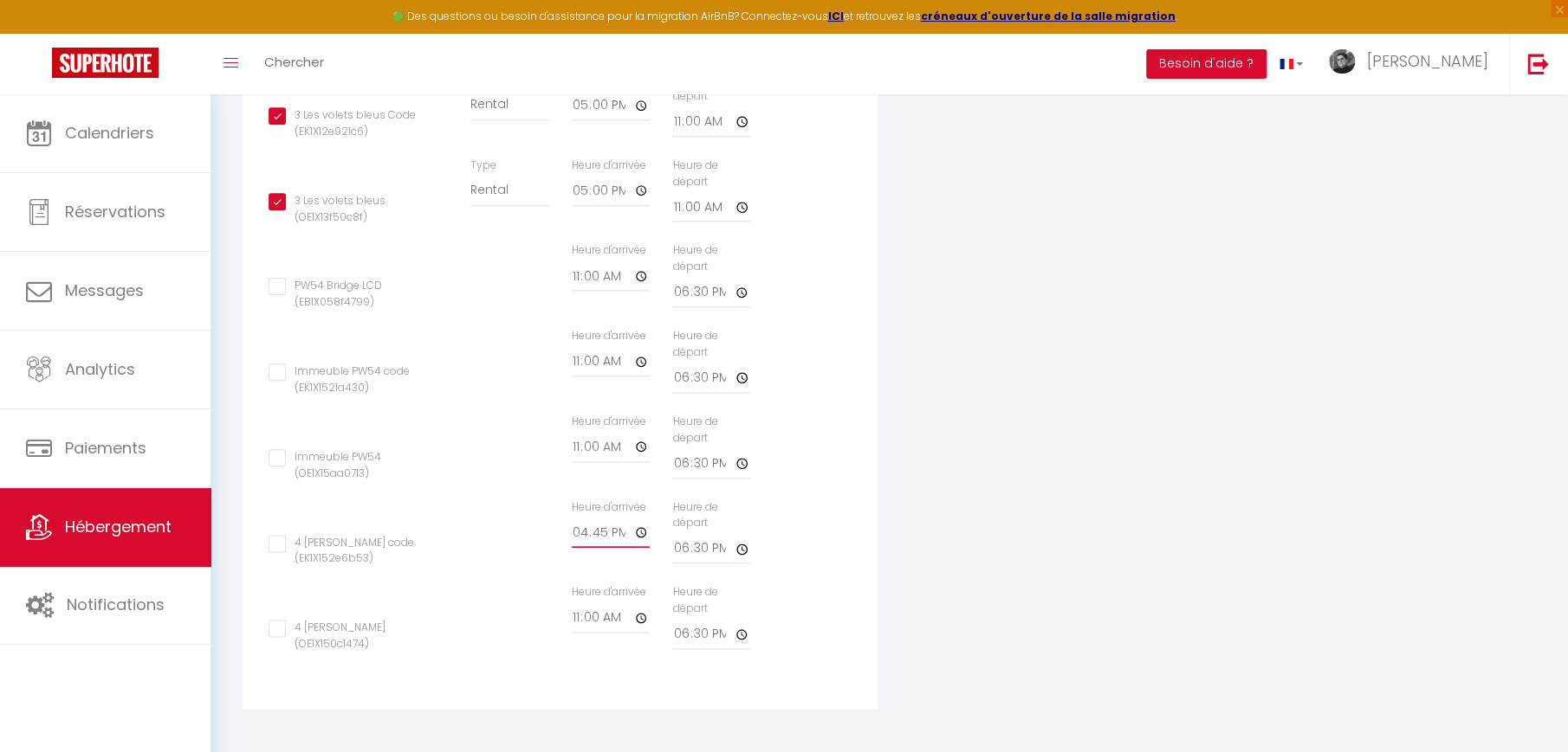
checkbox input "false"
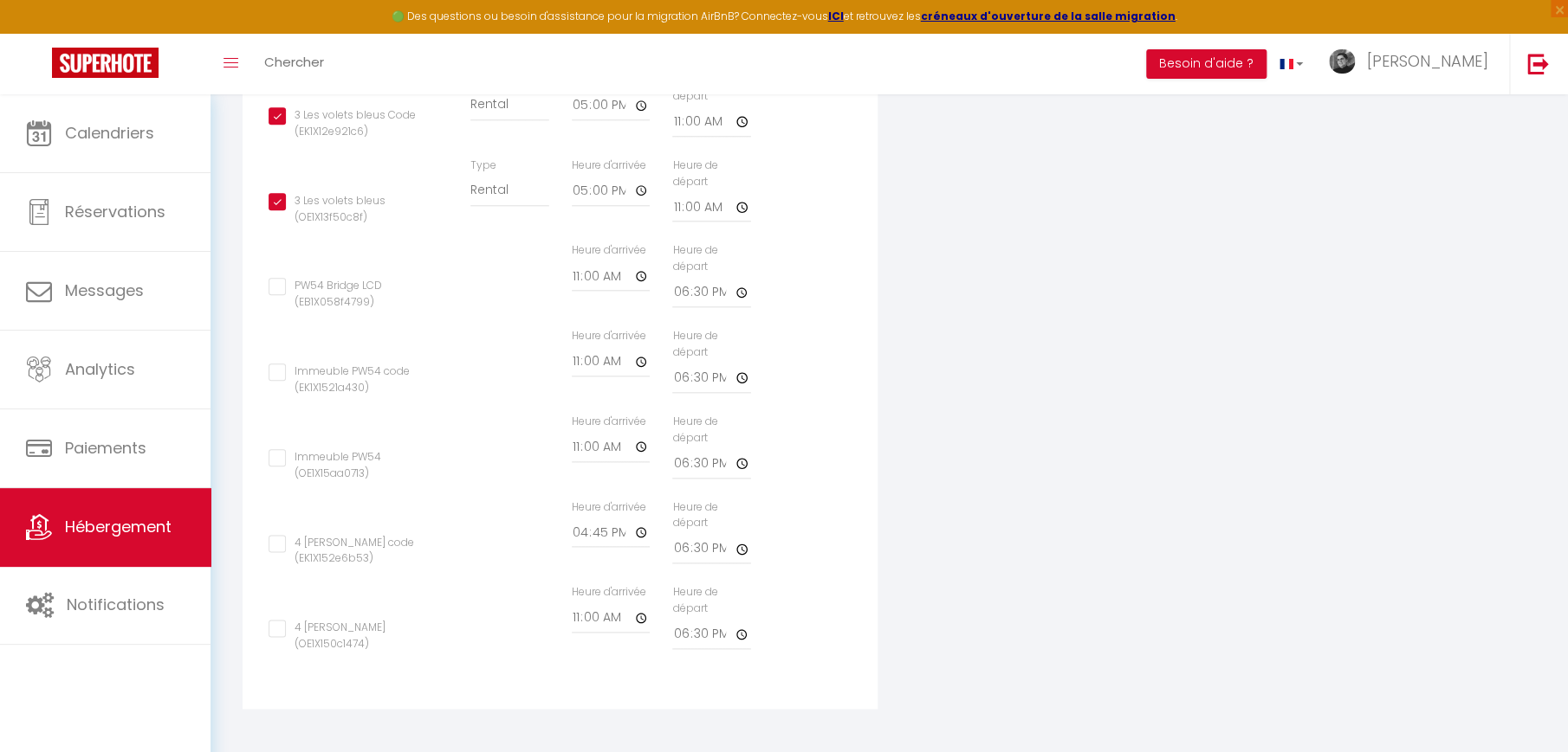
type input "16:45"
click at [563, 564] on div "Heure d'arrivée 16:45" at bounding box center [611, 541] width 101 height 83
select select "28"
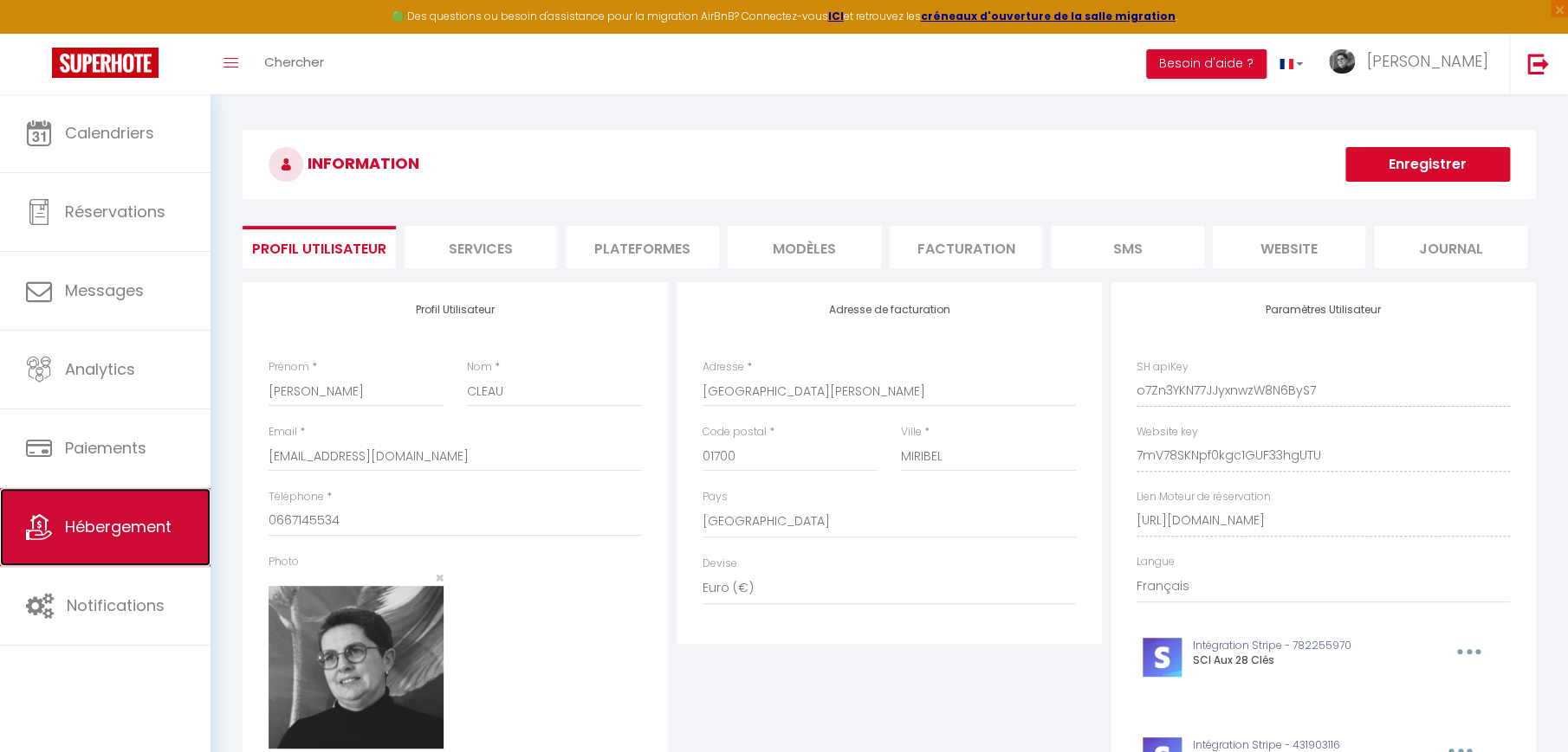
click at [91, 541] on link "Hébergement" at bounding box center [105, 526] width 211 height 77
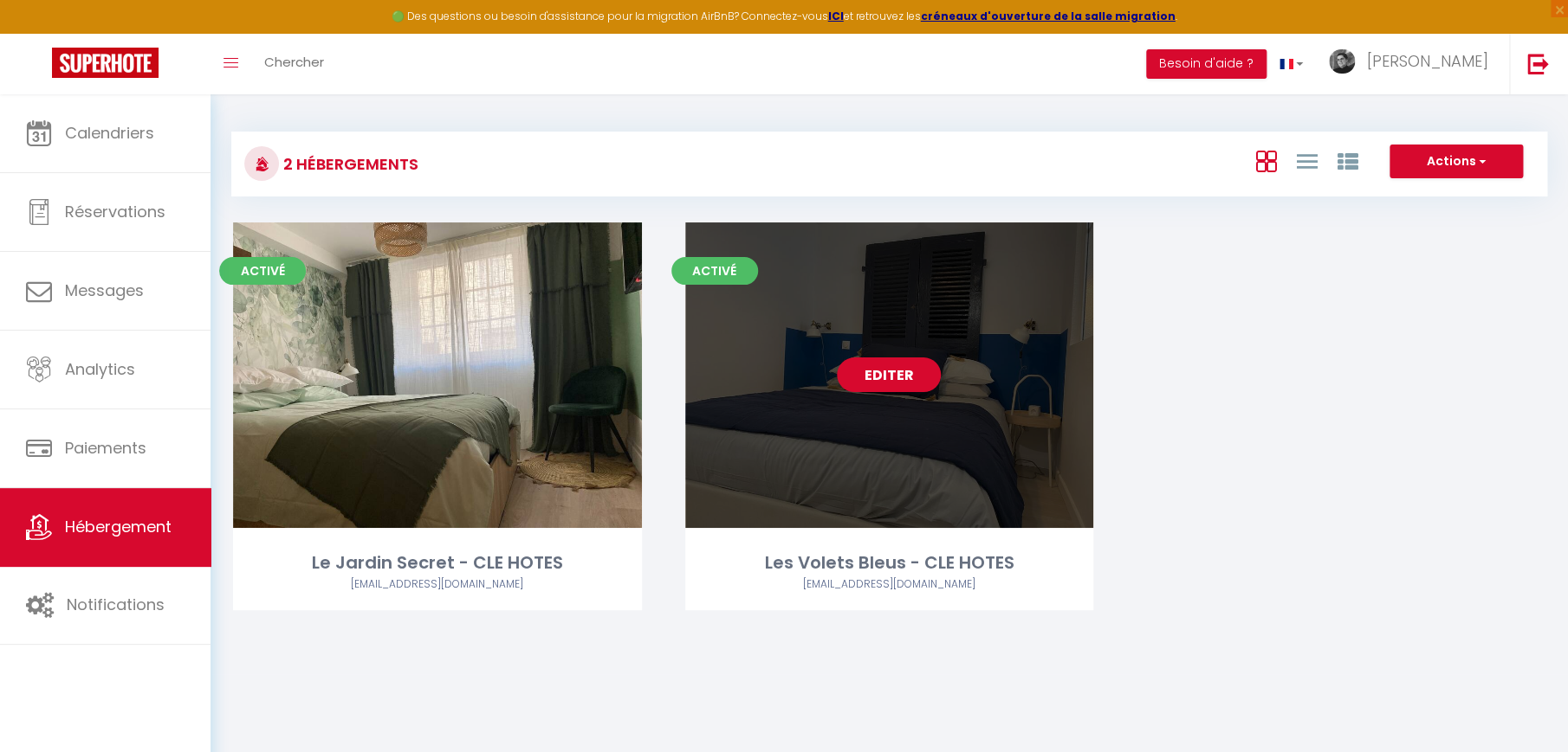
click at [903, 376] on link "Editer" at bounding box center [888, 375] width 104 height 34
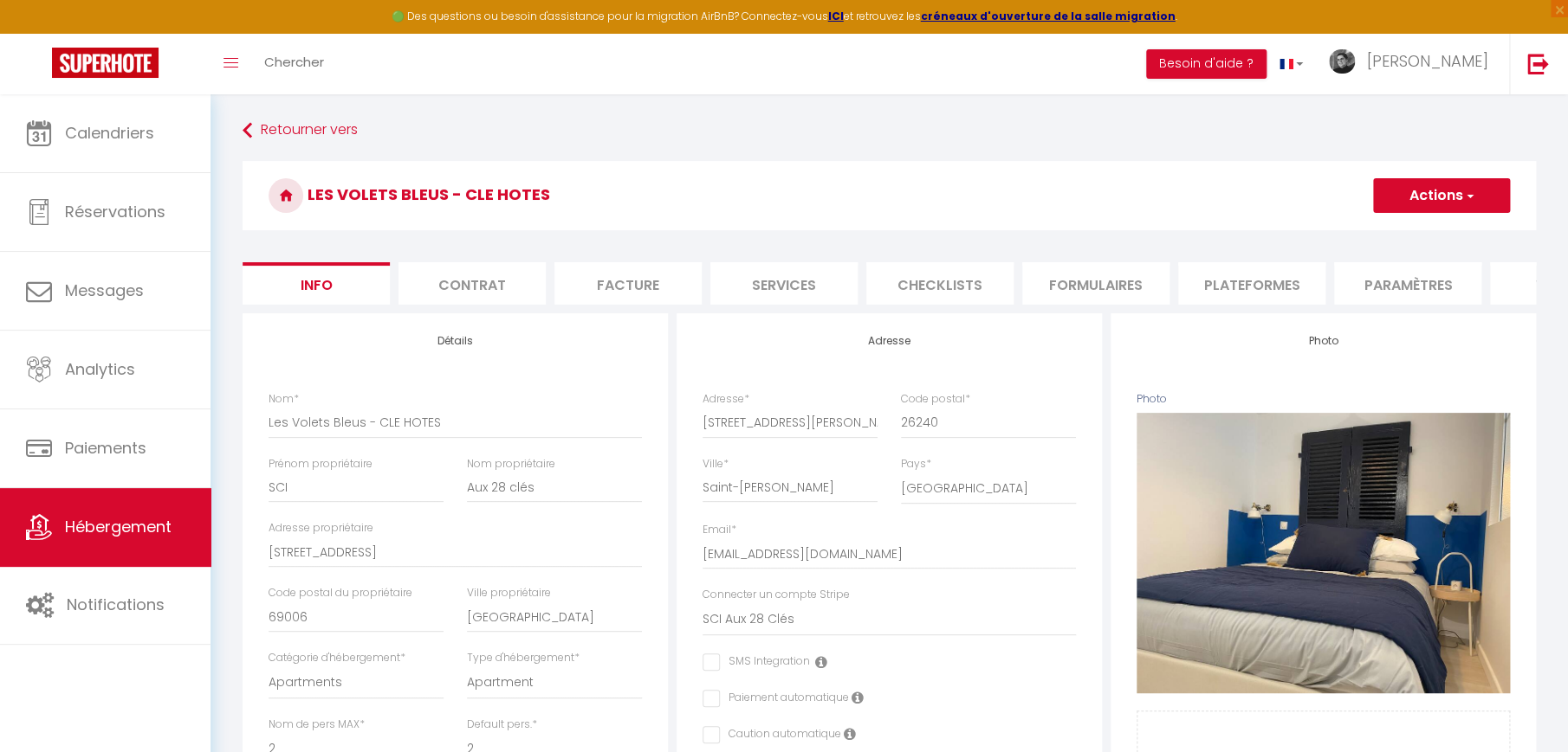
click at [771, 280] on li "Services" at bounding box center [784, 283] width 147 height 42
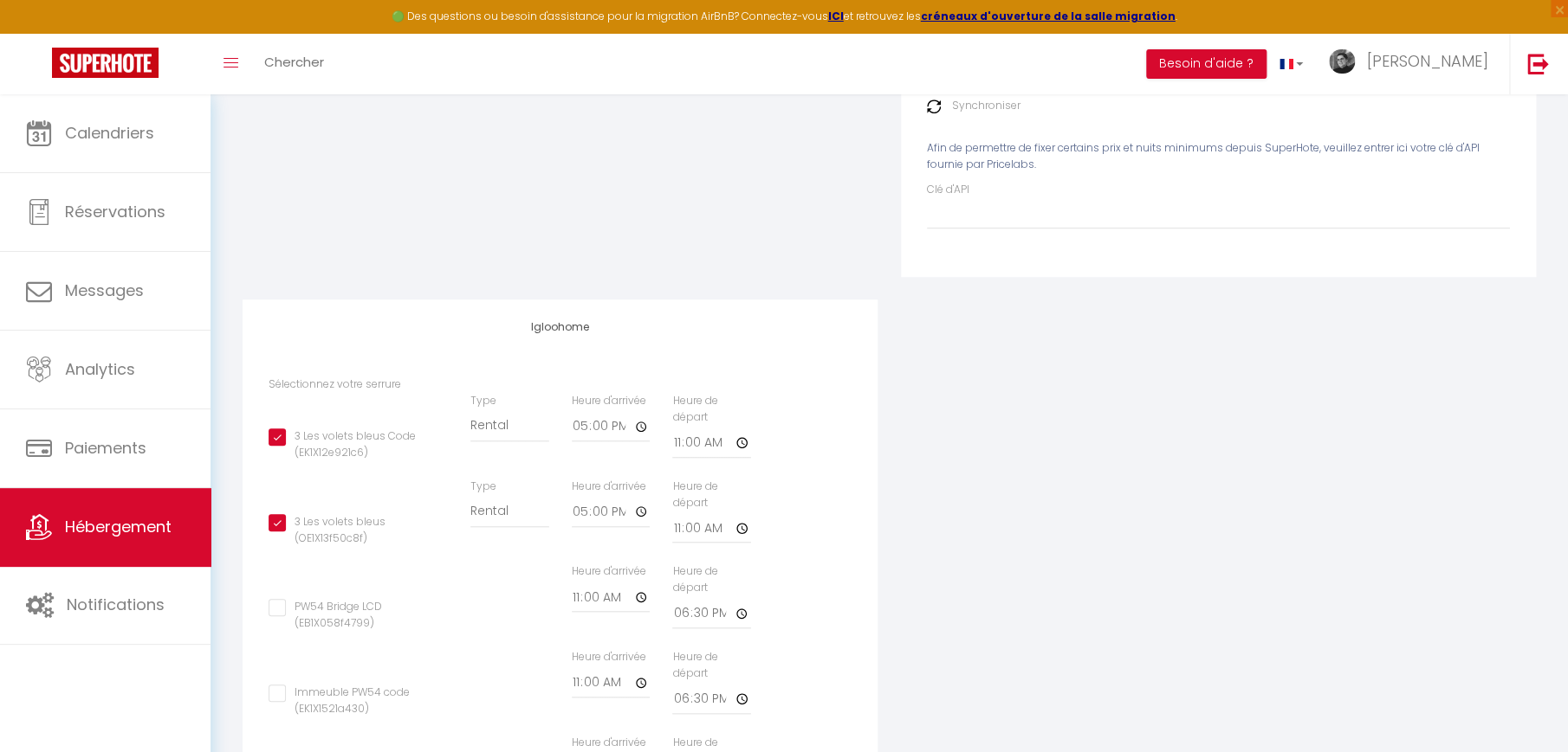
scroll to position [461, 0]
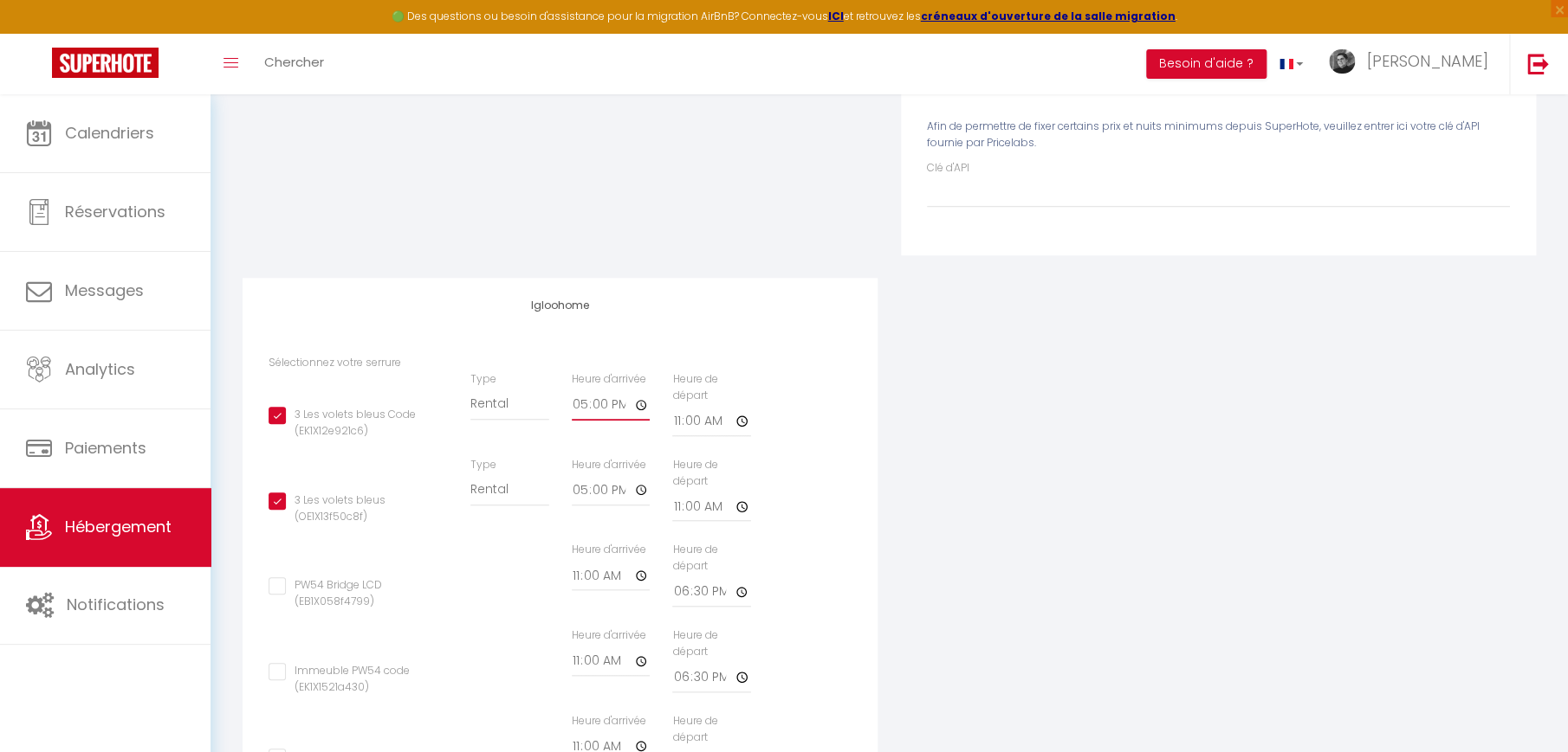
click at [609, 419] on input "17:00" at bounding box center [610, 405] width 78 height 32
click at [640, 421] on input "17:00" at bounding box center [610, 405] width 78 height 32
click at [851, 476] on div "3 Les volets bleus (OE1X13f50c8f) Type Building [GEOGRAPHIC_DATA] Heure d'arriv…" at bounding box center [560, 500] width 606 height 86
click at [584, 506] on input "17:00" at bounding box center [610, 491] width 78 height 32
click at [582, 505] on input "17:00" at bounding box center [610, 491] width 78 height 32
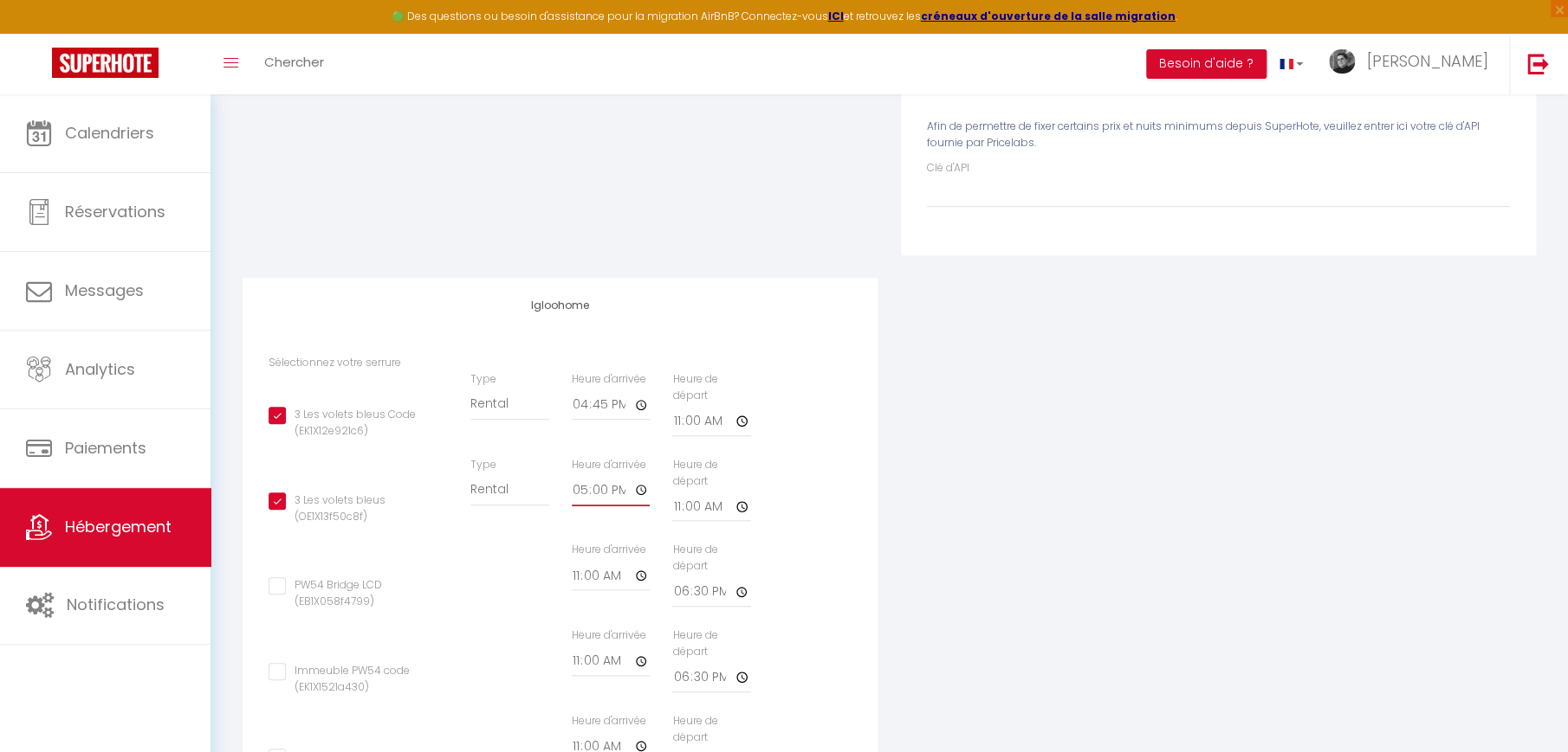
scroll to position [346, 0]
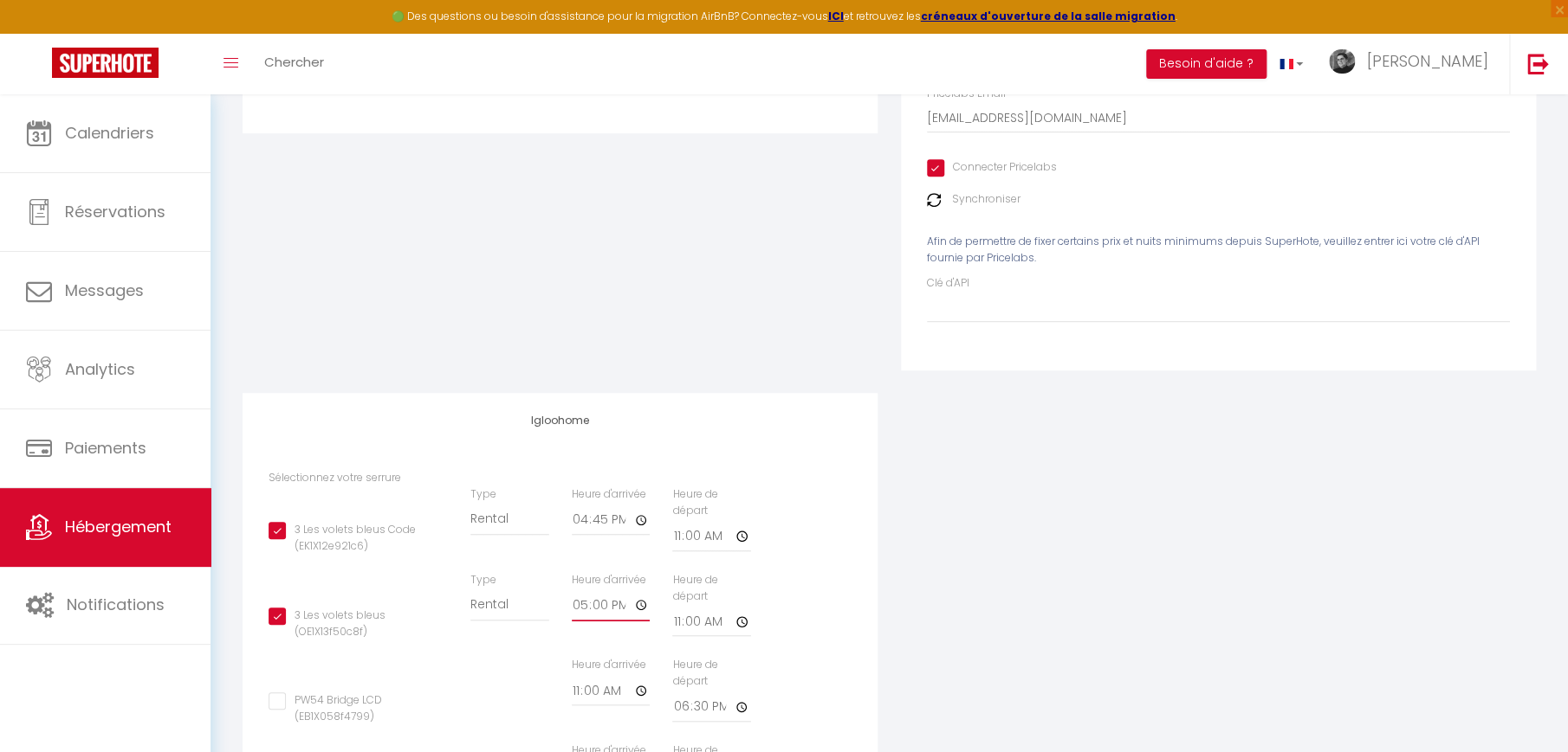
click at [643, 619] on input "17:00" at bounding box center [610, 606] width 78 height 32
click at [821, 518] on div "3 Les volets bleus Code (EK1X12e921c6) Type Building [GEOGRAPHIC_DATA] Heure d'…" at bounding box center [560, 529] width 606 height 86
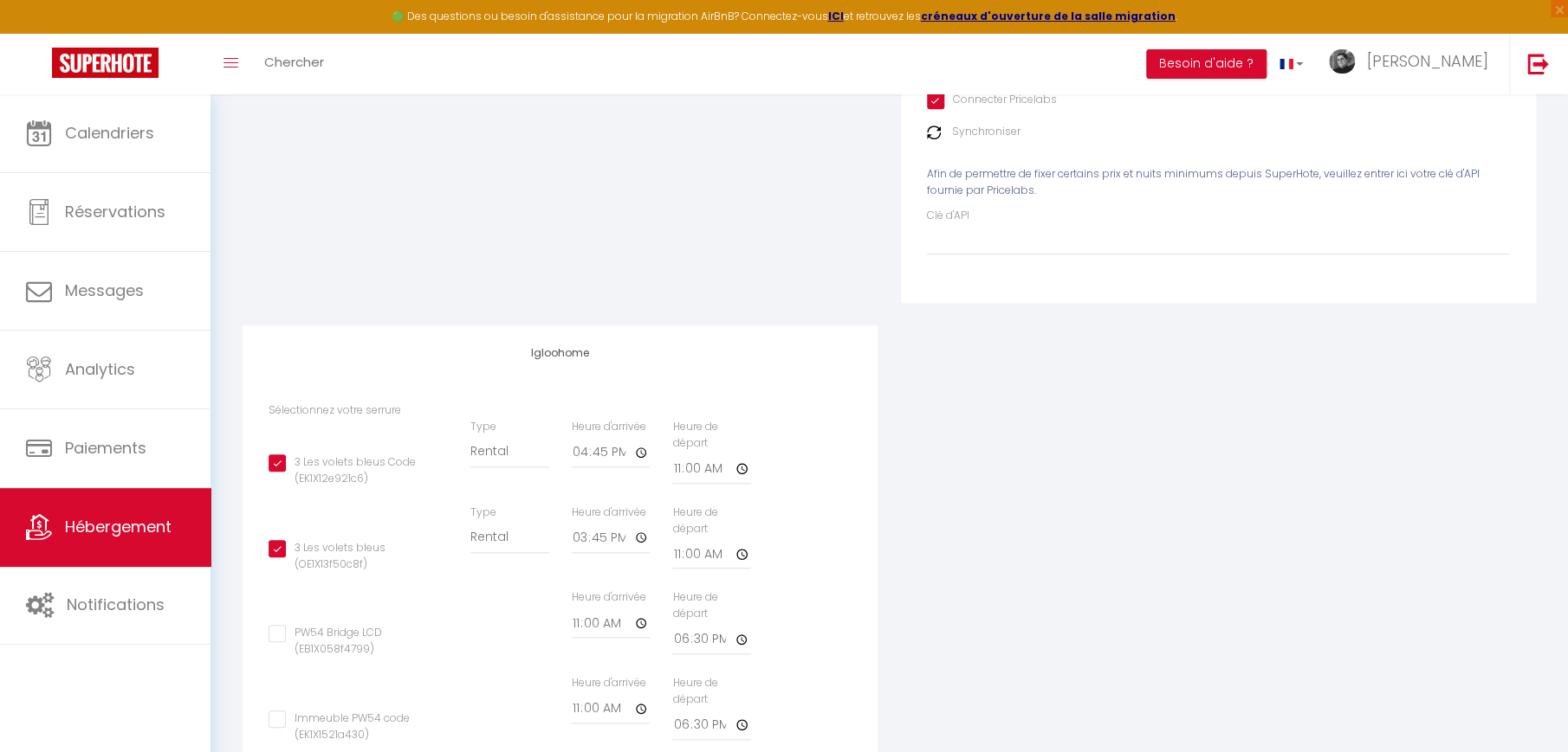
scroll to position [461, 0]
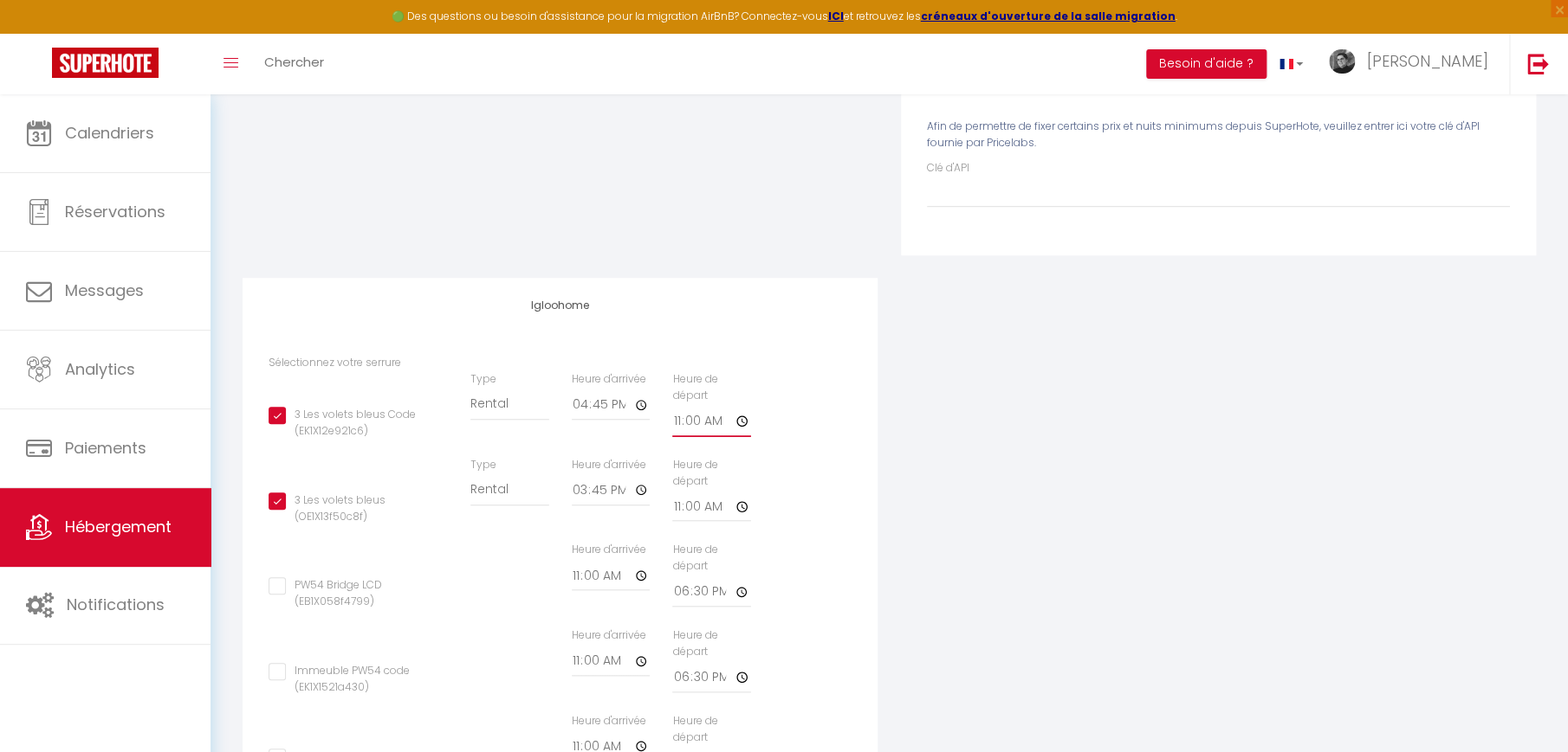
click at [741, 436] on input "11:00" at bounding box center [710, 421] width 78 height 32
click at [807, 567] on div "PW54 Bridge LCD (EB1X058f4799) Type Building [GEOGRAPHIC_DATA] Heure d'arrivée …" at bounding box center [560, 585] width 606 height 86
click at [686, 521] on input "11:00" at bounding box center [710, 506] width 78 height 32
click at [733, 521] on input "11:00" at bounding box center [710, 506] width 78 height 32
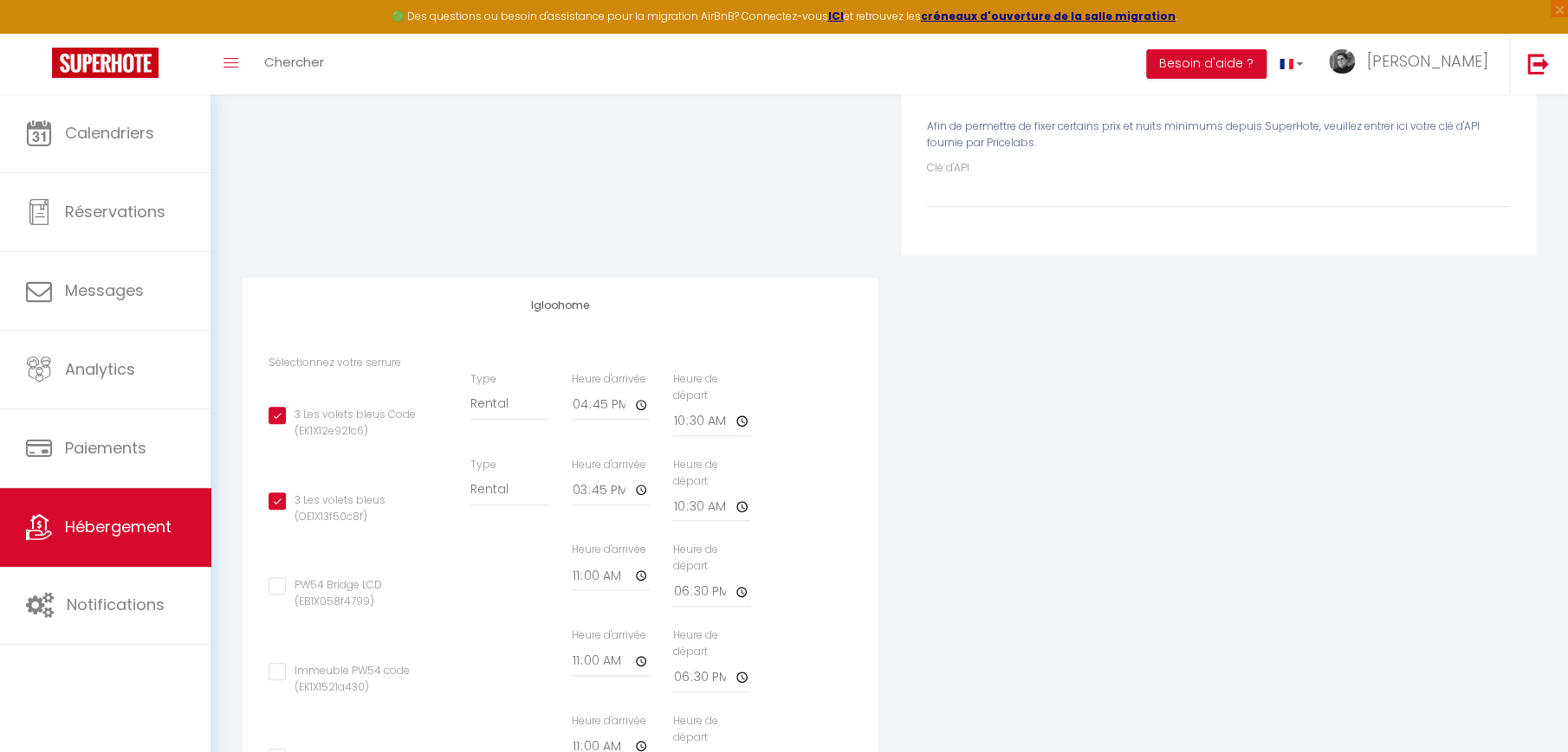
click at [832, 438] on div "3 Les volets bleus Code (EK1X12e921c6) Type Building [GEOGRAPHIC_DATA] Heure d'…" at bounding box center [560, 414] width 606 height 86
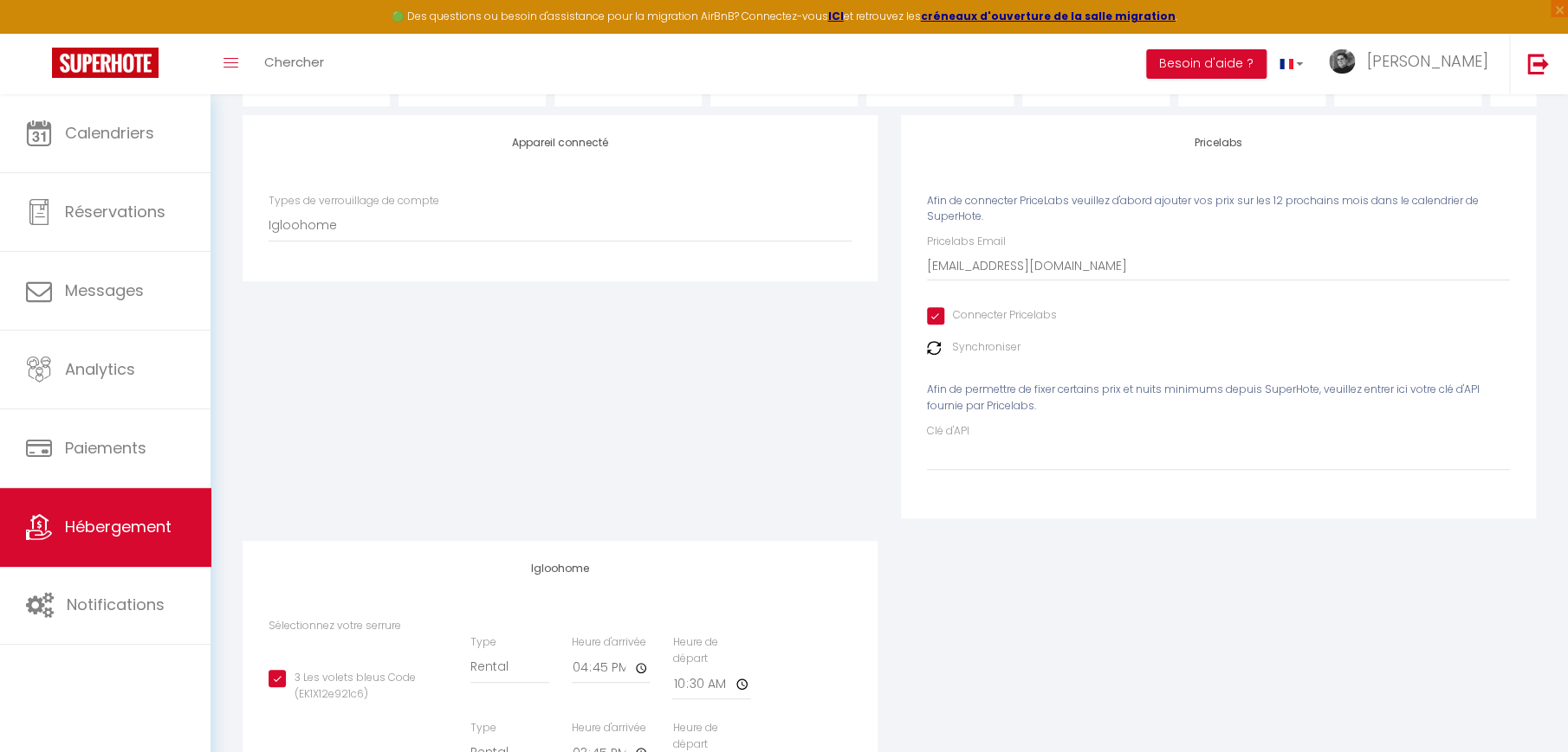
scroll to position [0, 0]
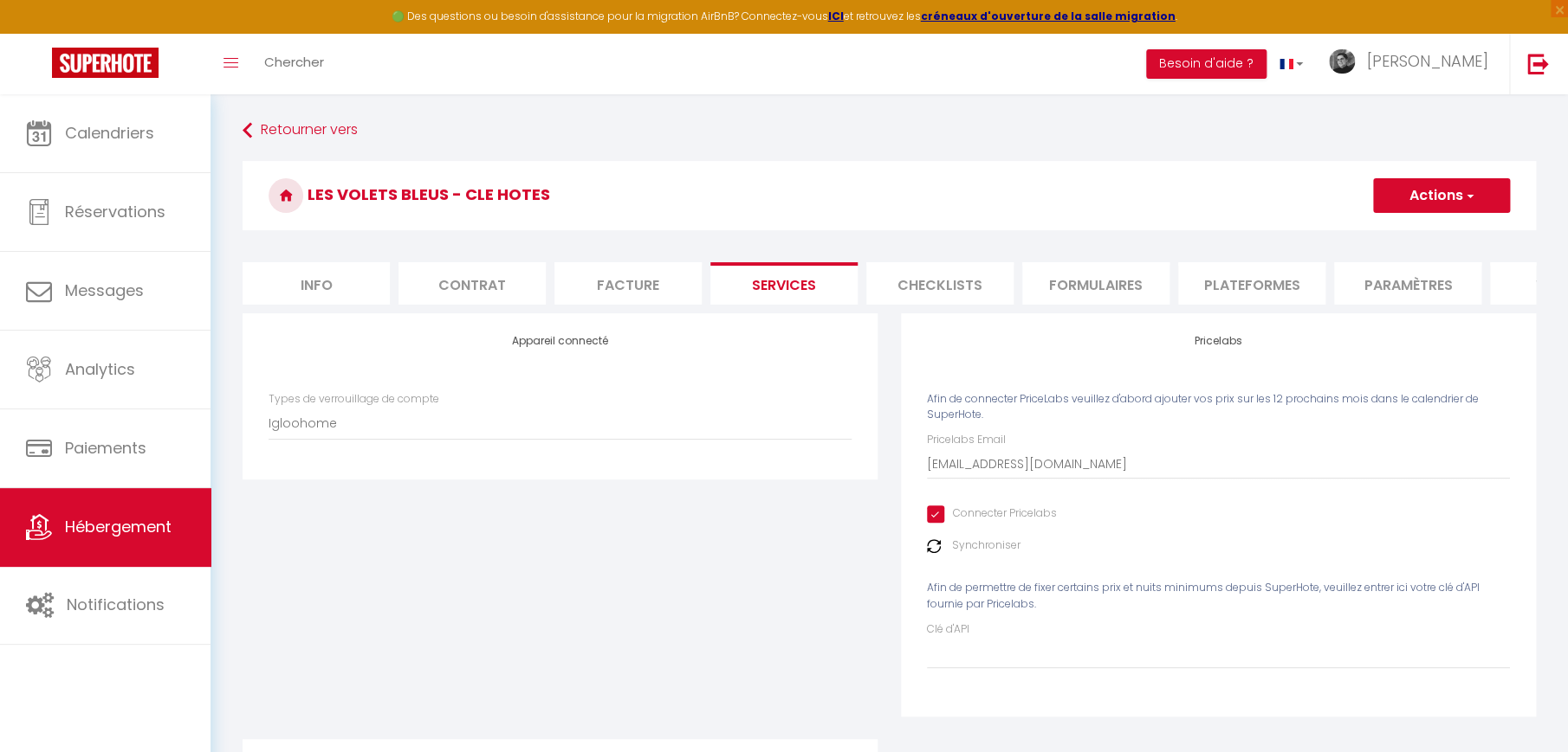
click at [1421, 195] on button "Actions" at bounding box center [1441, 195] width 137 height 34
click at [1416, 226] on link "Enregistrer" at bounding box center [1440, 234] width 137 height 23
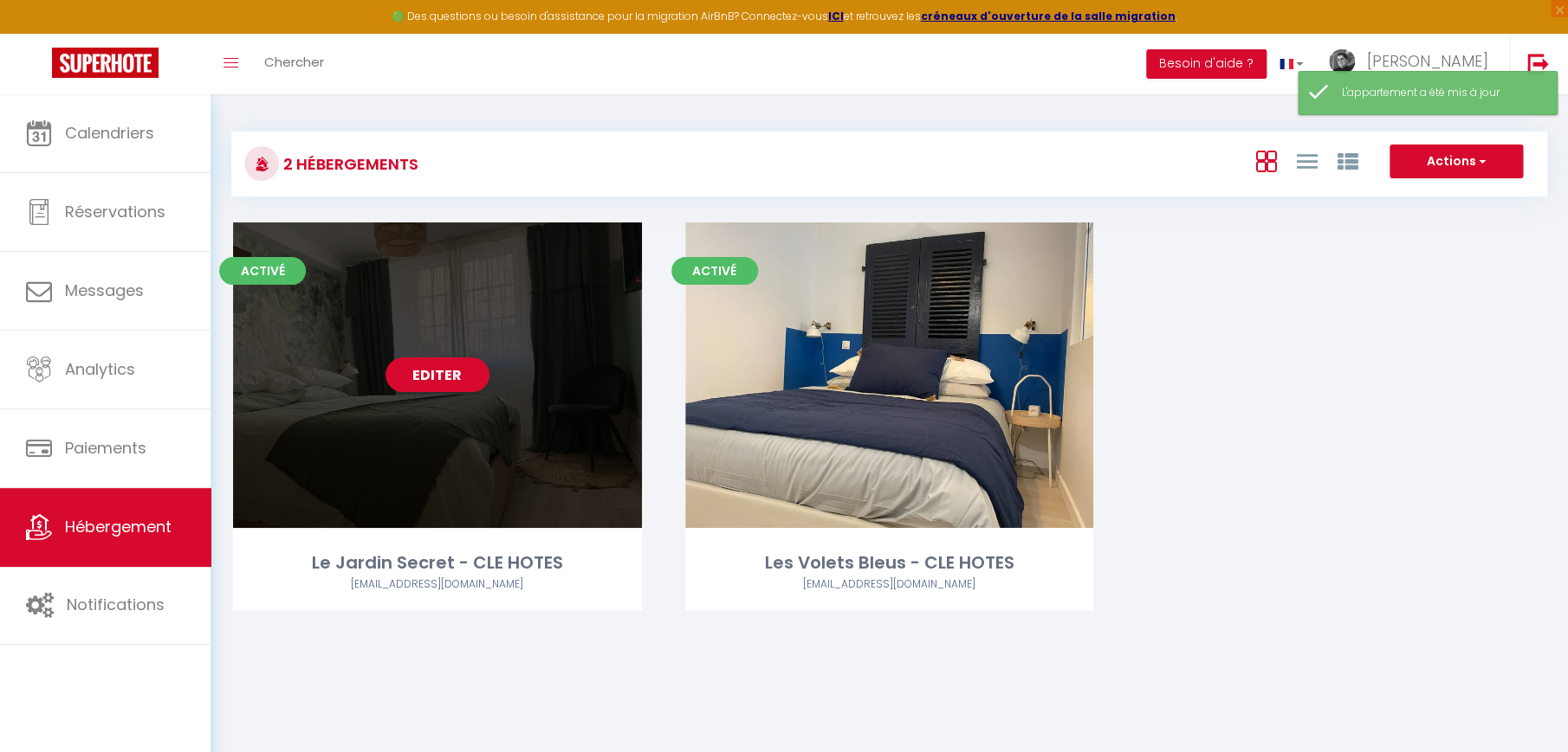
click at [447, 365] on link "Editer" at bounding box center [437, 375] width 104 height 34
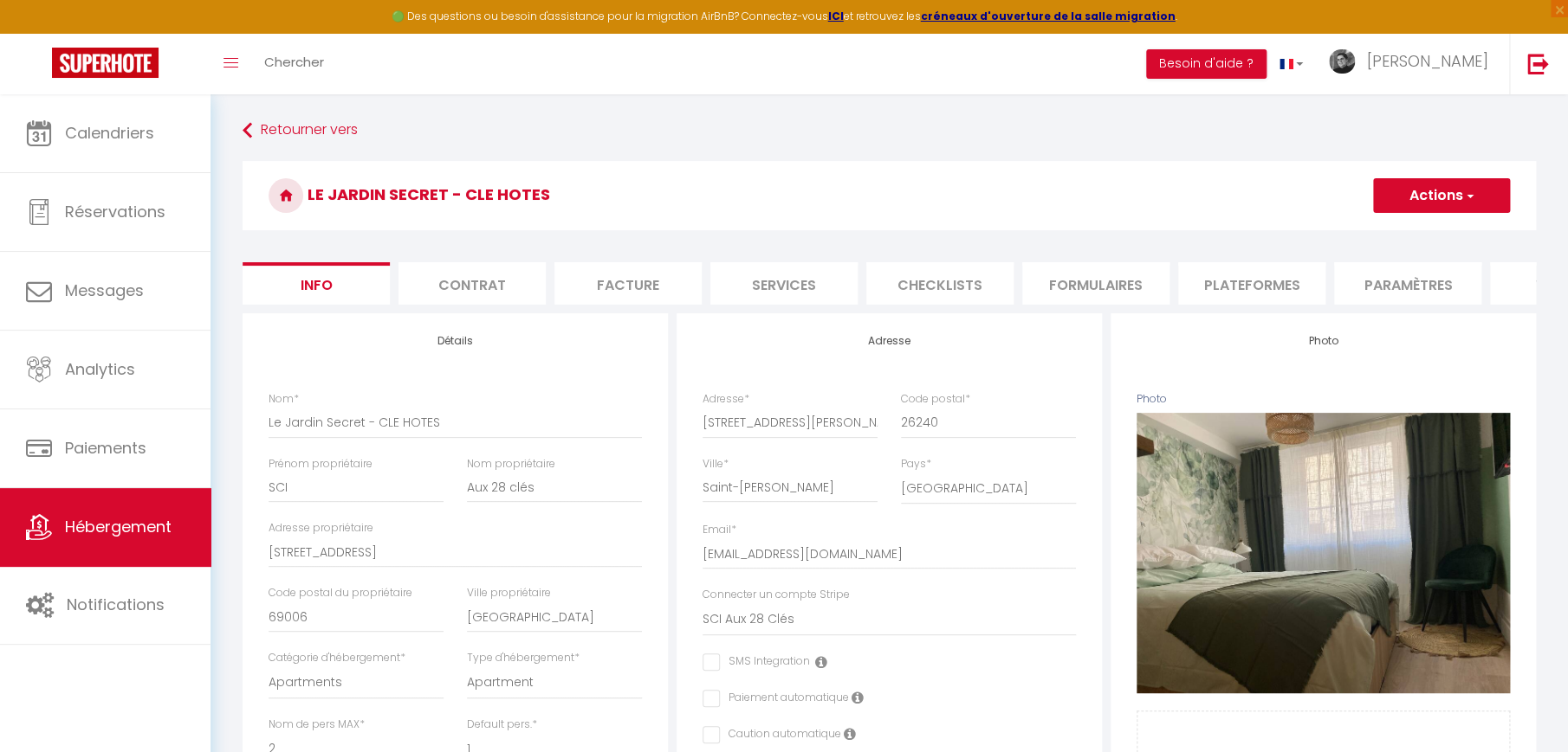
click at [771, 291] on li "Services" at bounding box center [784, 283] width 147 height 42
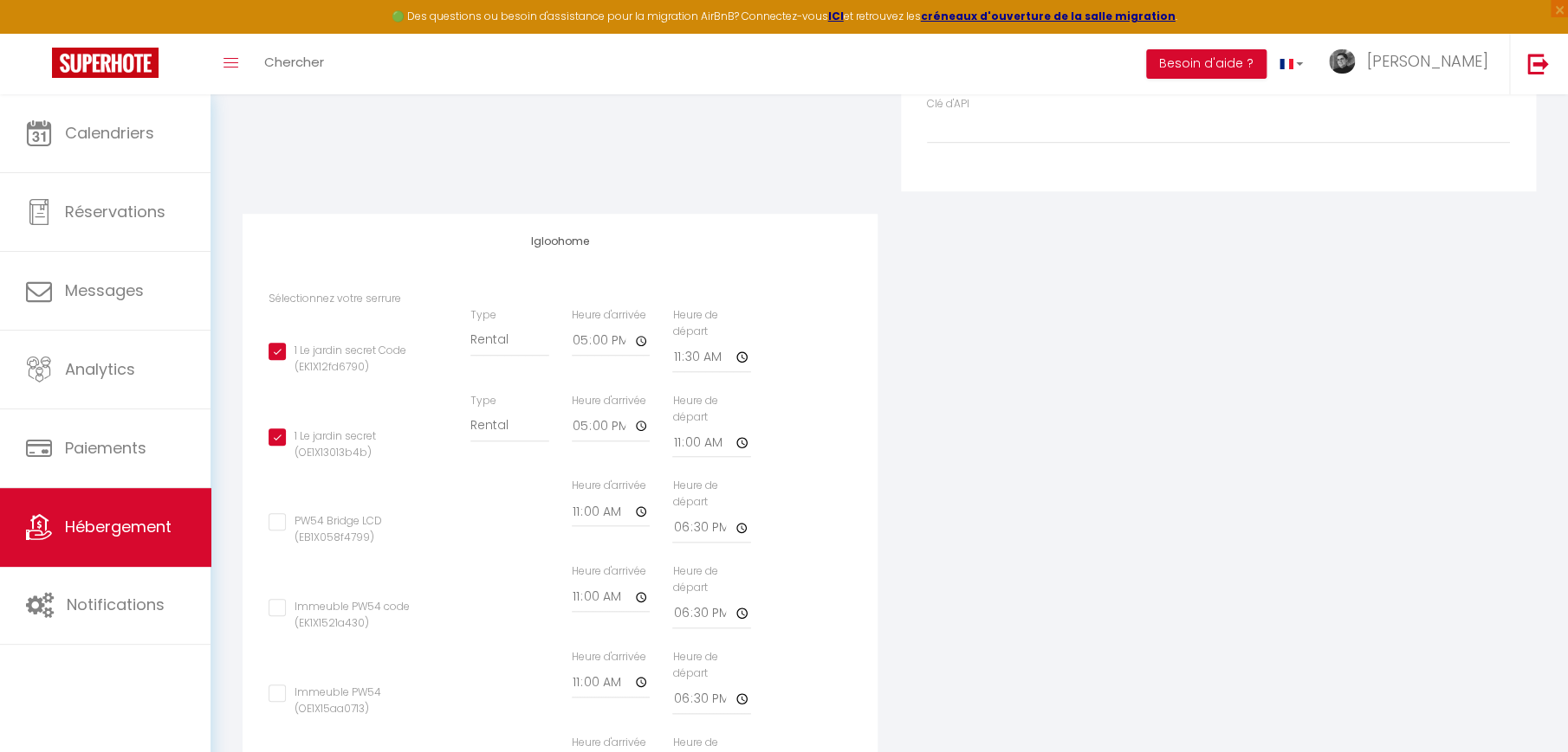
scroll to position [577, 0]
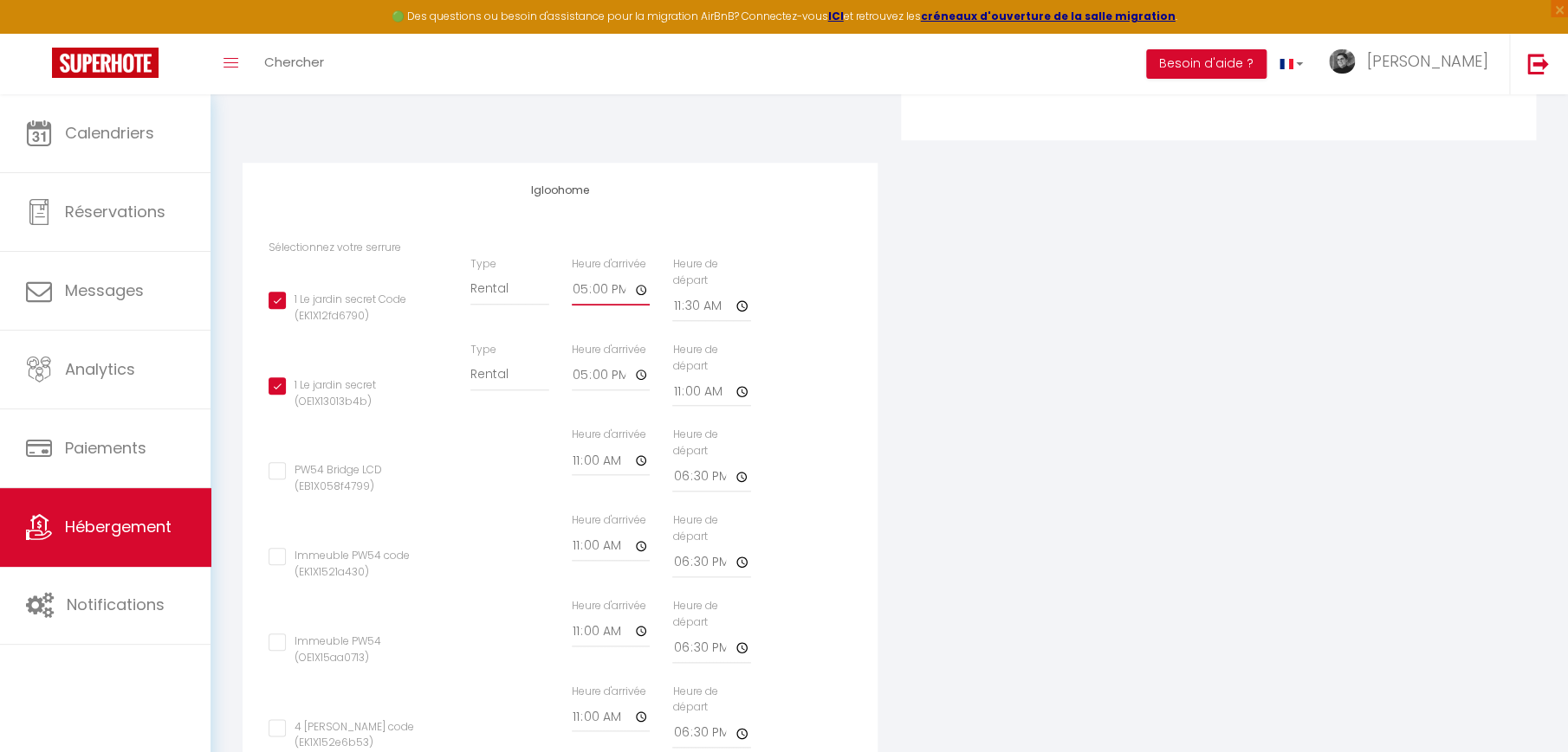
click at [639, 303] on input "17:00" at bounding box center [610, 290] width 78 height 32
click at [832, 342] on div "1 Le jardin secret Code (EK1X12fd6790) Type Building [GEOGRAPHIC_DATA] Heure d'…" at bounding box center [560, 299] width 606 height 86
click at [687, 322] on input "11:30" at bounding box center [710, 306] width 78 height 32
click at [742, 322] on input "11:30" at bounding box center [710, 306] width 78 height 32
click at [786, 473] on div "PW54 Bridge LCD (EB1X058f4799) Type Building [GEOGRAPHIC_DATA] Heure d'arrivée …" at bounding box center [560, 470] width 606 height 86
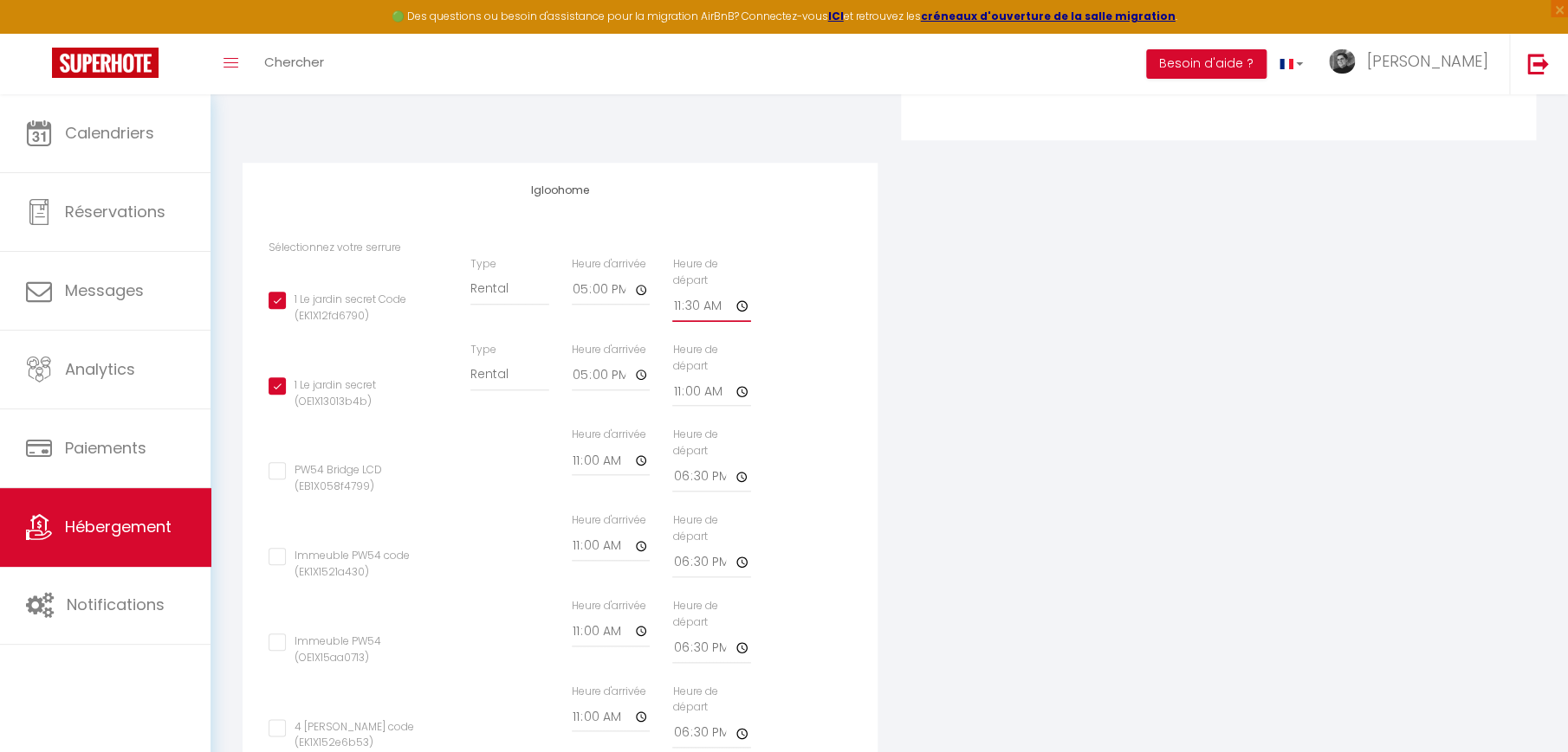
click at [738, 319] on input "11:30" at bounding box center [710, 306] width 78 height 32
click at [810, 392] on div "1 Le jardin secret (OE1X13013b4b) Type Building [GEOGRAPHIC_DATA] Heure d'arriv…" at bounding box center [560, 385] width 606 height 86
click at [640, 305] on input "17:00" at bounding box center [610, 290] width 78 height 32
click at [792, 342] on div "1 Le jardin secret Code (EK1X12fd6790) Type Building [GEOGRAPHIC_DATA] Heure d'…" at bounding box center [560, 299] width 606 height 86
click at [639, 387] on input "17:00" at bounding box center [610, 375] width 78 height 32
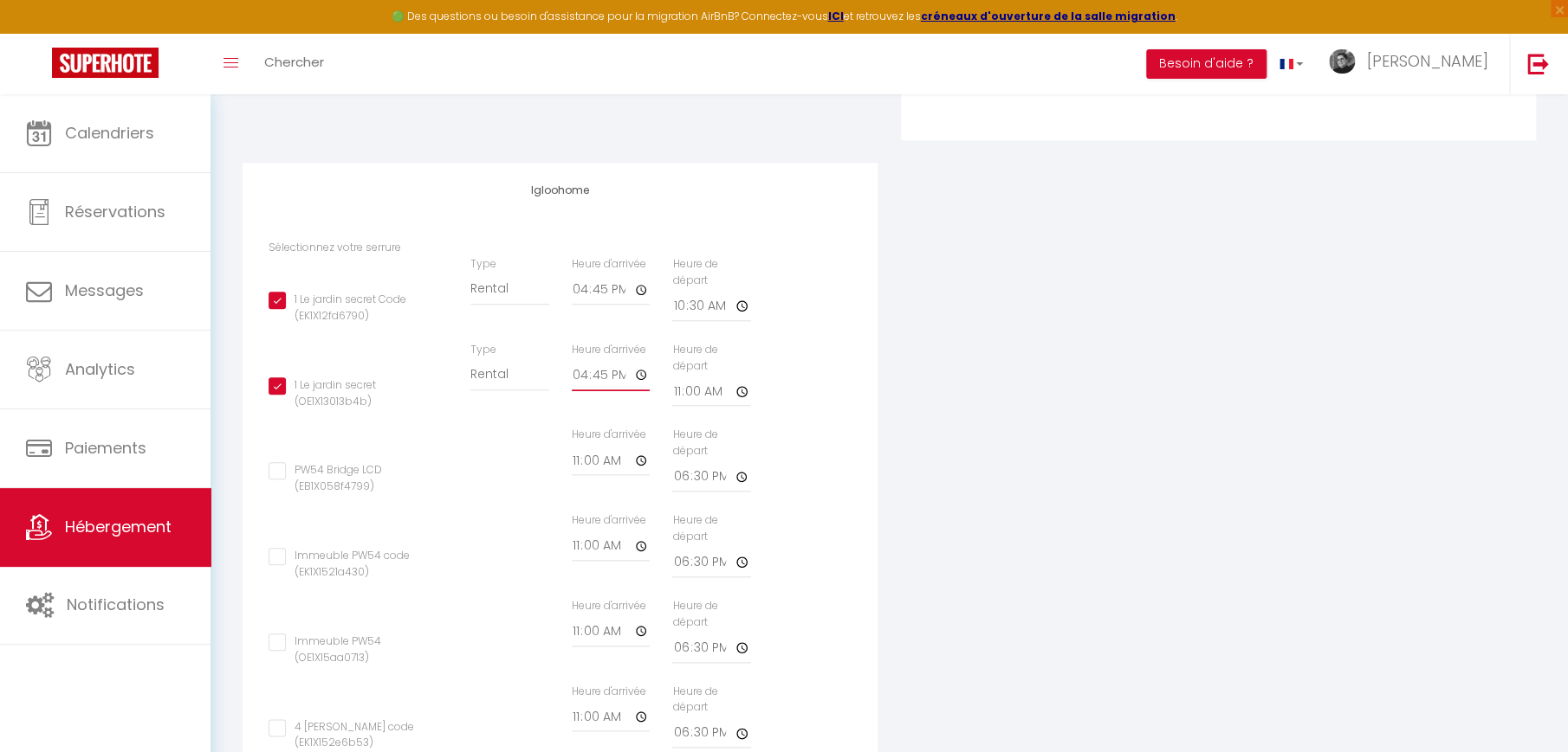
click at [580, 391] on input "16:45" at bounding box center [610, 375] width 78 height 32
click at [735, 407] on input "11:00" at bounding box center [710, 391] width 78 height 32
click at [799, 447] on div "PW54 Bridge LCD (EB1X058f4799) Type Building [GEOGRAPHIC_DATA] Heure d'arrivée …" at bounding box center [560, 470] width 606 height 86
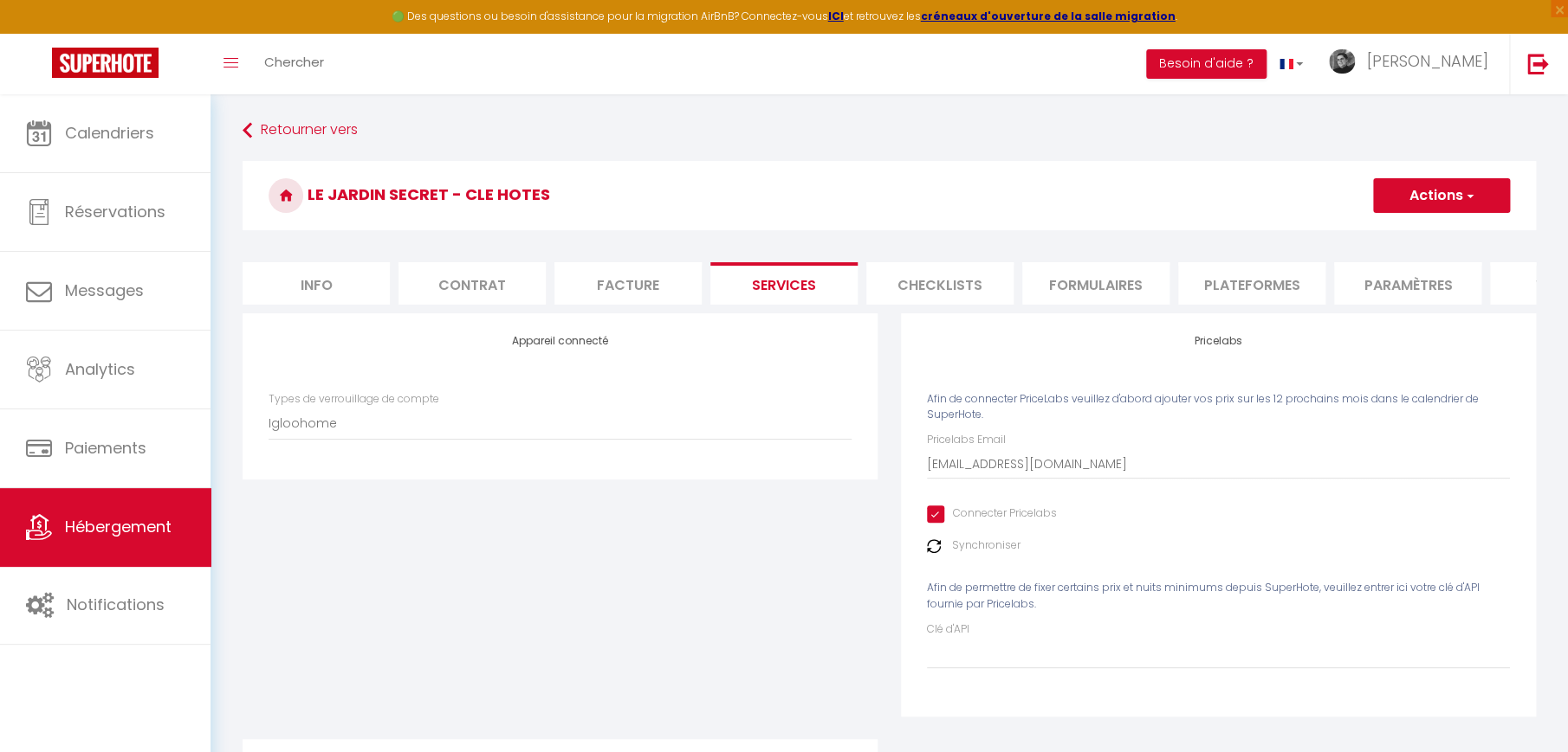
scroll to position [0, 0]
click at [1407, 187] on button "Actions" at bounding box center [1441, 195] width 137 height 34
click at [1413, 228] on link "Enregistrer" at bounding box center [1440, 234] width 137 height 23
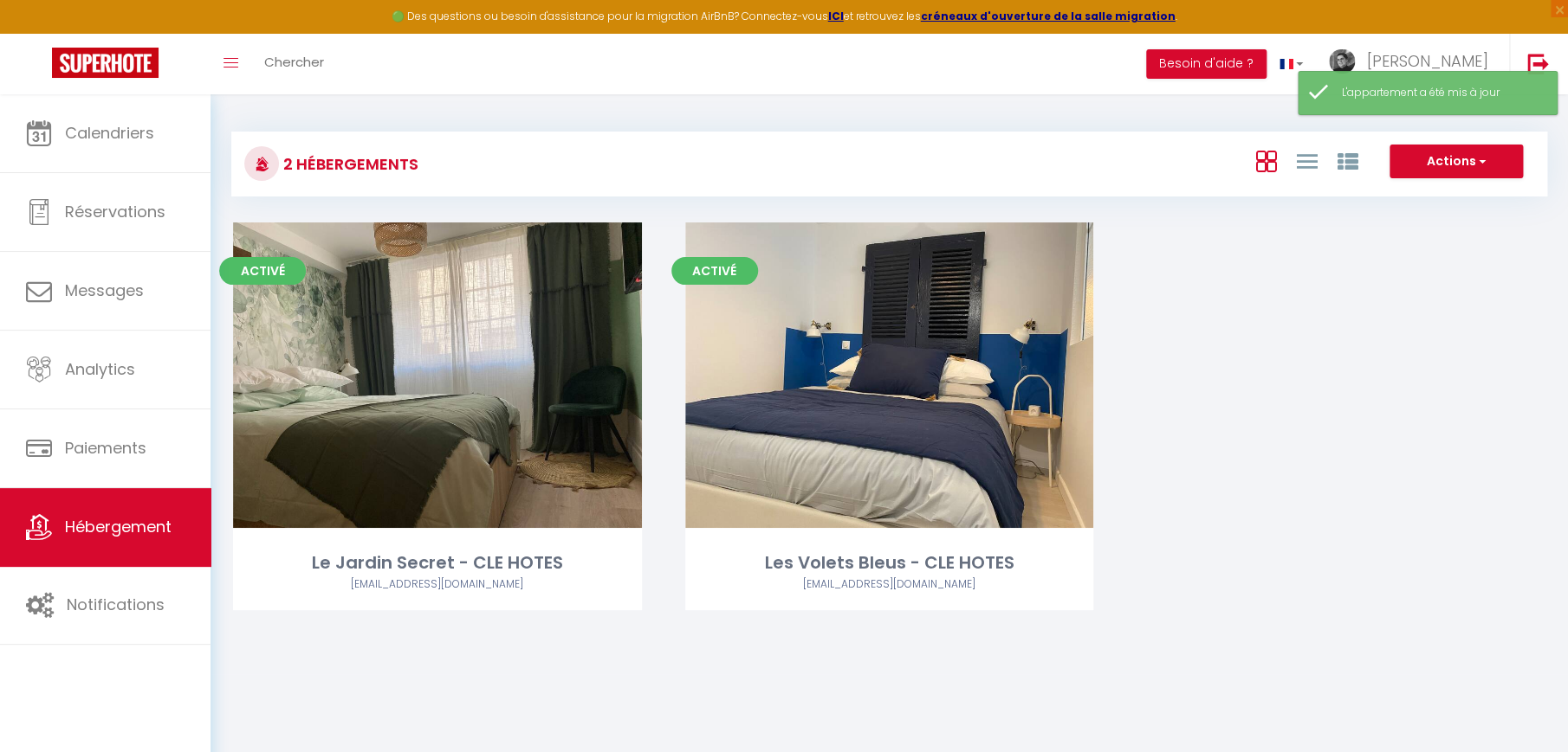
click at [650, 644] on div "Activé Editer Le Jardin Secret - CLE HOTES [EMAIL_ADDRESS][DOMAIN_NAME]" at bounding box center [437, 438] width 452 height 431
